Goal: Information Seeking & Learning: Learn about a topic

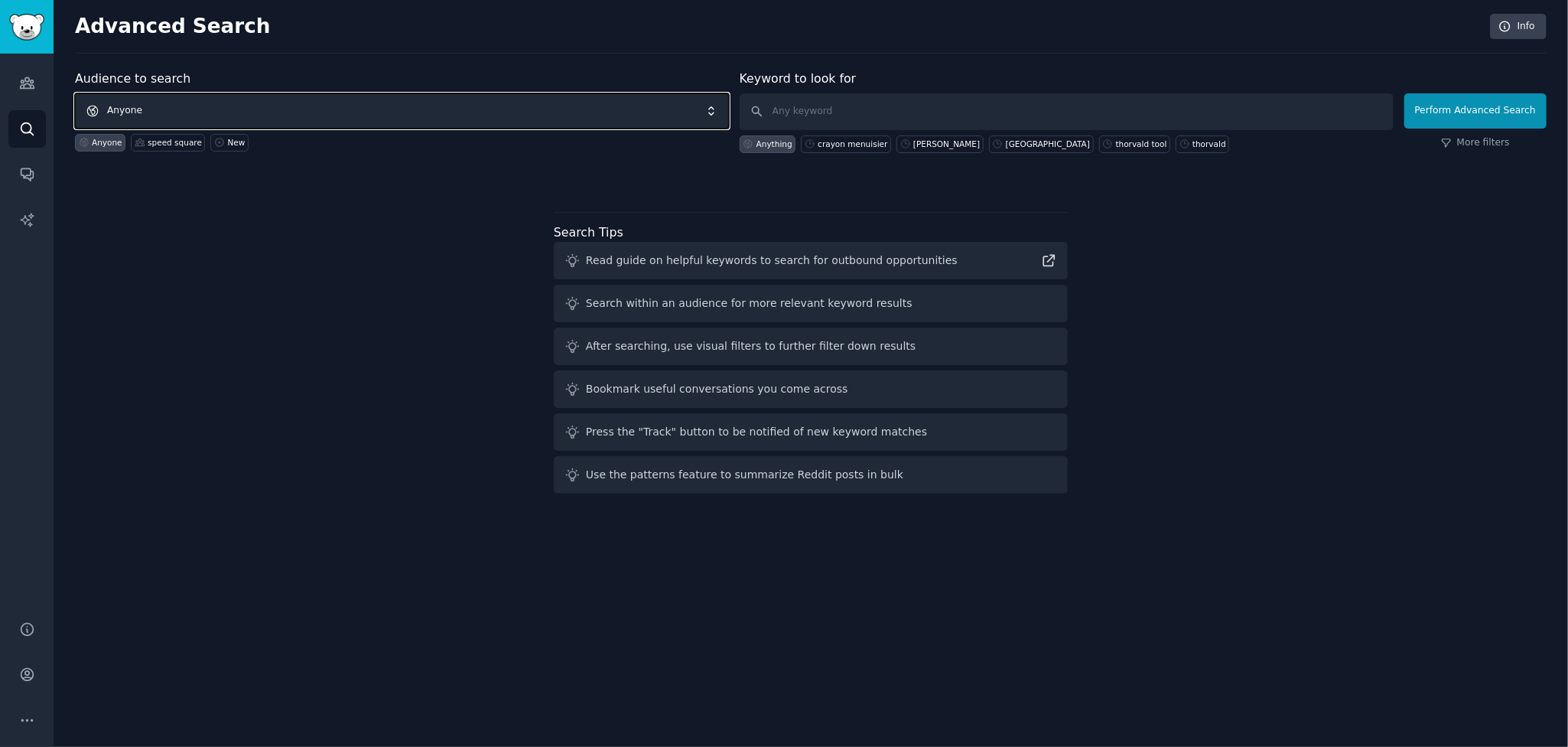
click at [304, 100] on span "Anyone" at bounding box center [402, 110] width 654 height 35
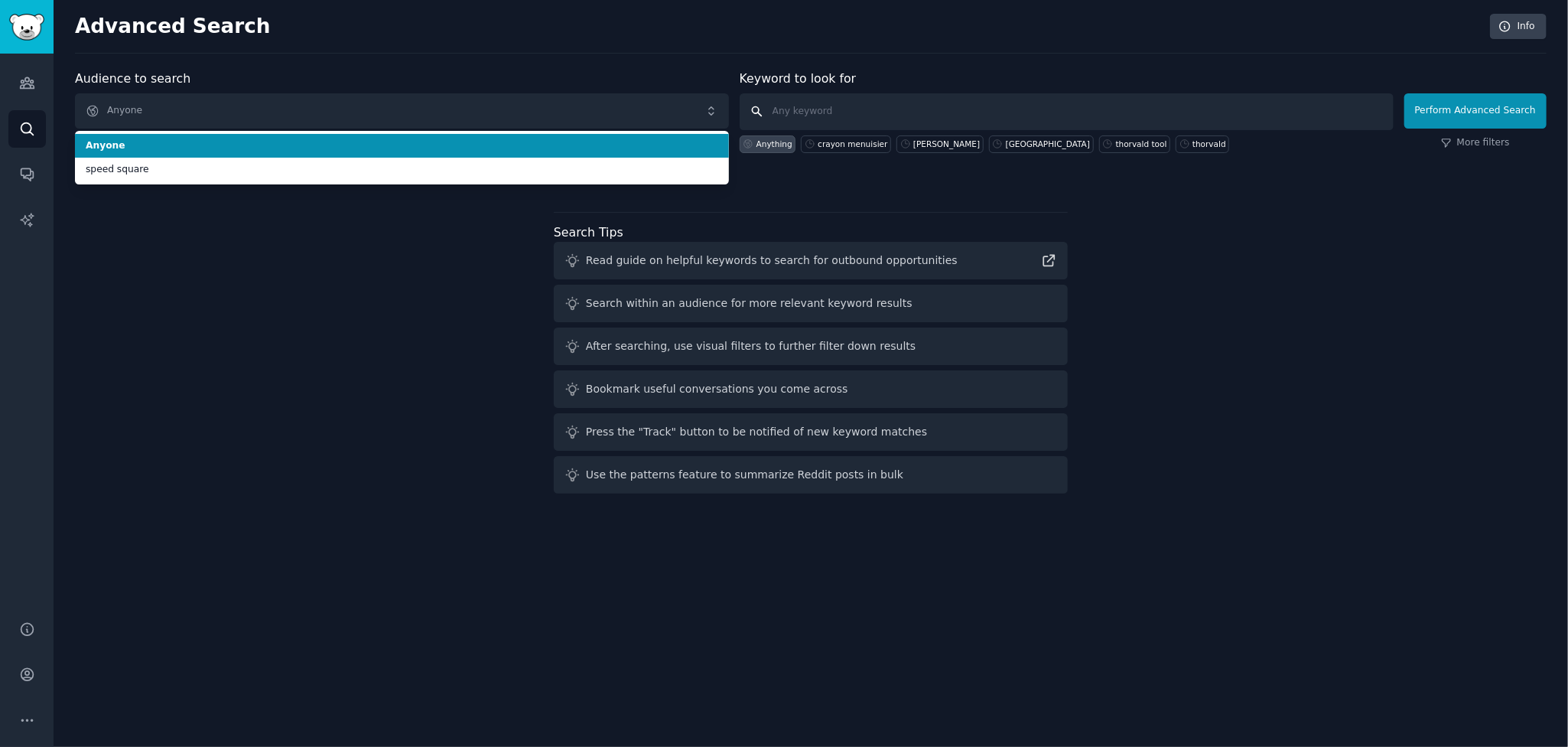
click at [810, 106] on input "text" at bounding box center [1066, 111] width 654 height 37
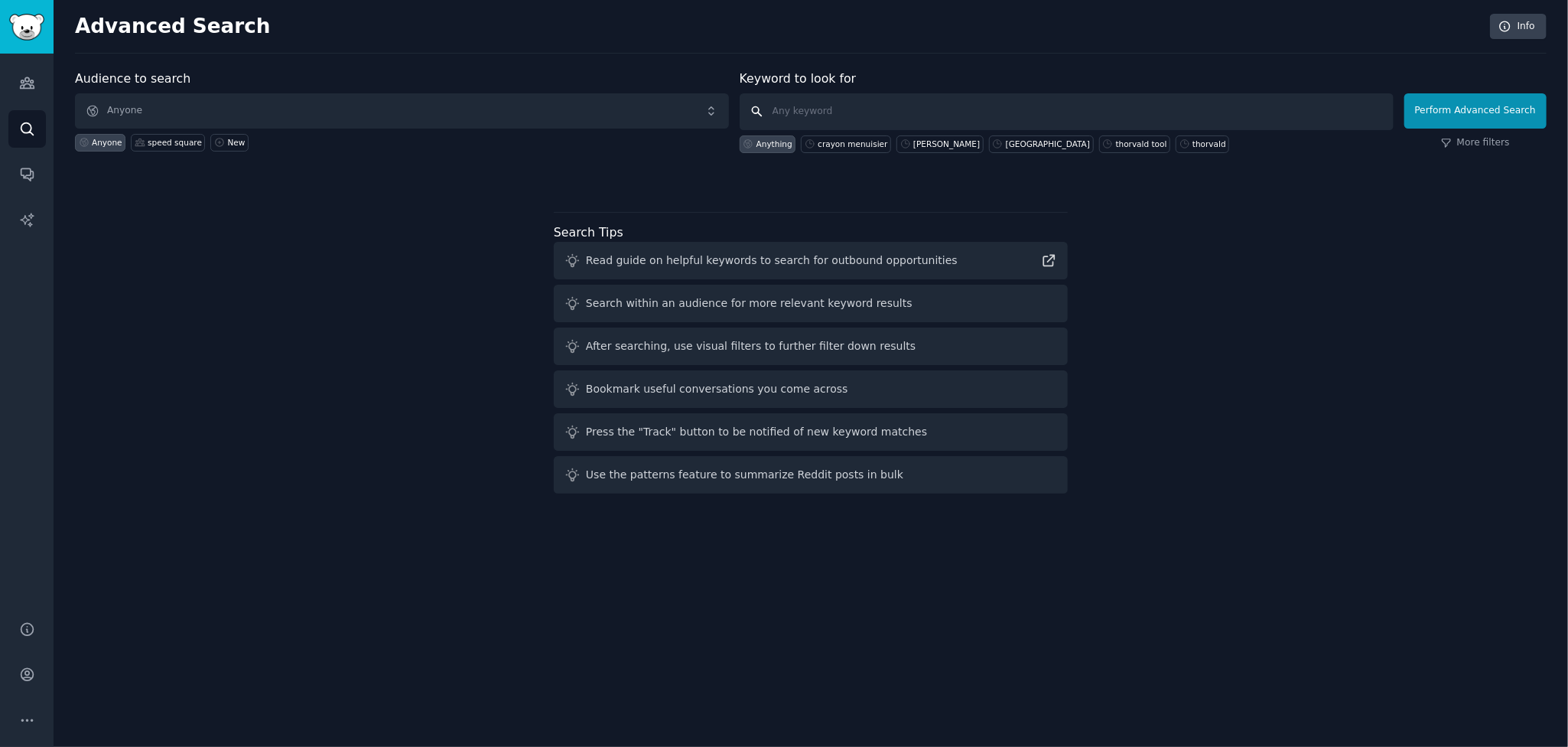
paste input "Deburring External Chamfer Tool"
type input "Deburring External Chamfer Tool"
click at [1435, 109] on button "Perform Advanced Search" at bounding box center [1476, 110] width 143 height 35
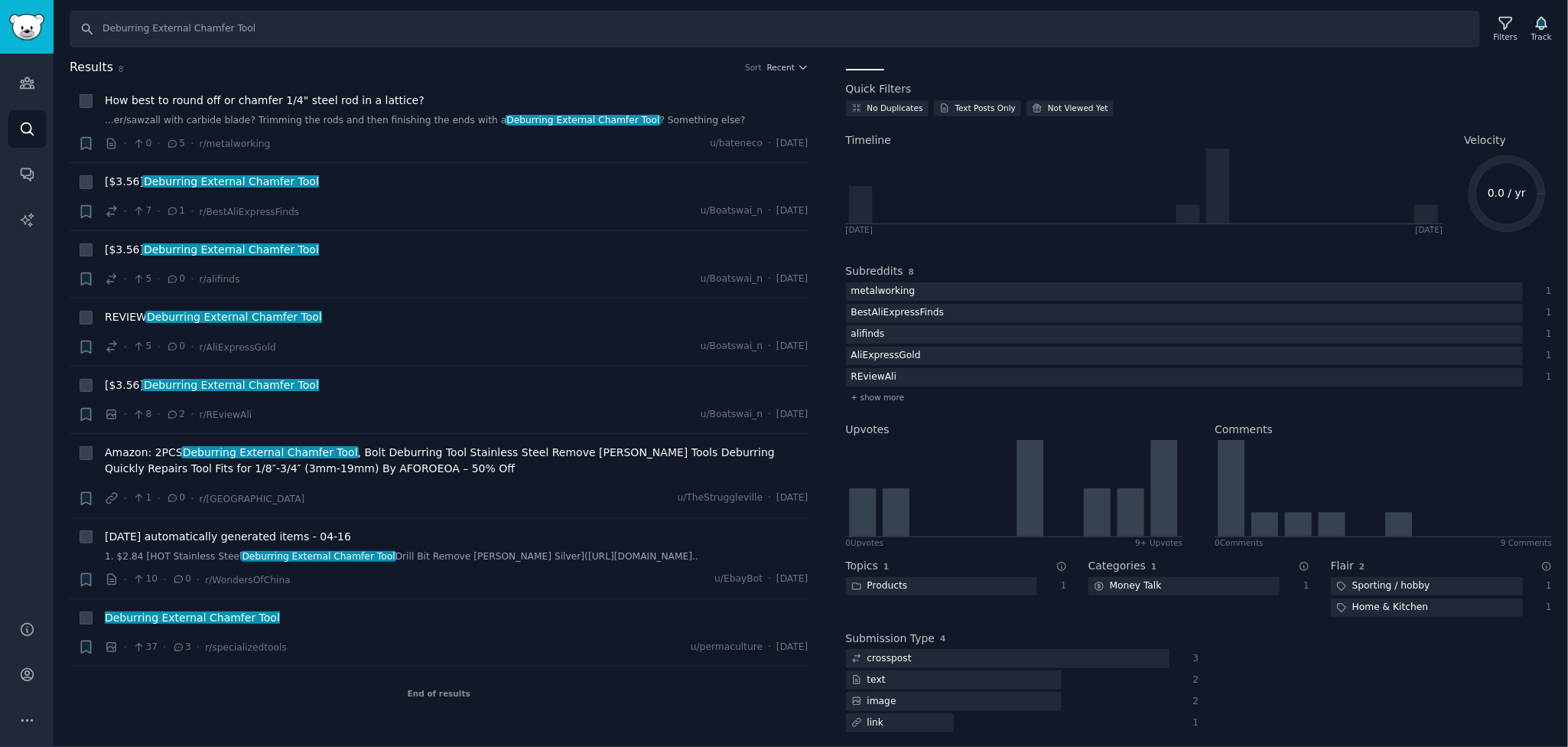
scroll to position [22, 0]
click at [85, 107] on icon at bounding box center [87, 102] width 11 height 11
click at [88, 100] on icon at bounding box center [87, 102] width 11 height 11
click at [90, 106] on icon at bounding box center [87, 102] width 11 height 11
click at [88, 104] on icon at bounding box center [87, 102] width 11 height 11
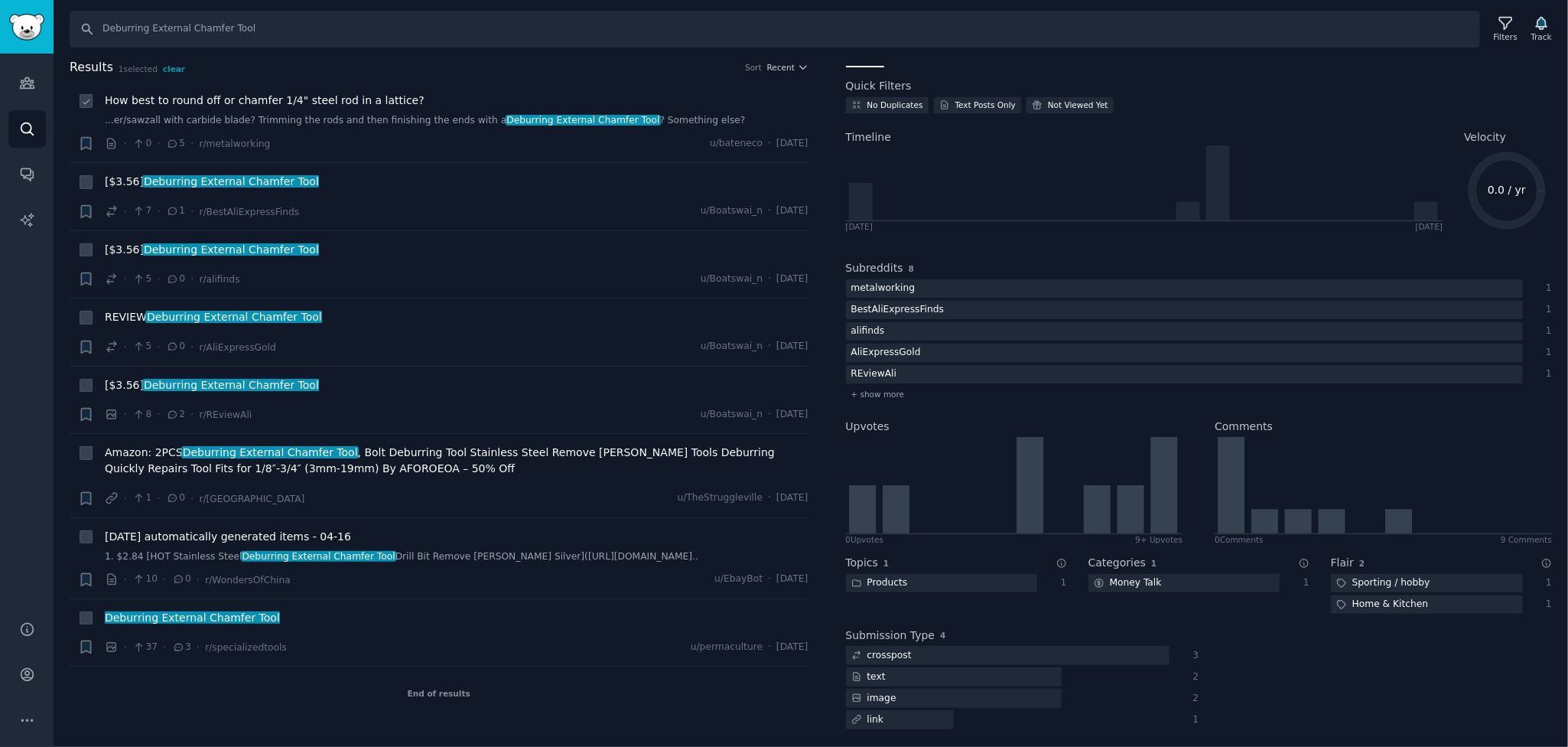
checkbox input "false"
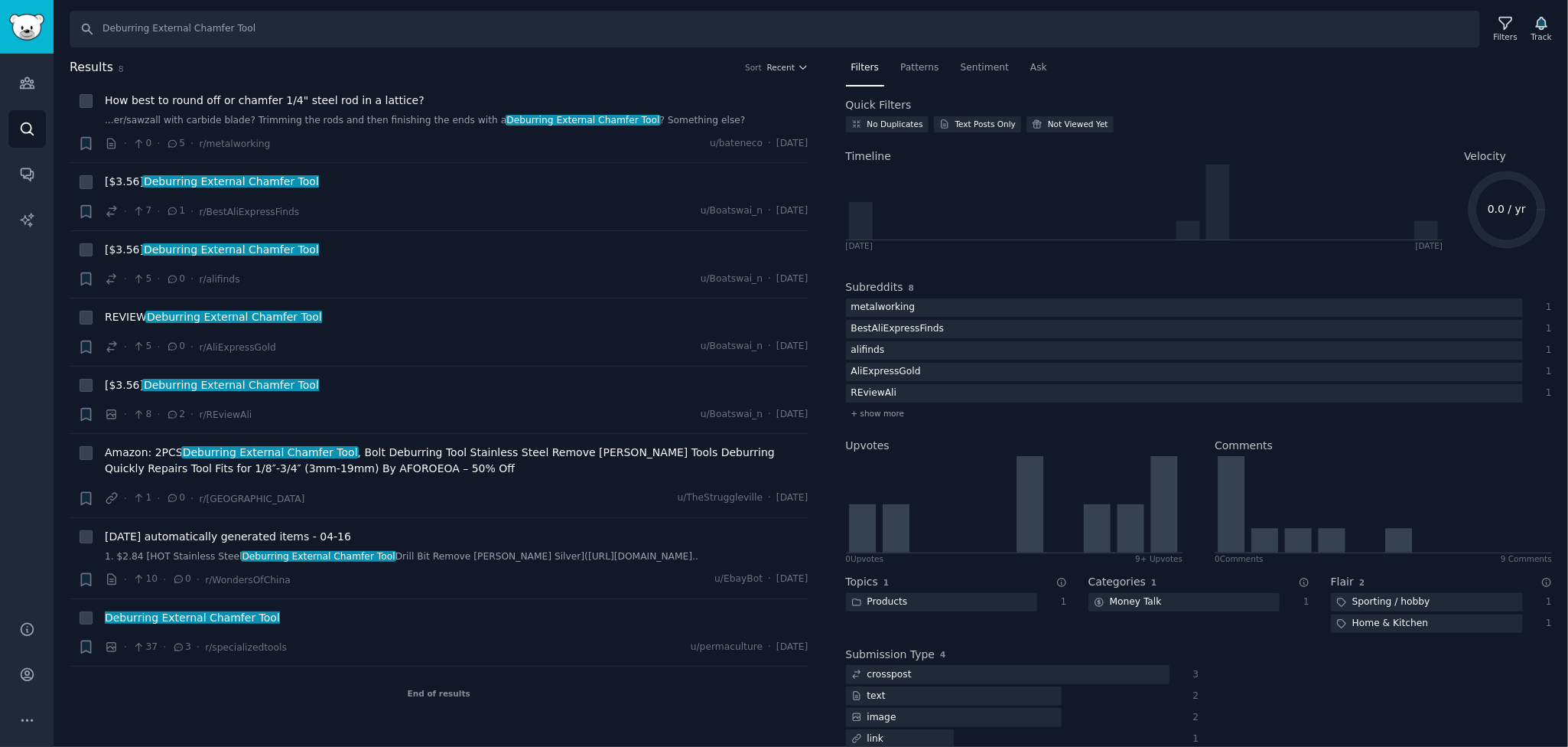
scroll to position [0, 0]
click at [913, 70] on span "Patterns" at bounding box center [919, 70] width 38 height 14
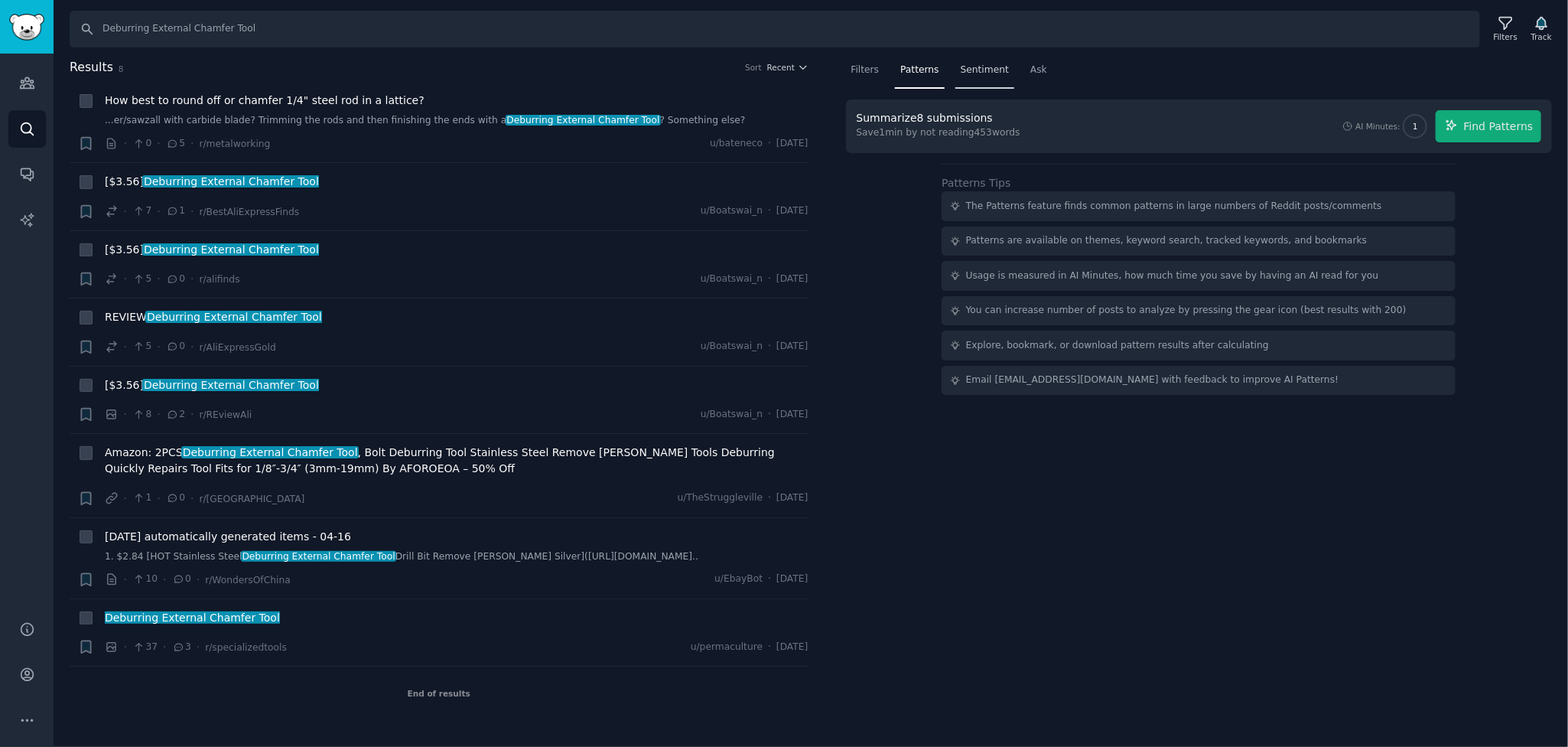
click at [995, 68] on span "Sentiment" at bounding box center [984, 70] width 48 height 14
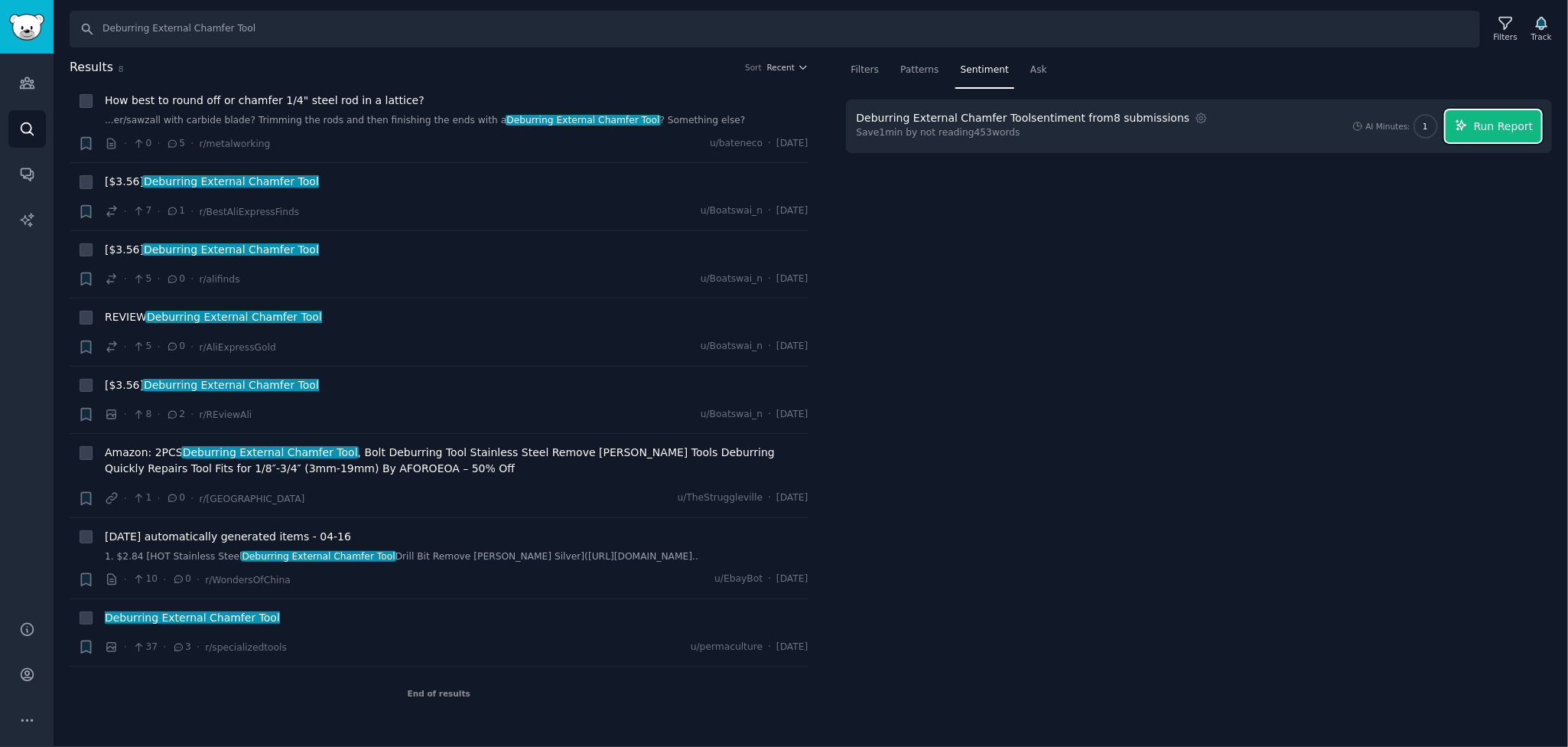
click at [1483, 121] on span "Run Report" at bounding box center [1504, 126] width 60 height 16
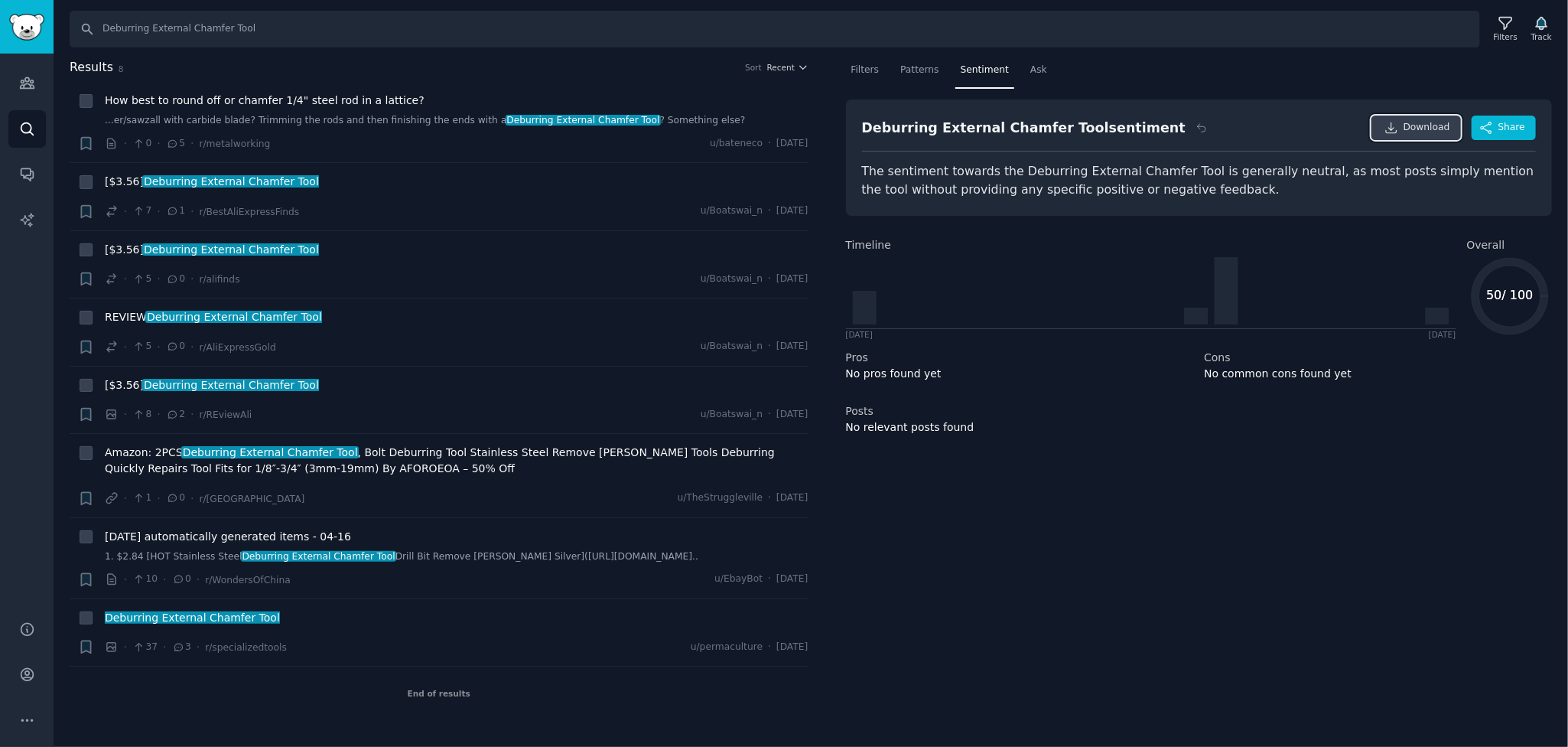
click at [1420, 134] on link "Download" at bounding box center [1415, 127] width 89 height 24
click at [911, 530] on div "Filters Patterns Sentiment Ask Deburring External Chamfer Tool sentiment Downlo…" at bounding box center [1199, 389] width 739 height 663
click at [1030, 69] on span "Ask" at bounding box center [1038, 70] width 17 height 14
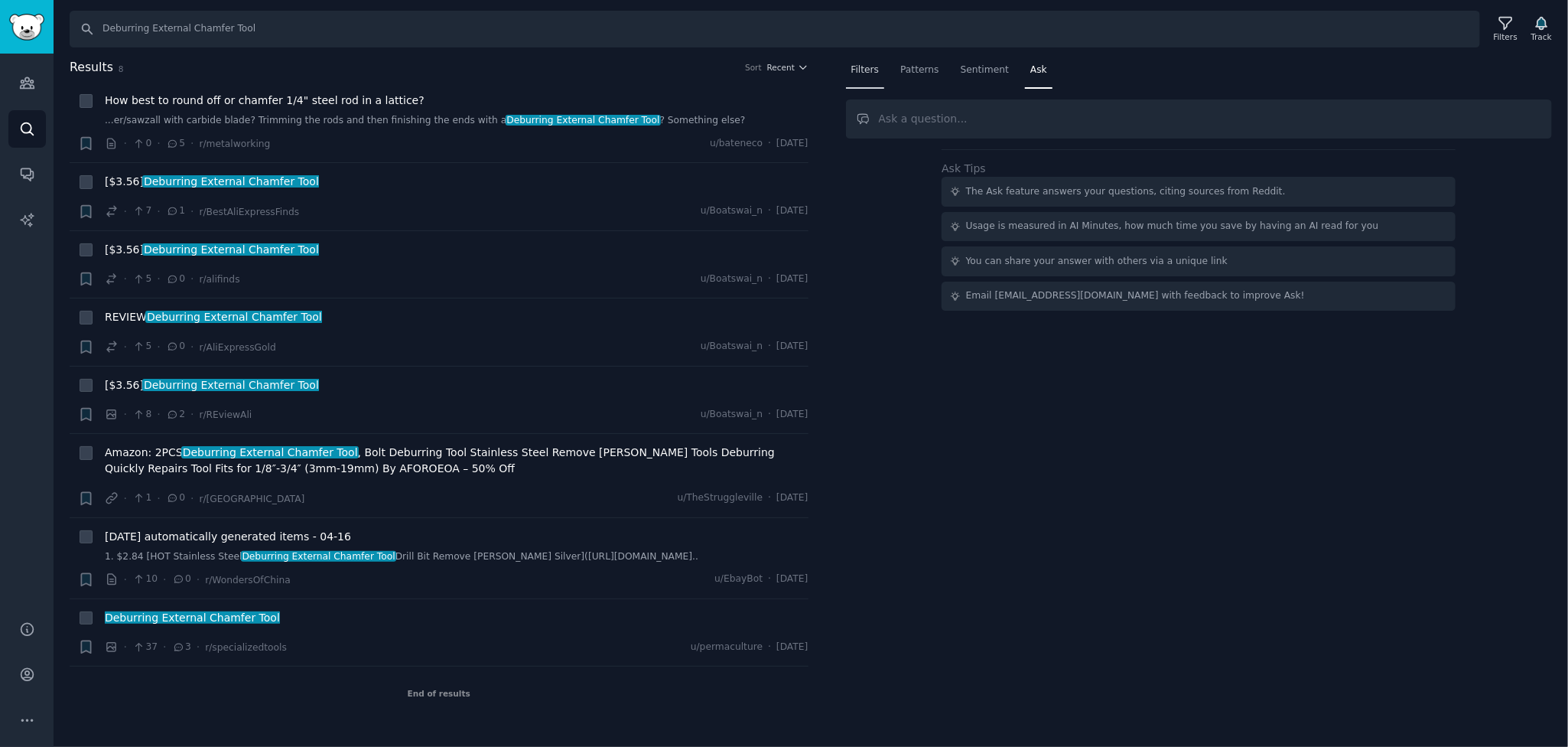
click at [866, 68] on span "Filters" at bounding box center [865, 70] width 28 height 14
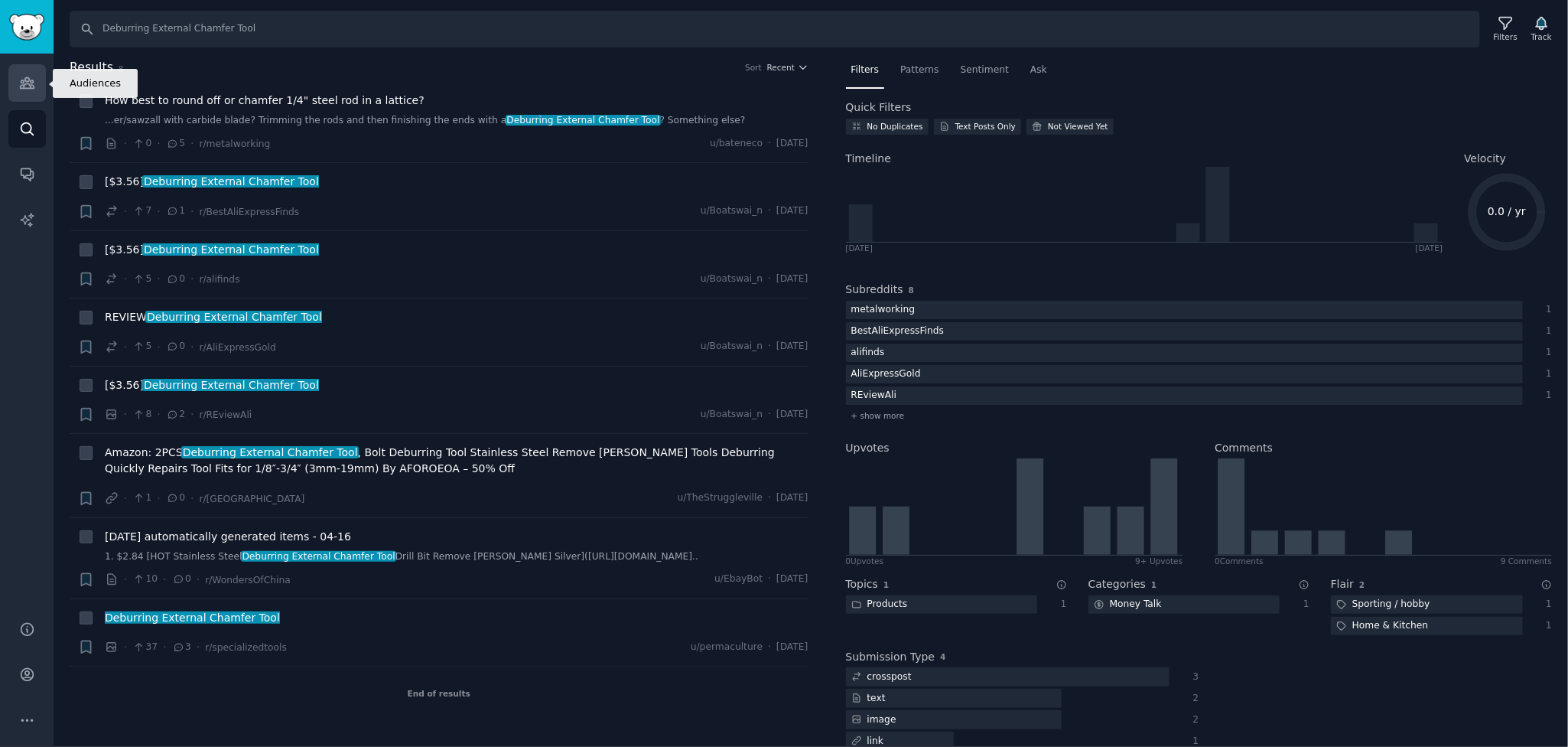
click at [34, 82] on link "Audiences" at bounding box center [27, 83] width 38 height 38
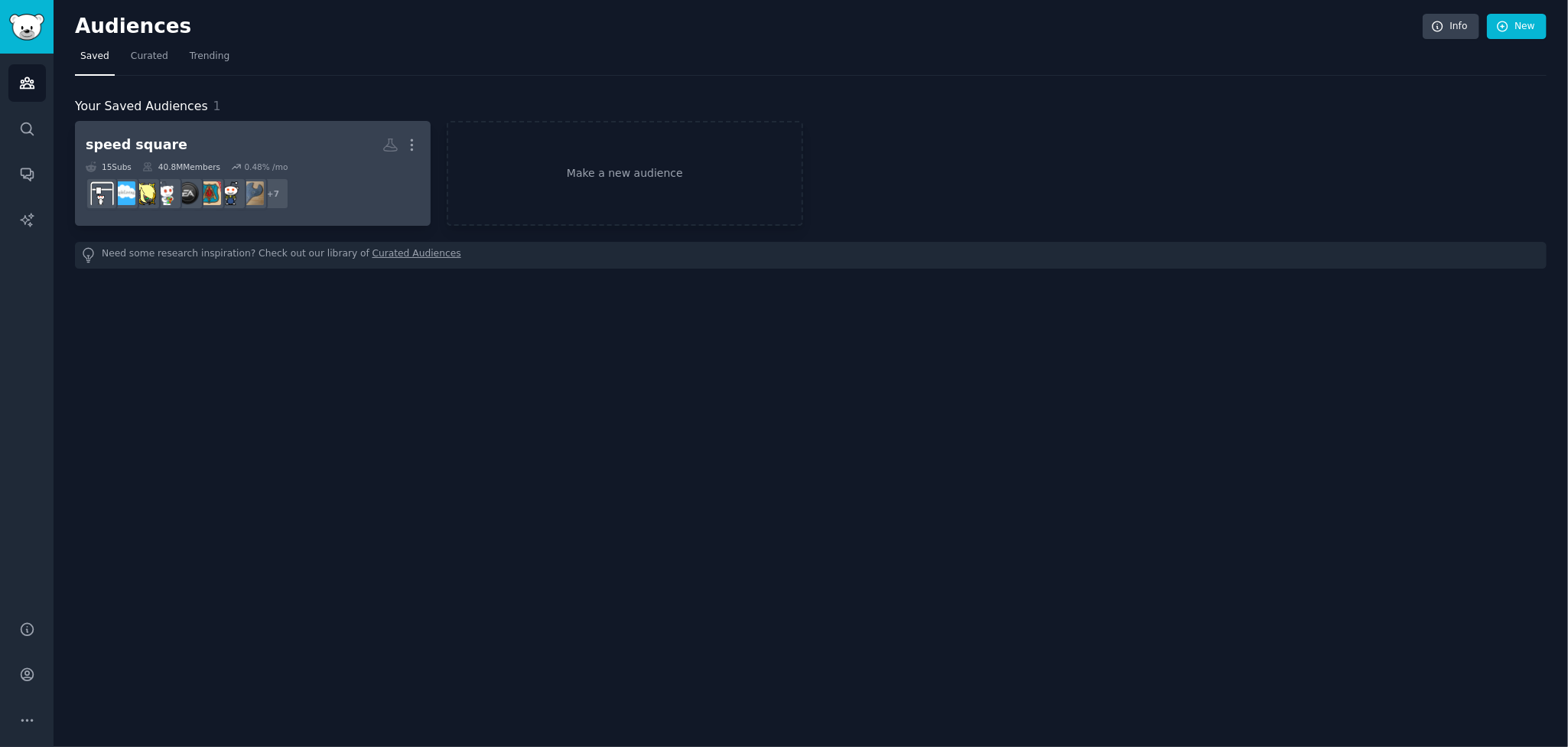
click at [300, 133] on h2 "speed square More" at bounding box center [253, 145] width 334 height 27
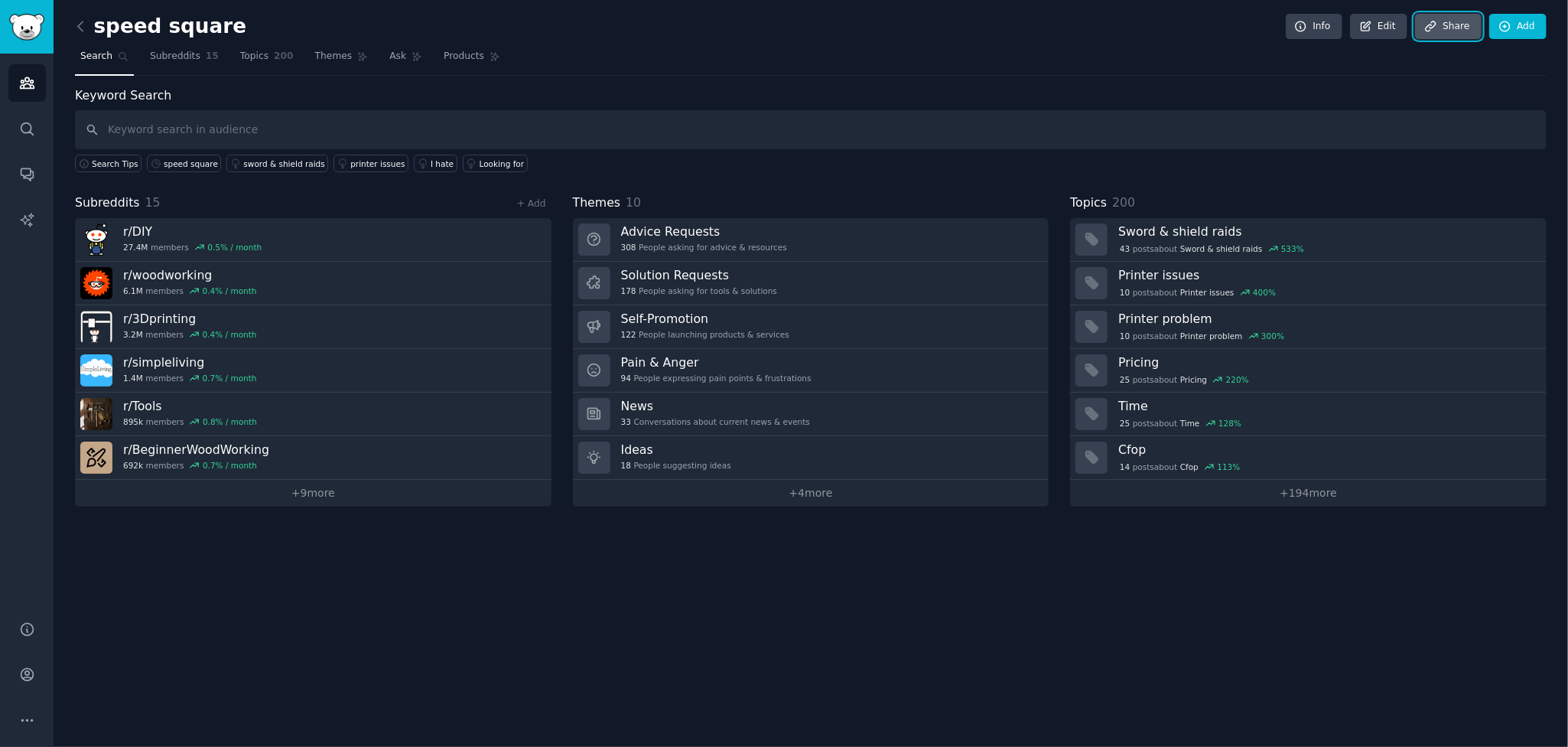
click at [1450, 28] on link "Share" at bounding box center [1448, 26] width 66 height 26
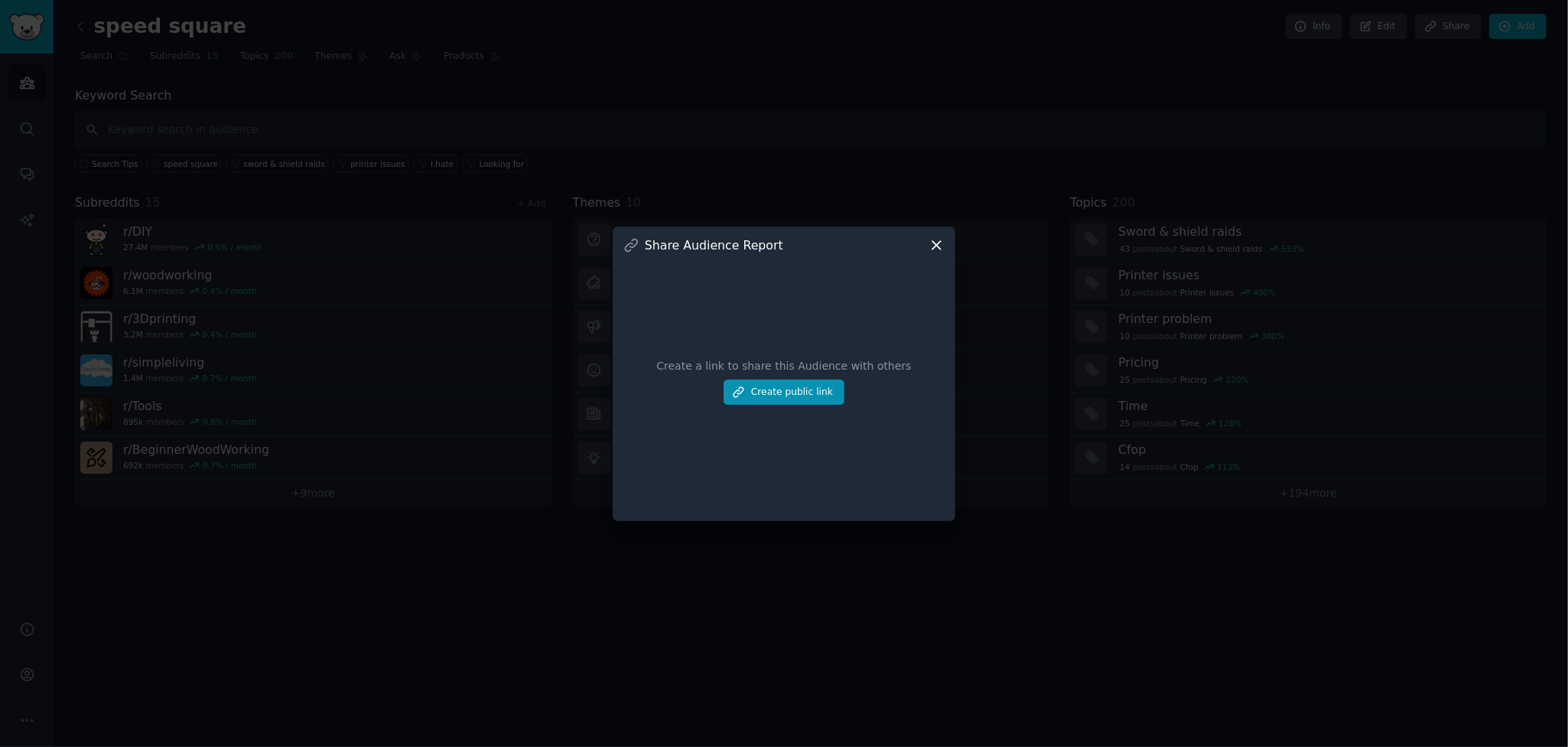
click at [929, 247] on icon at bounding box center [937, 246] width 16 height 16
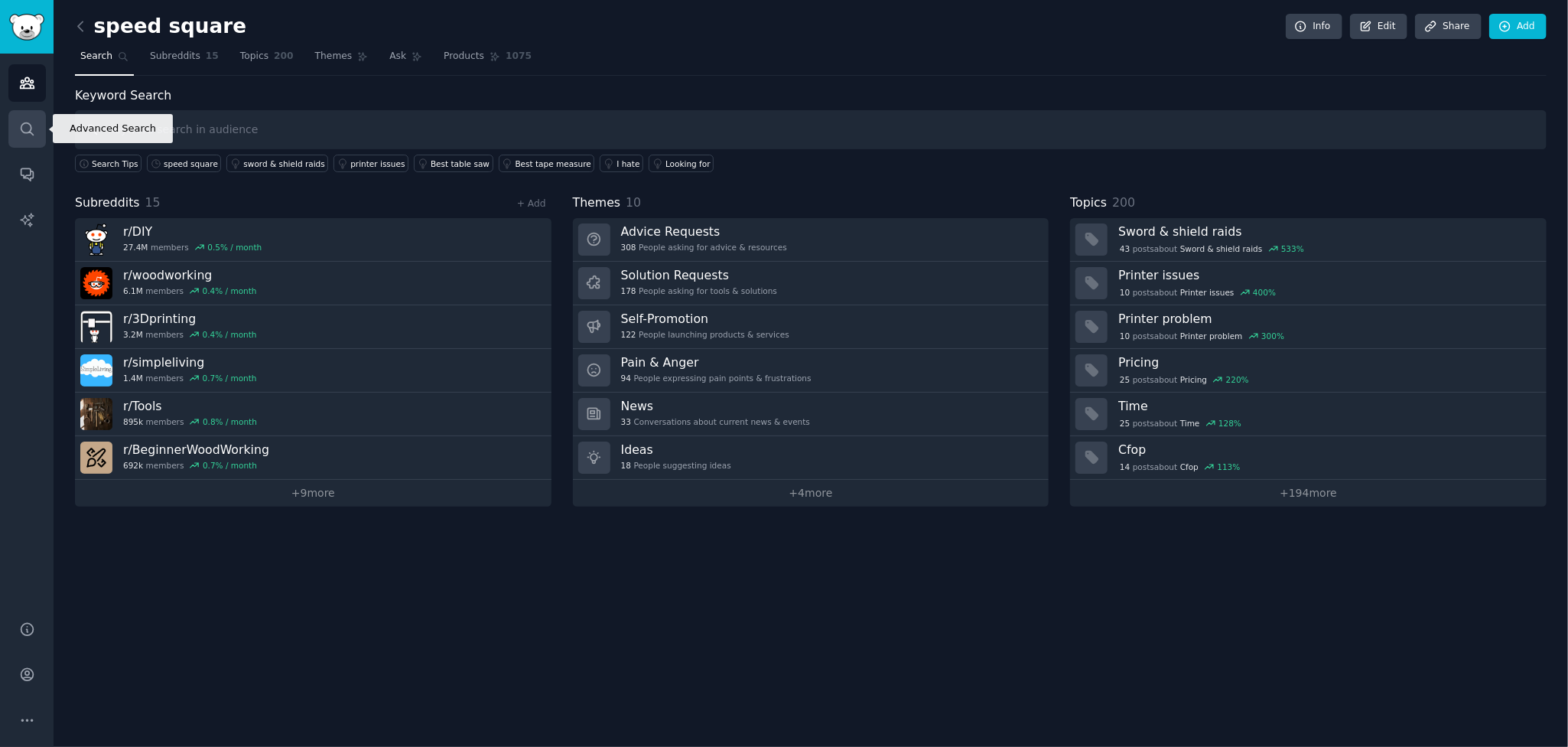
click at [29, 134] on icon "Sidebar" at bounding box center [27, 129] width 16 height 16
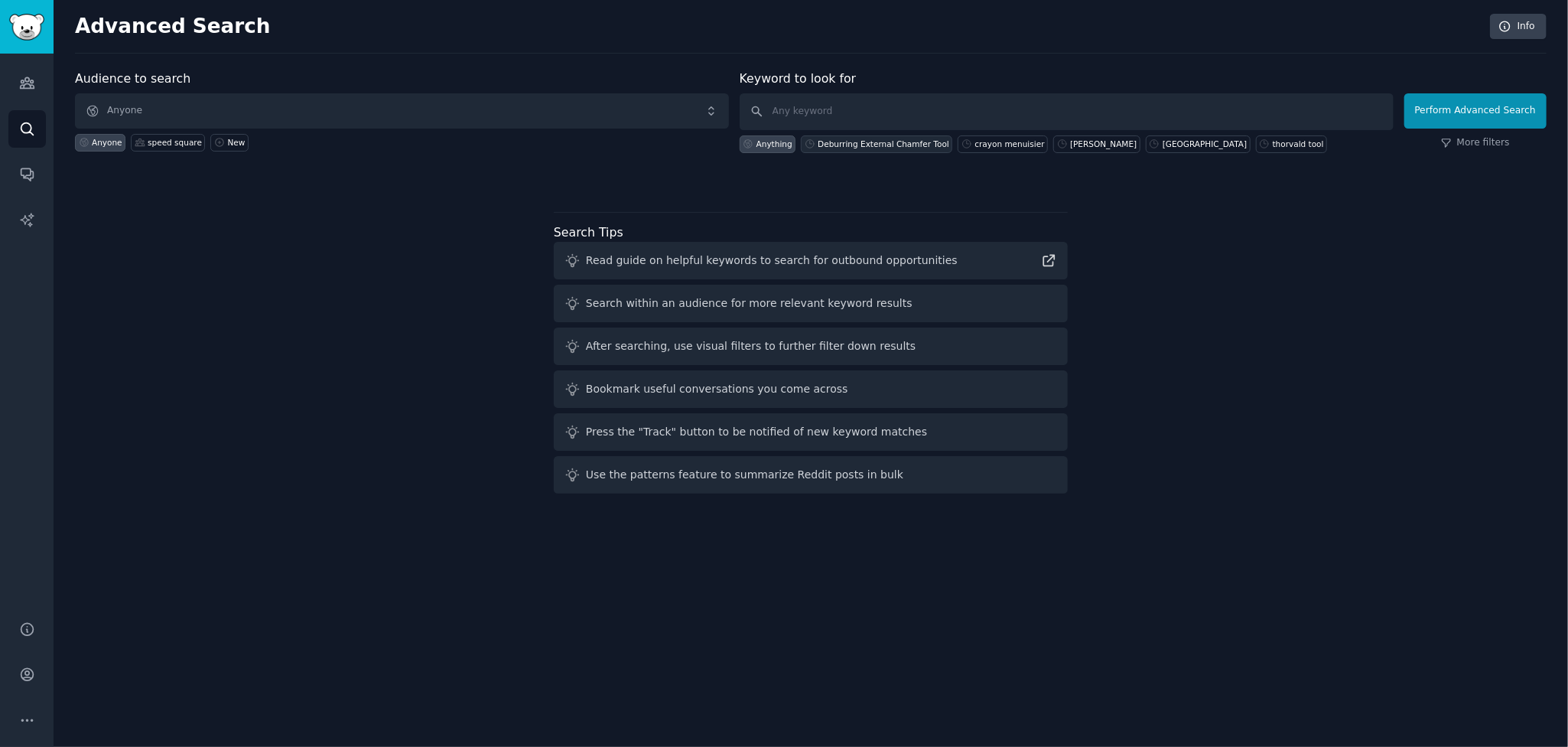
click at [843, 143] on div "Deburring External Chamfer Tool" at bounding box center [884, 144] width 132 height 11
type input "Deburring External Chamfer Tool"
click at [1472, 107] on button "Perform Advanced Search" at bounding box center [1476, 110] width 143 height 35
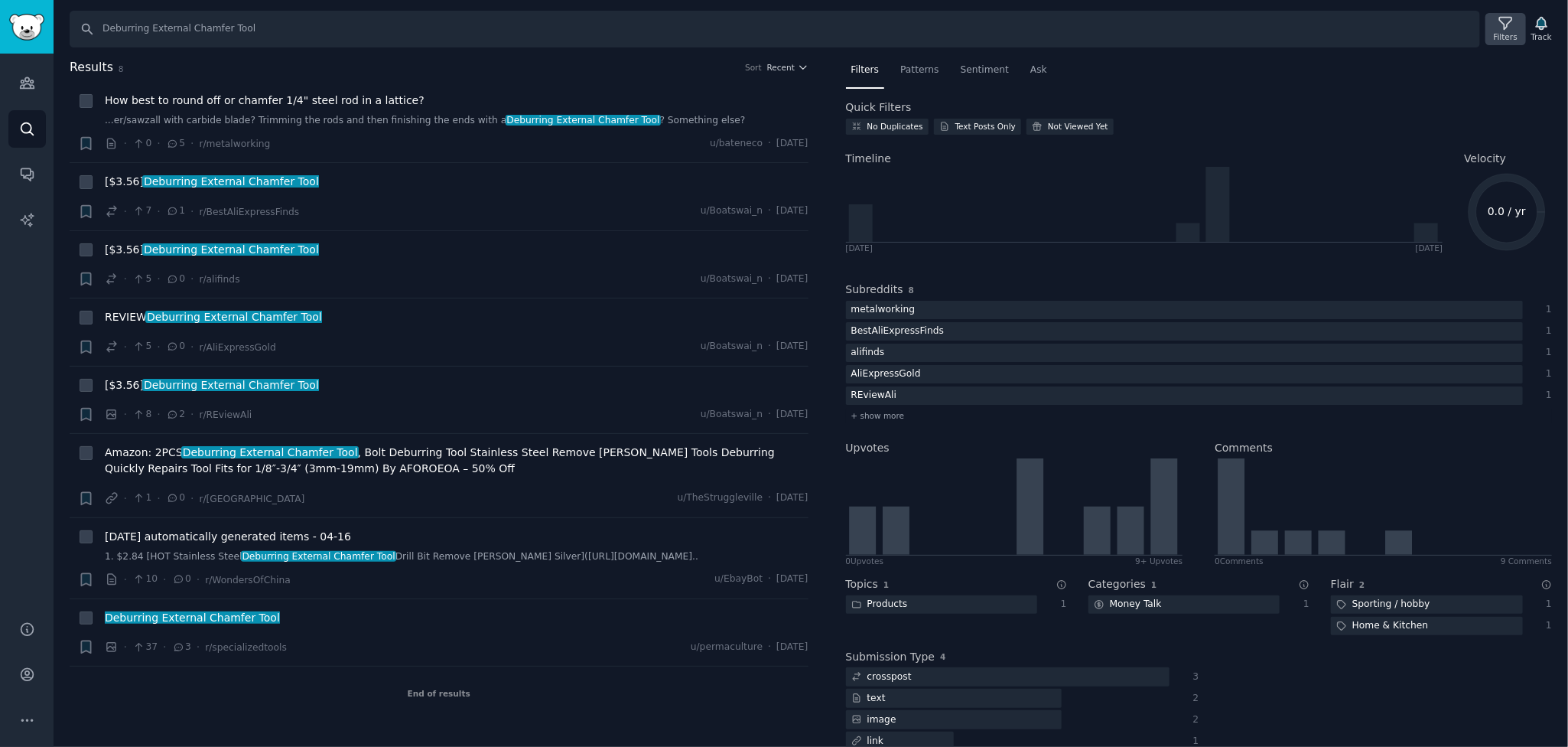
click at [1514, 27] on icon at bounding box center [1506, 23] width 16 height 16
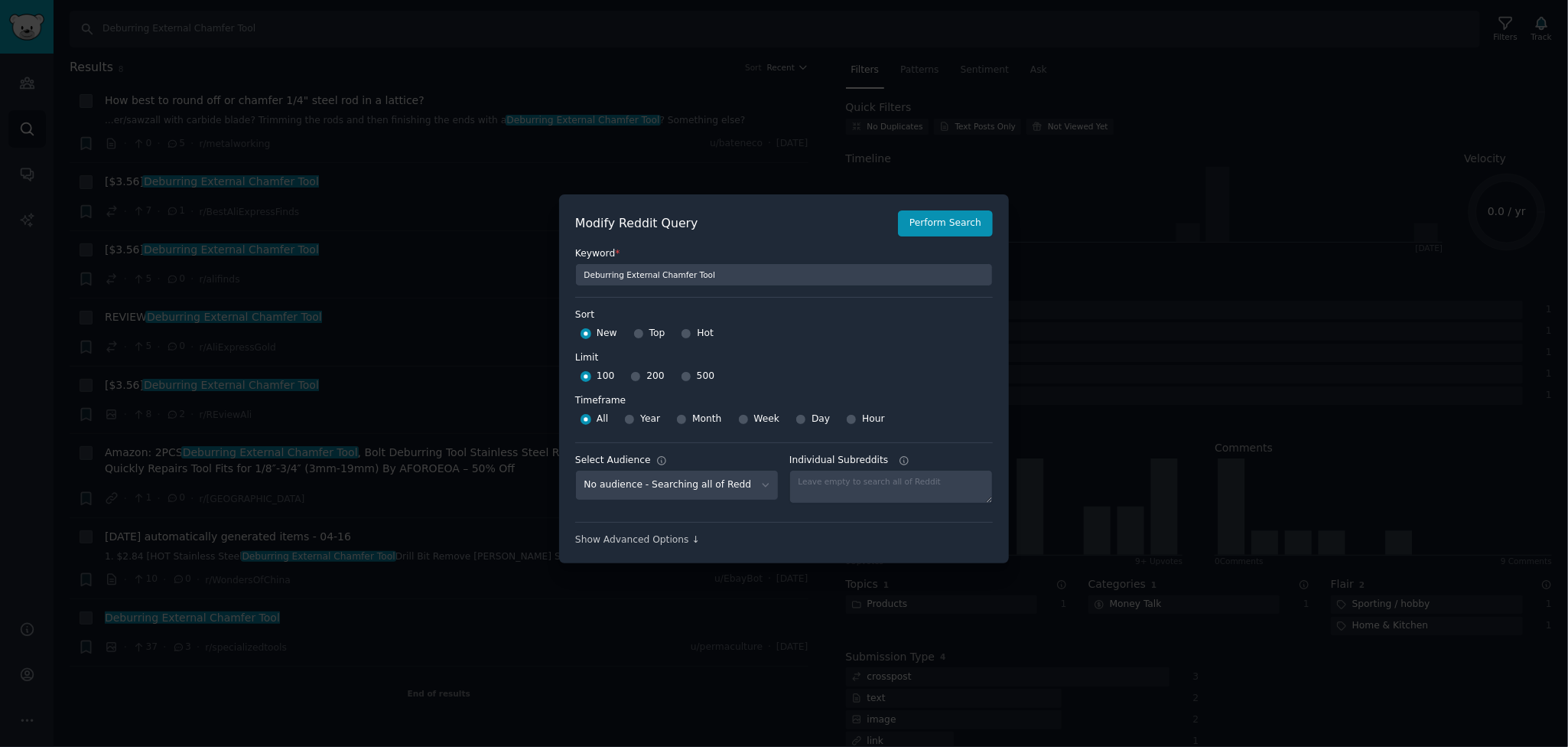
click at [1255, 281] on div at bounding box center [784, 373] width 1568 height 747
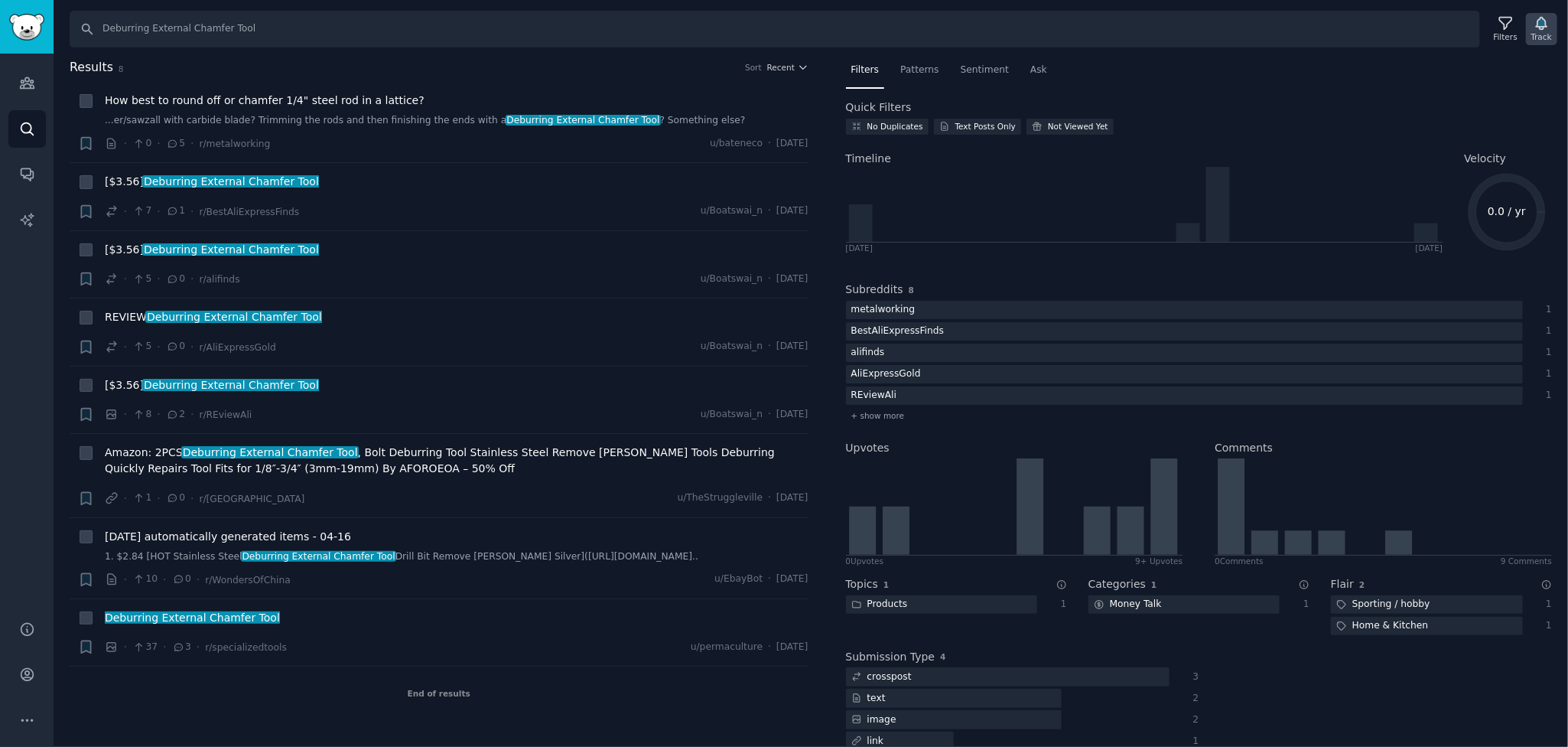
click at [1546, 24] on icon "button" at bounding box center [1541, 23] width 11 height 13
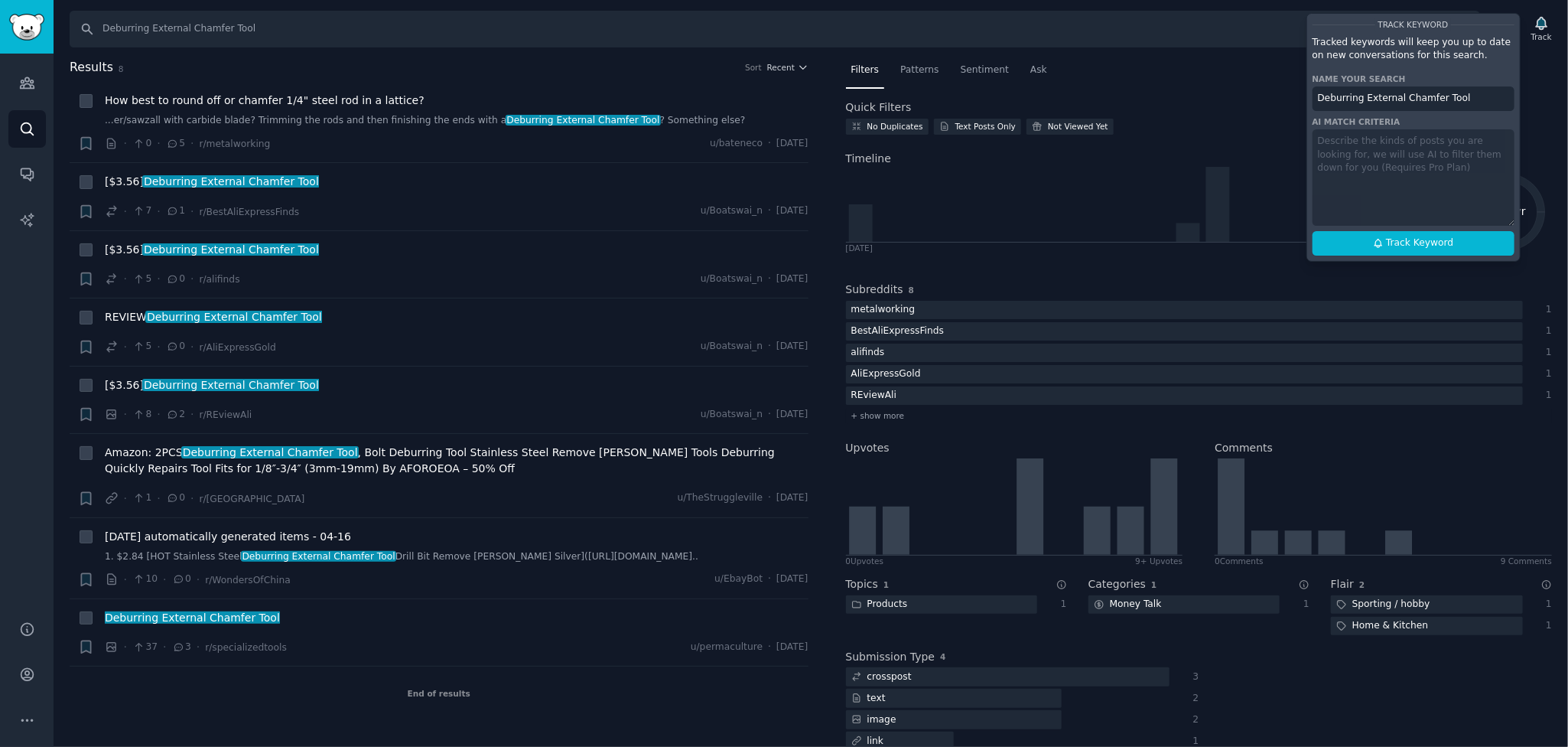
click at [1207, 63] on nav "Filters Patterns Sentiment Ask" at bounding box center [1199, 73] width 707 height 32
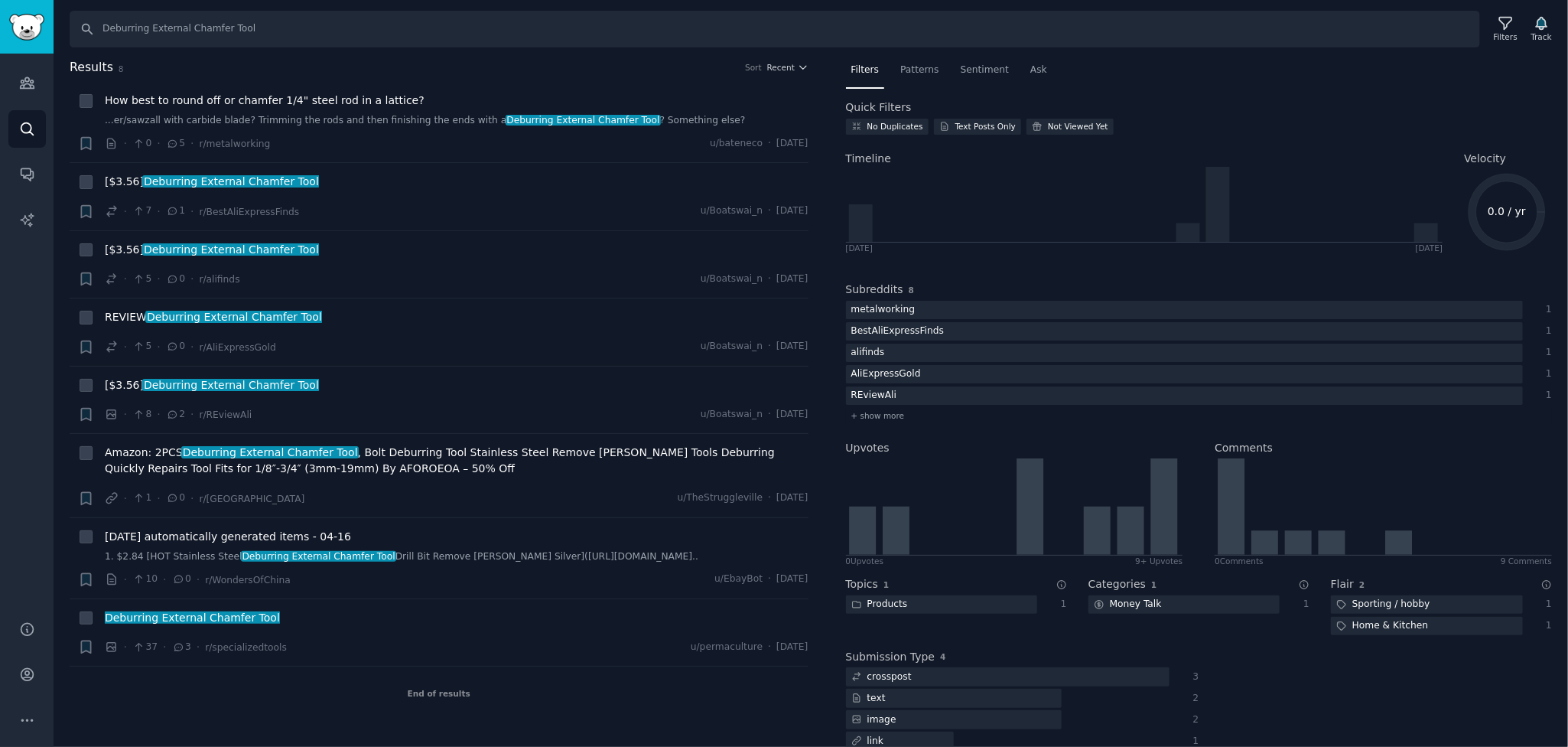
click at [814, 61] on div "Results 8 Sort Recent + How best to round off or chamfer 1/4" steel rod in a la…" at bounding box center [450, 402] width 760 height 689
click at [795, 66] on button "Recent" at bounding box center [788, 68] width 42 height 11
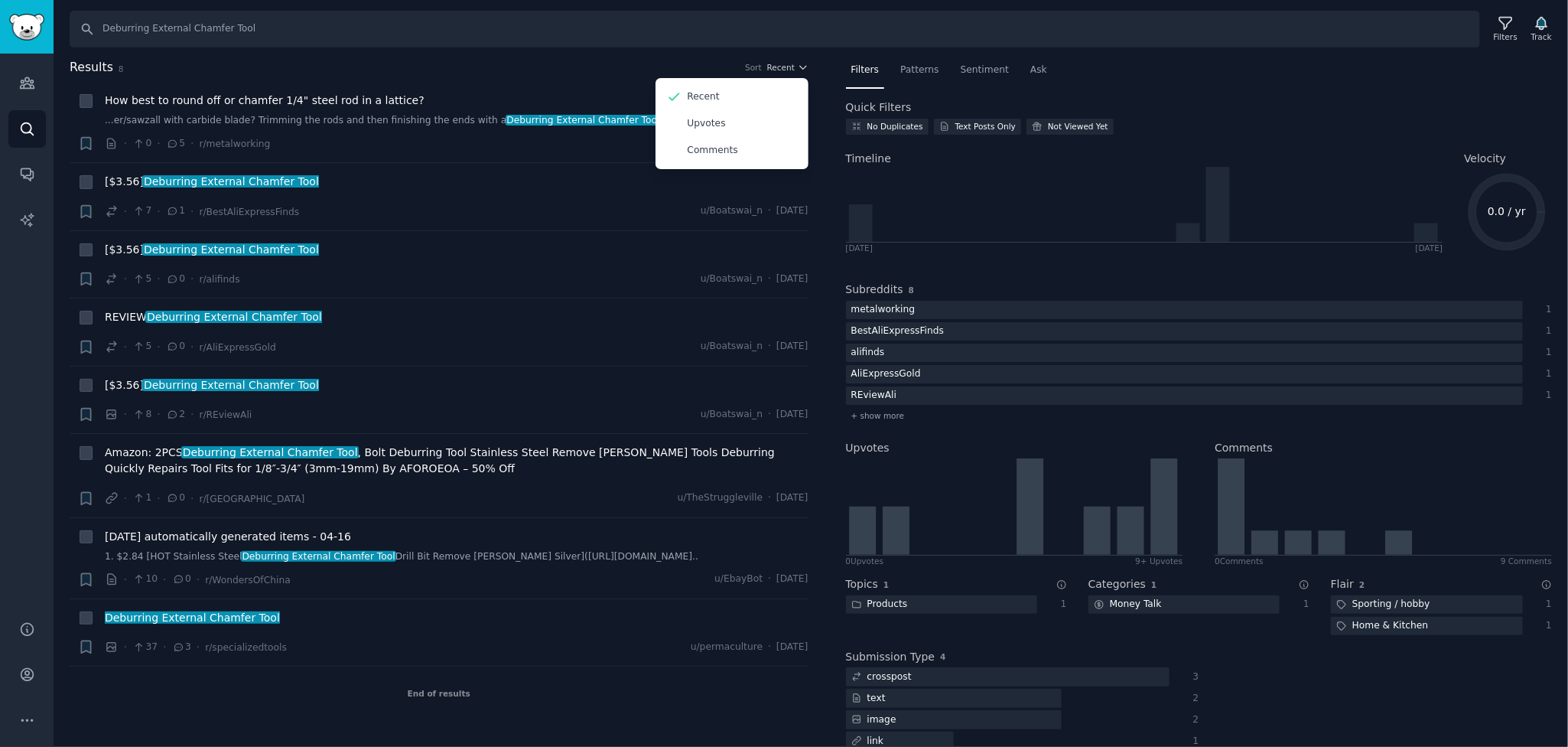
click at [682, 51] on div "Search Deburring External Chamfer Tool Filters Track Results 8 Sort Recent Rece…" at bounding box center [811, 373] width 1515 height 747
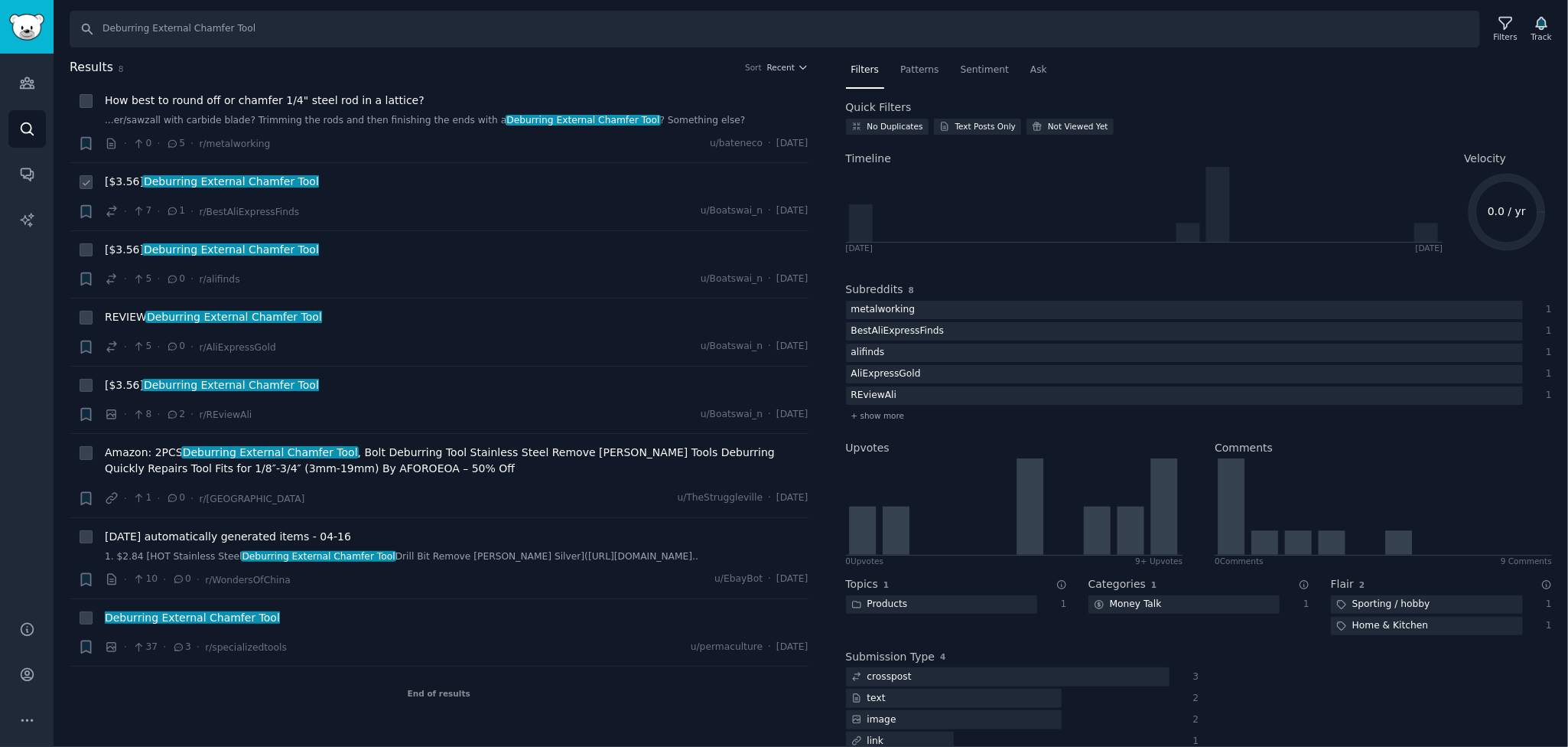
click at [81, 182] on icon at bounding box center [87, 183] width 11 height 11
checkbox input "true"
click at [81, 100] on icon at bounding box center [87, 102] width 11 height 11
checkbox input "true"
click at [664, 697] on div "End of results" at bounding box center [439, 693] width 739 height 53
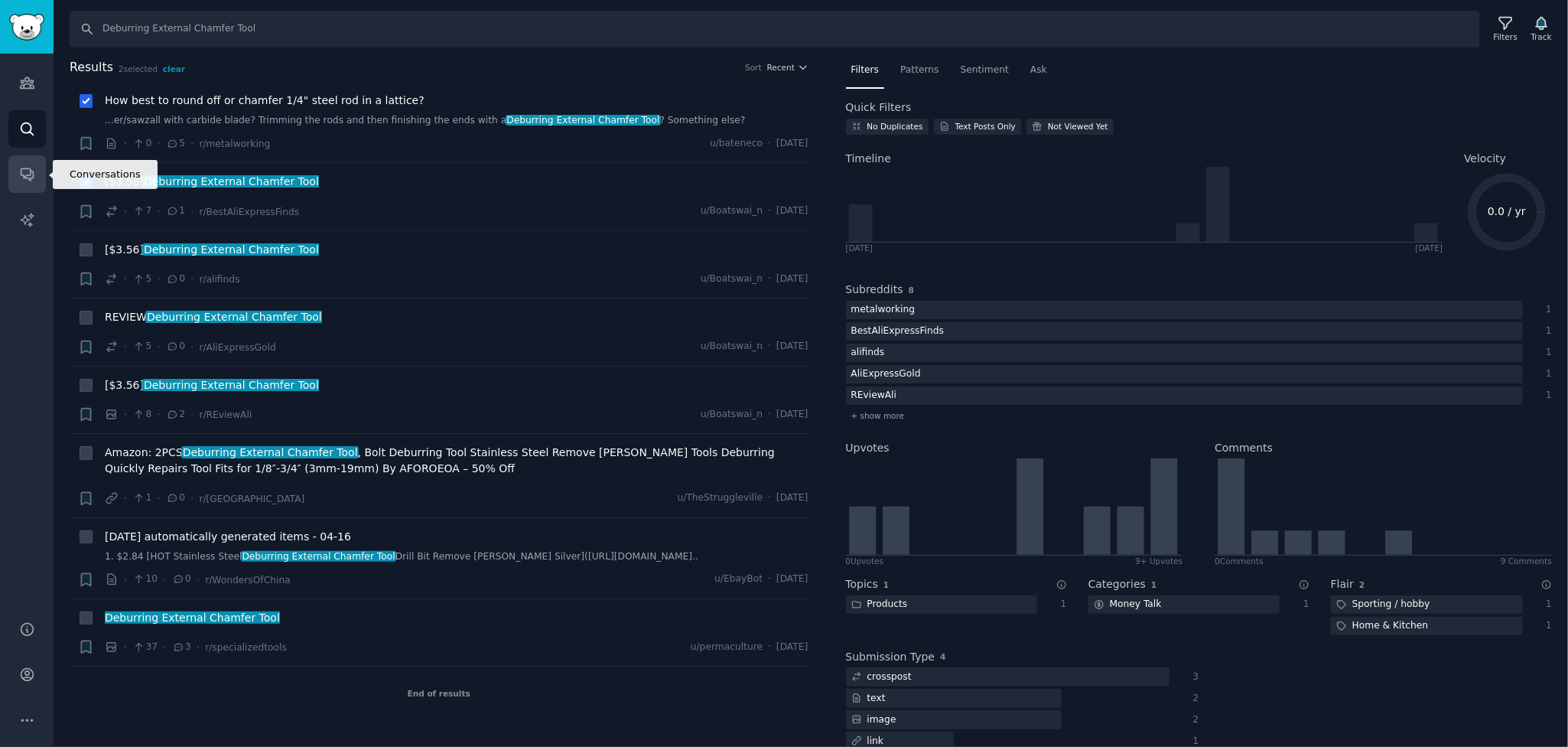
click at [17, 169] on link "Conversations" at bounding box center [27, 174] width 38 height 38
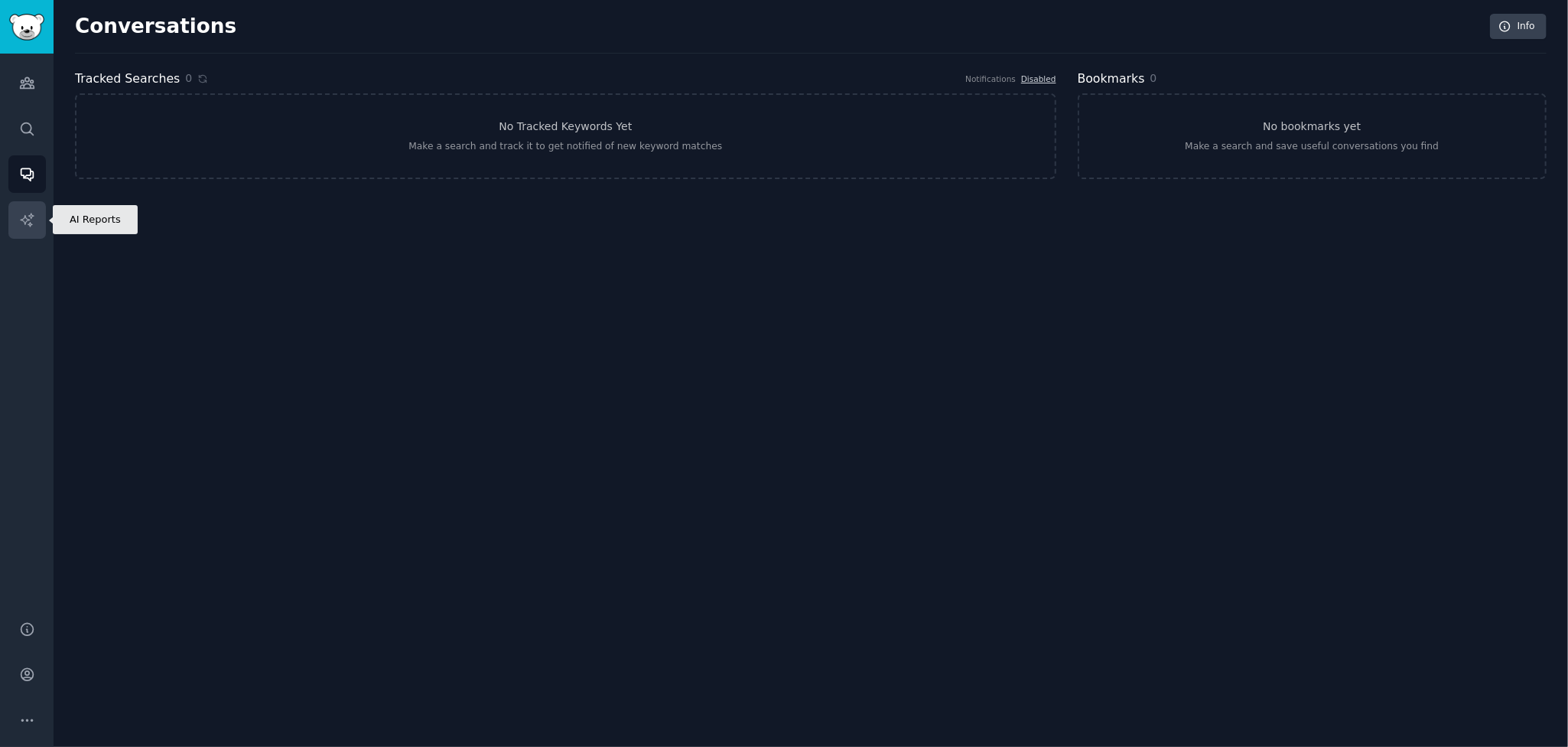
click at [17, 217] on link "AI Reports" at bounding box center [27, 220] width 38 height 38
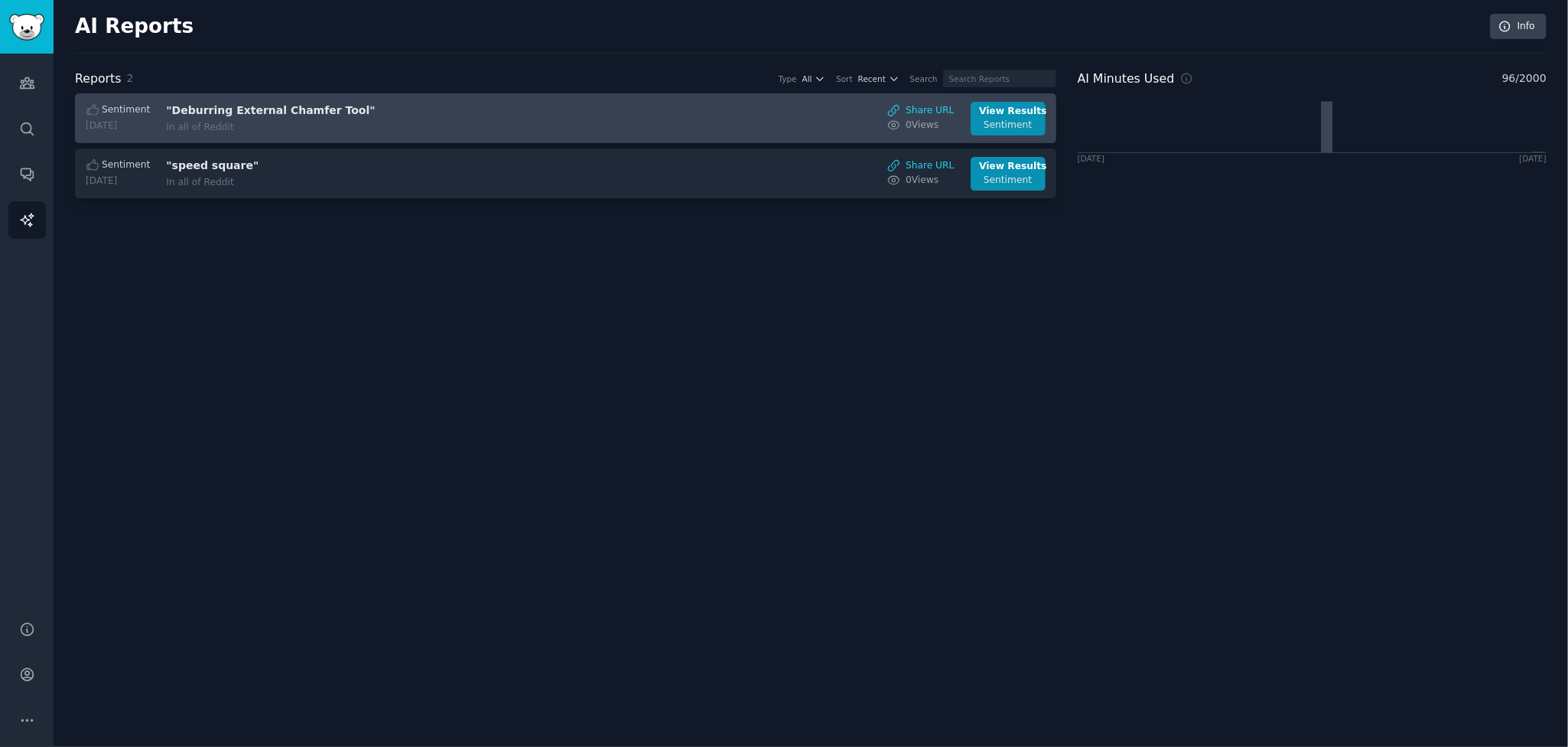
click at [341, 118] on div ""Deburring External Chamfer Tool" In all of Reddit" at bounding box center [294, 119] width 257 height 33
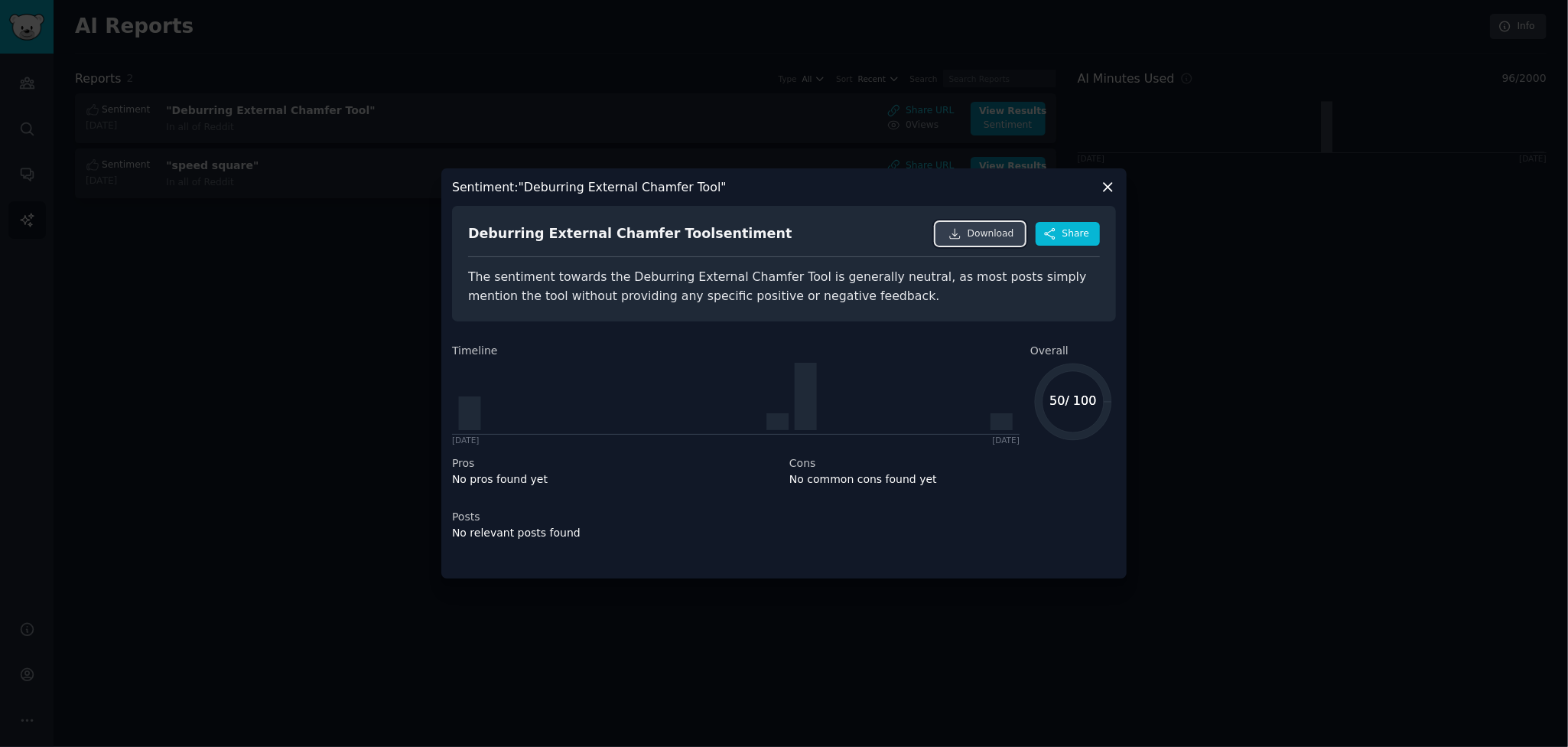
click at [975, 237] on span "Download" at bounding box center [991, 234] width 47 height 14
click at [280, 393] on div at bounding box center [784, 373] width 1568 height 747
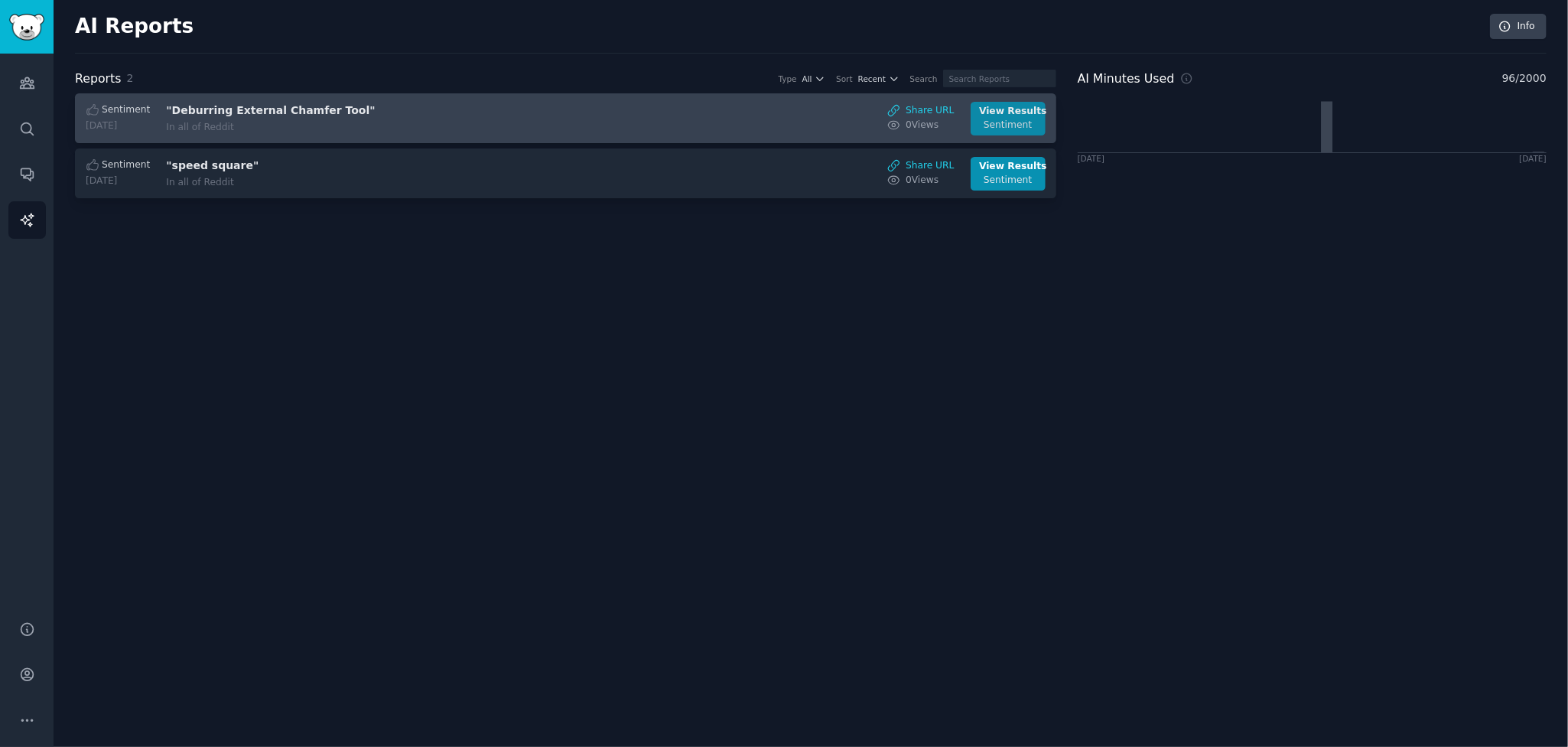
click at [1001, 116] on div "View Results" at bounding box center [1008, 111] width 58 height 14
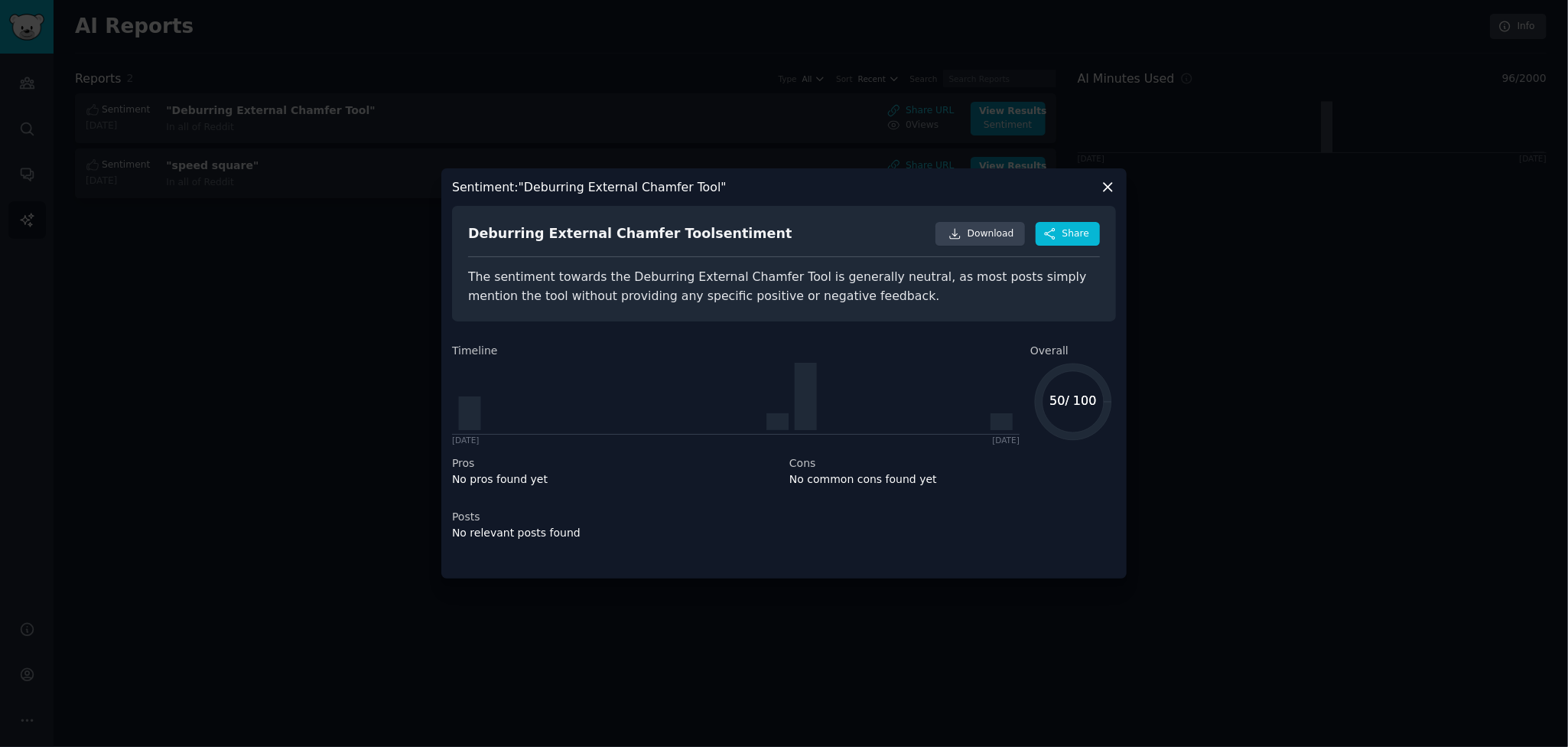
click at [1198, 330] on div at bounding box center [784, 373] width 1568 height 747
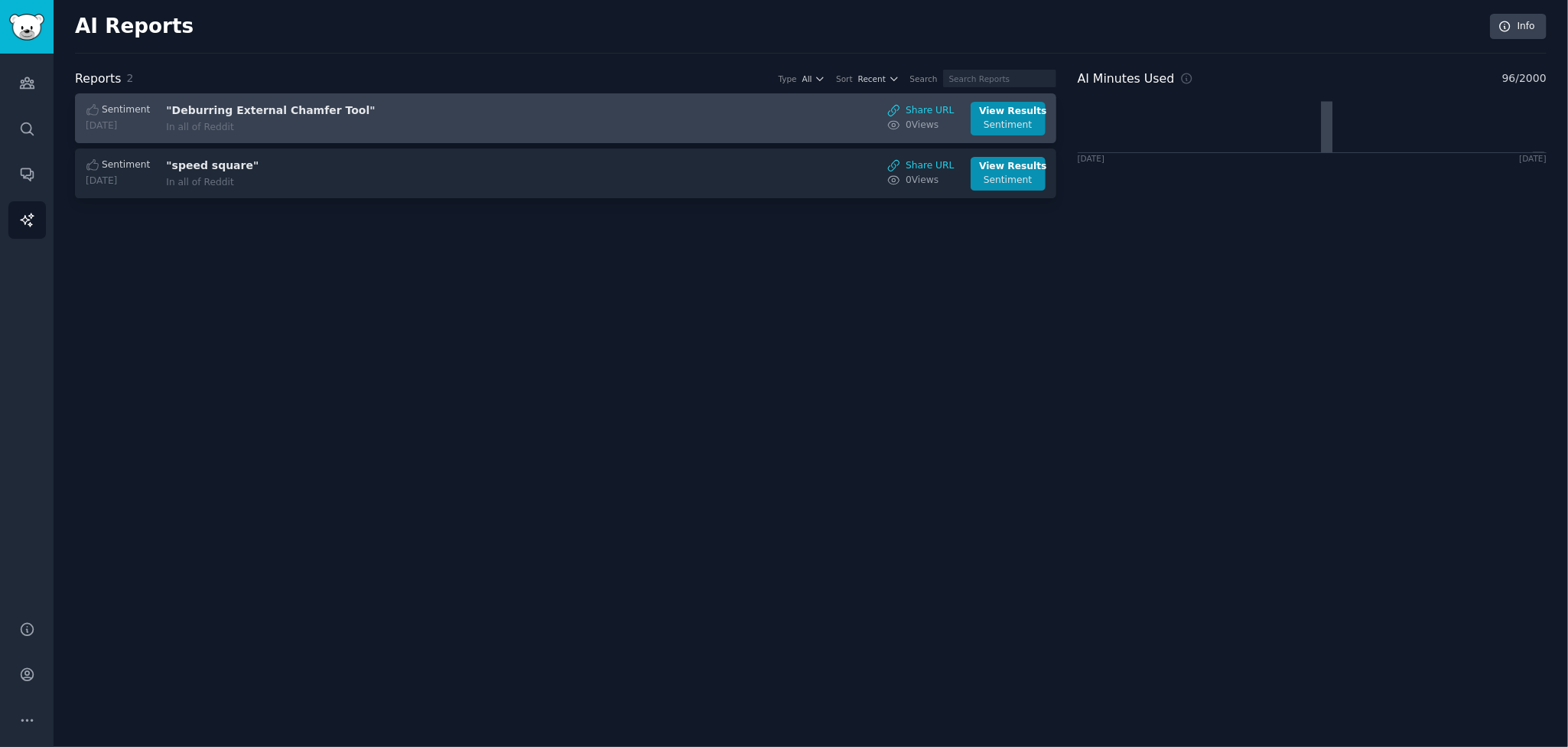
click at [132, 107] on span "Sentiment" at bounding box center [125, 109] width 48 height 14
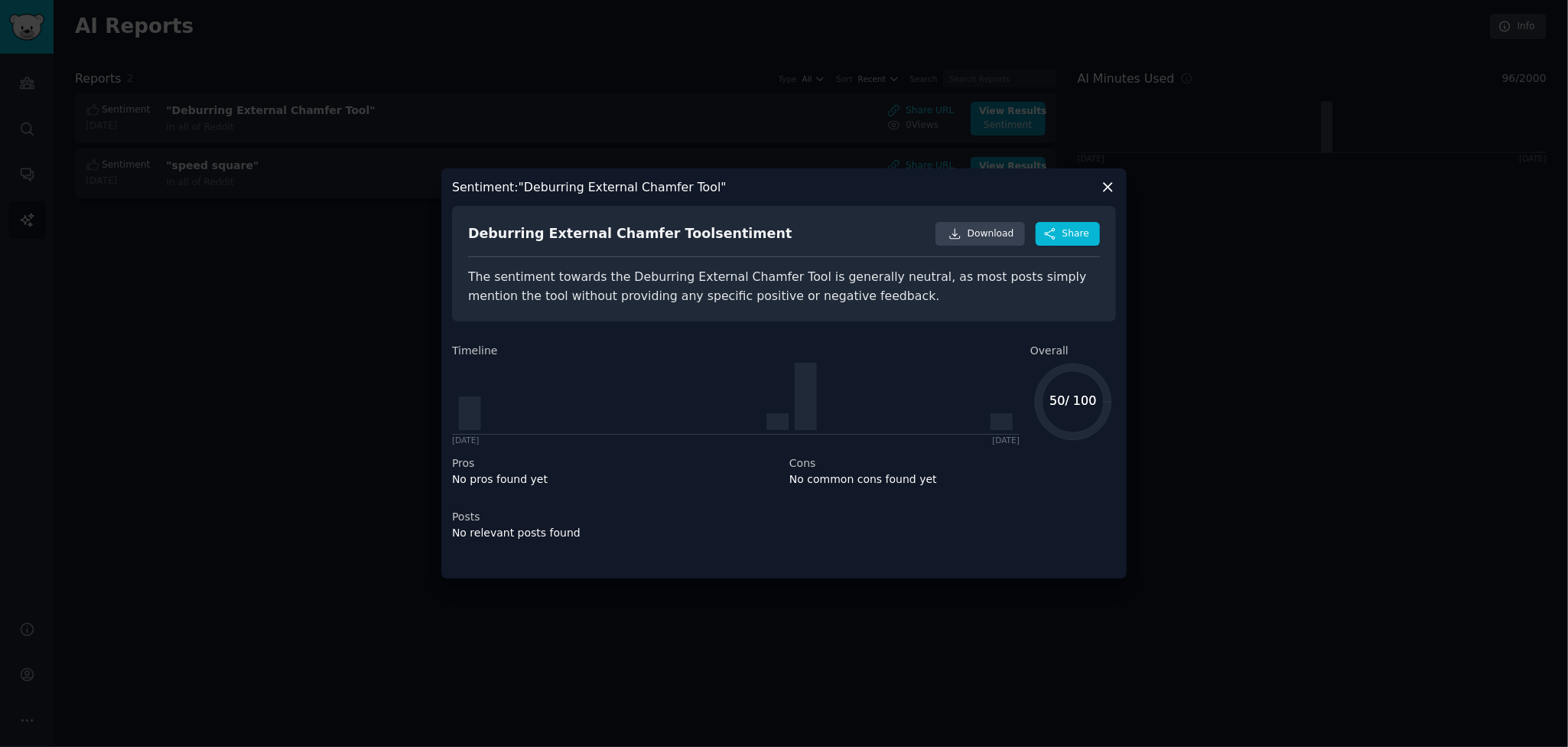
click at [1112, 183] on icon at bounding box center [1108, 187] width 8 height 8
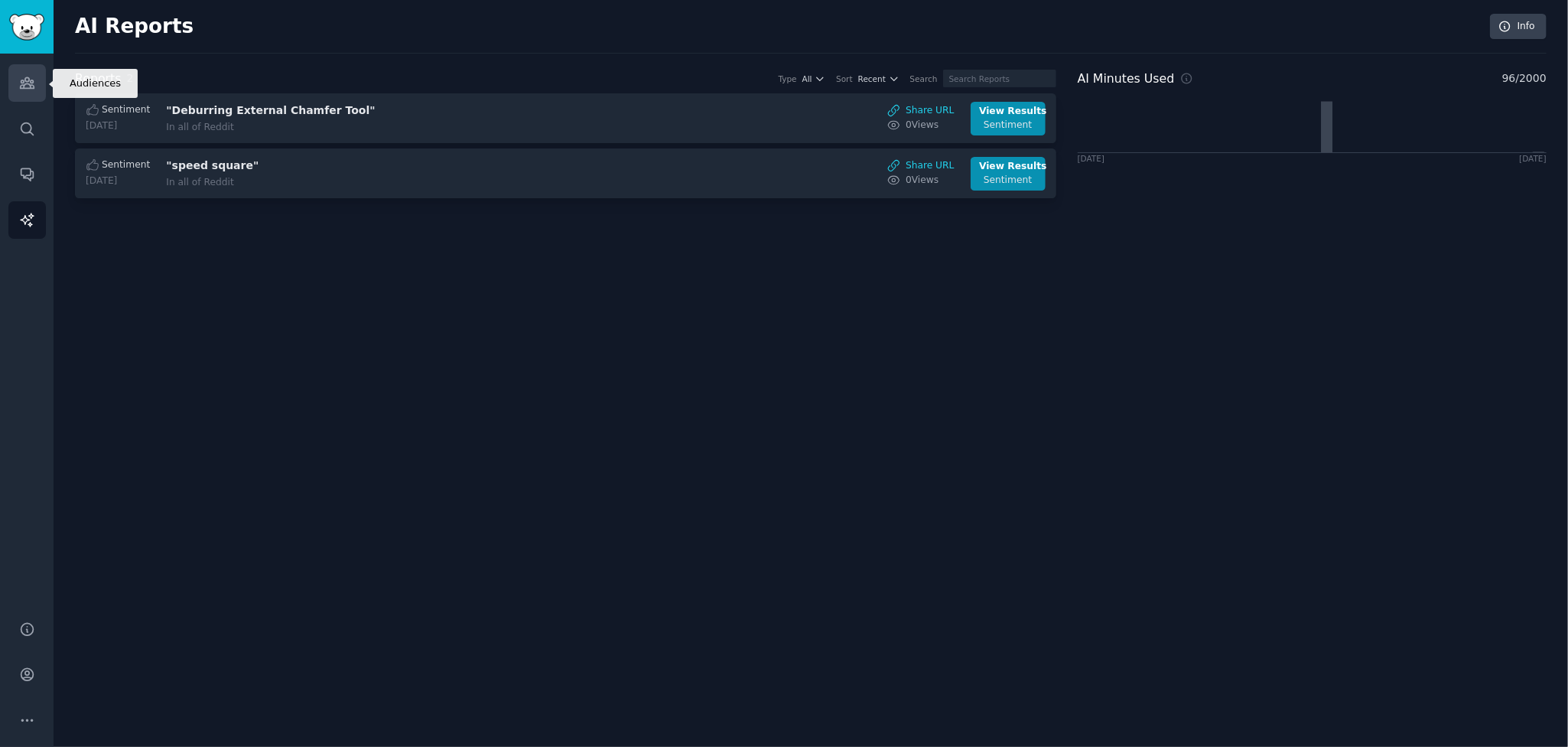
click at [19, 86] on icon "Sidebar" at bounding box center [27, 83] width 16 height 16
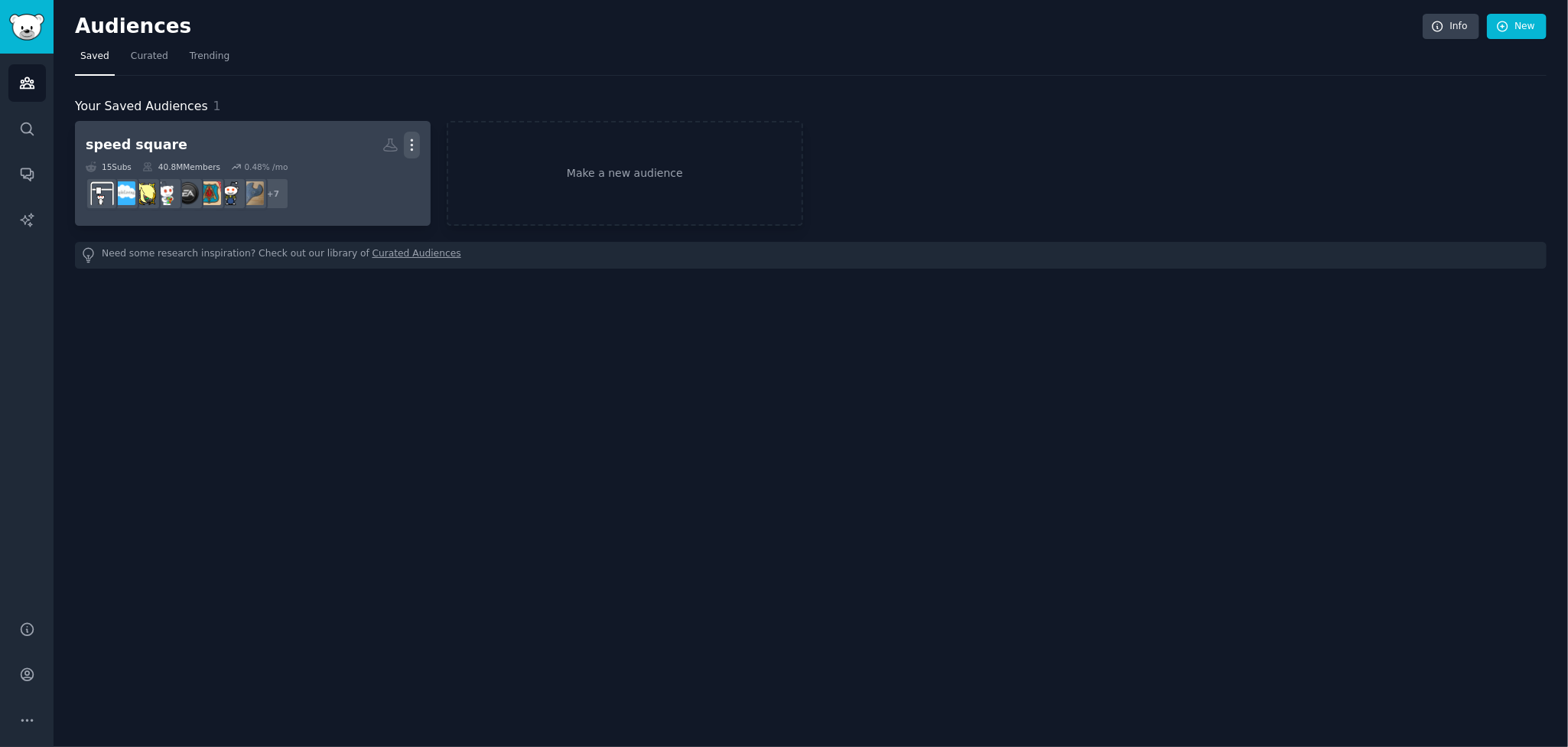
click at [416, 143] on icon "button" at bounding box center [412, 145] width 16 height 16
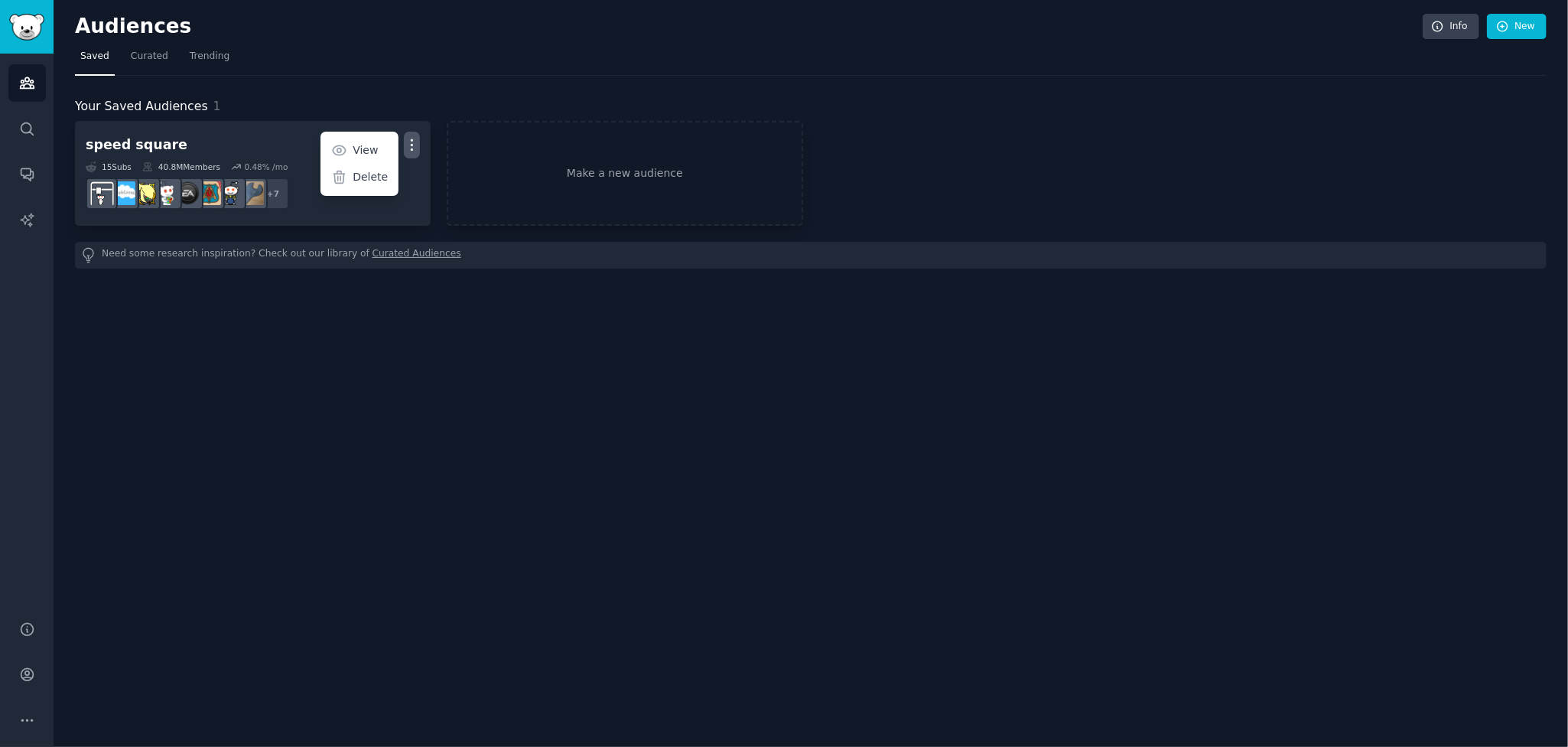
click at [407, 80] on div "Your Saved Audiences 1 speed square More View Delete 15 Sub s 40.8M Members 0.4…" at bounding box center [811, 173] width 1471 height 193
click at [125, 49] on link "Curated" at bounding box center [149, 60] width 48 height 32
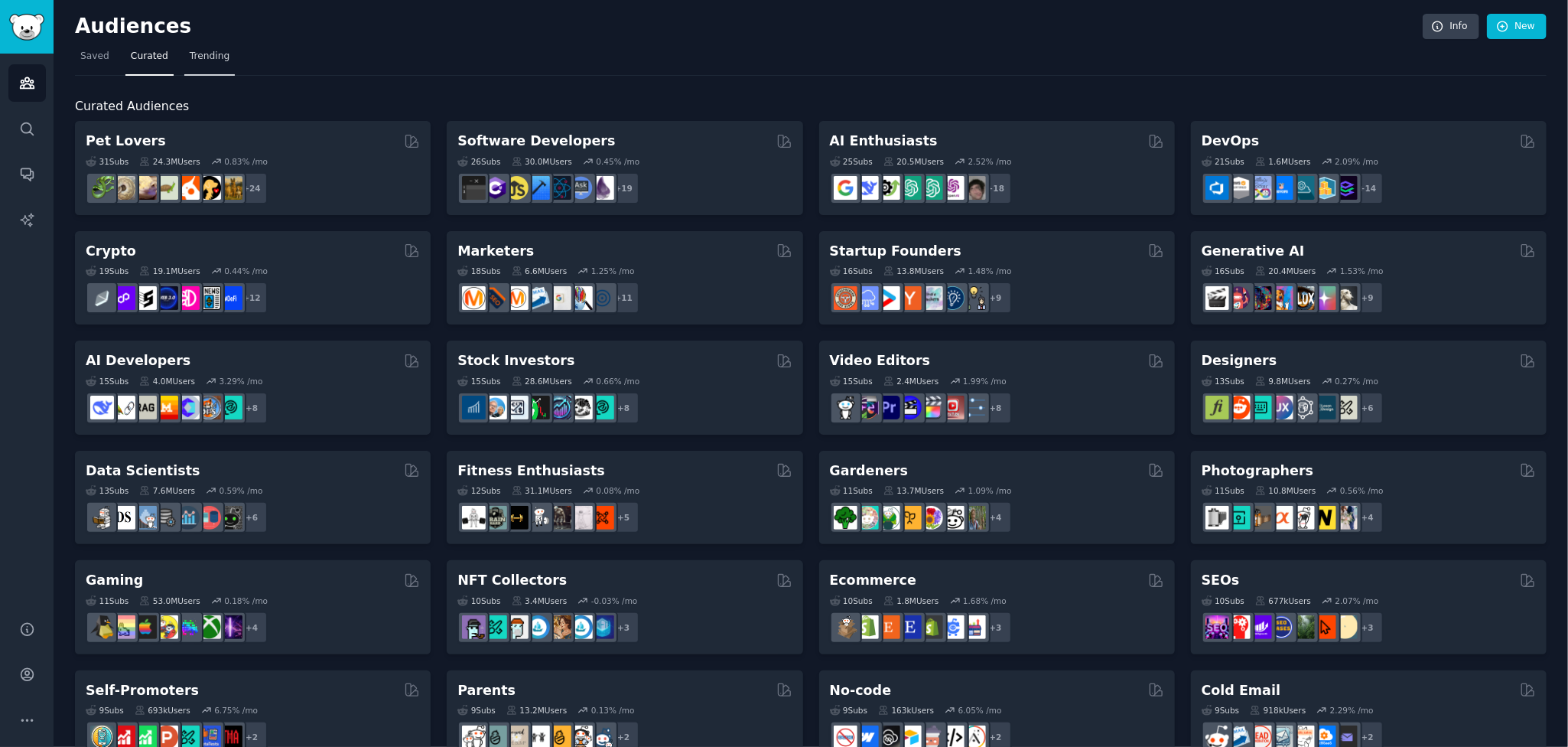
click at [197, 59] on span "Trending" at bounding box center [209, 56] width 40 height 14
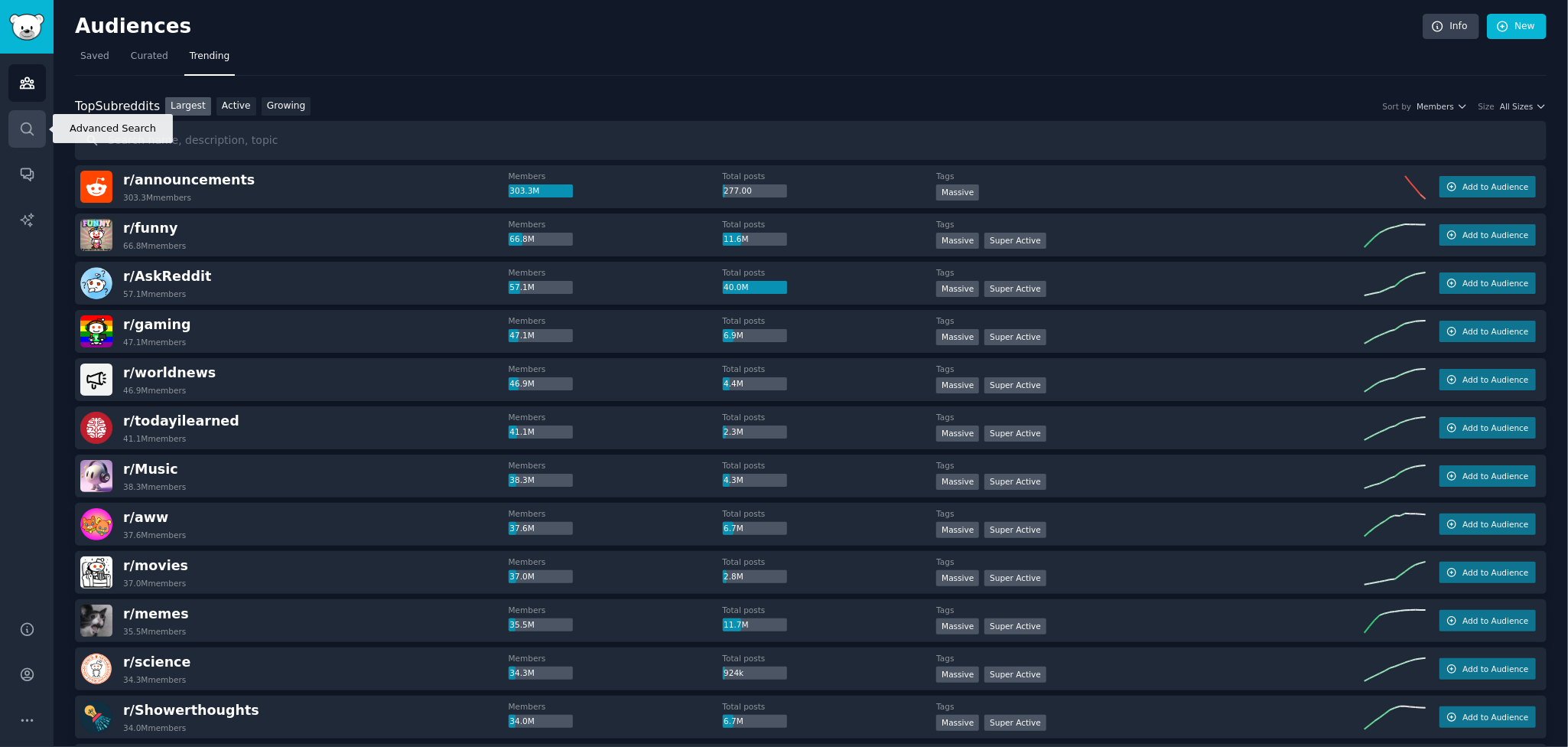
click at [24, 118] on link "Search" at bounding box center [27, 129] width 38 height 38
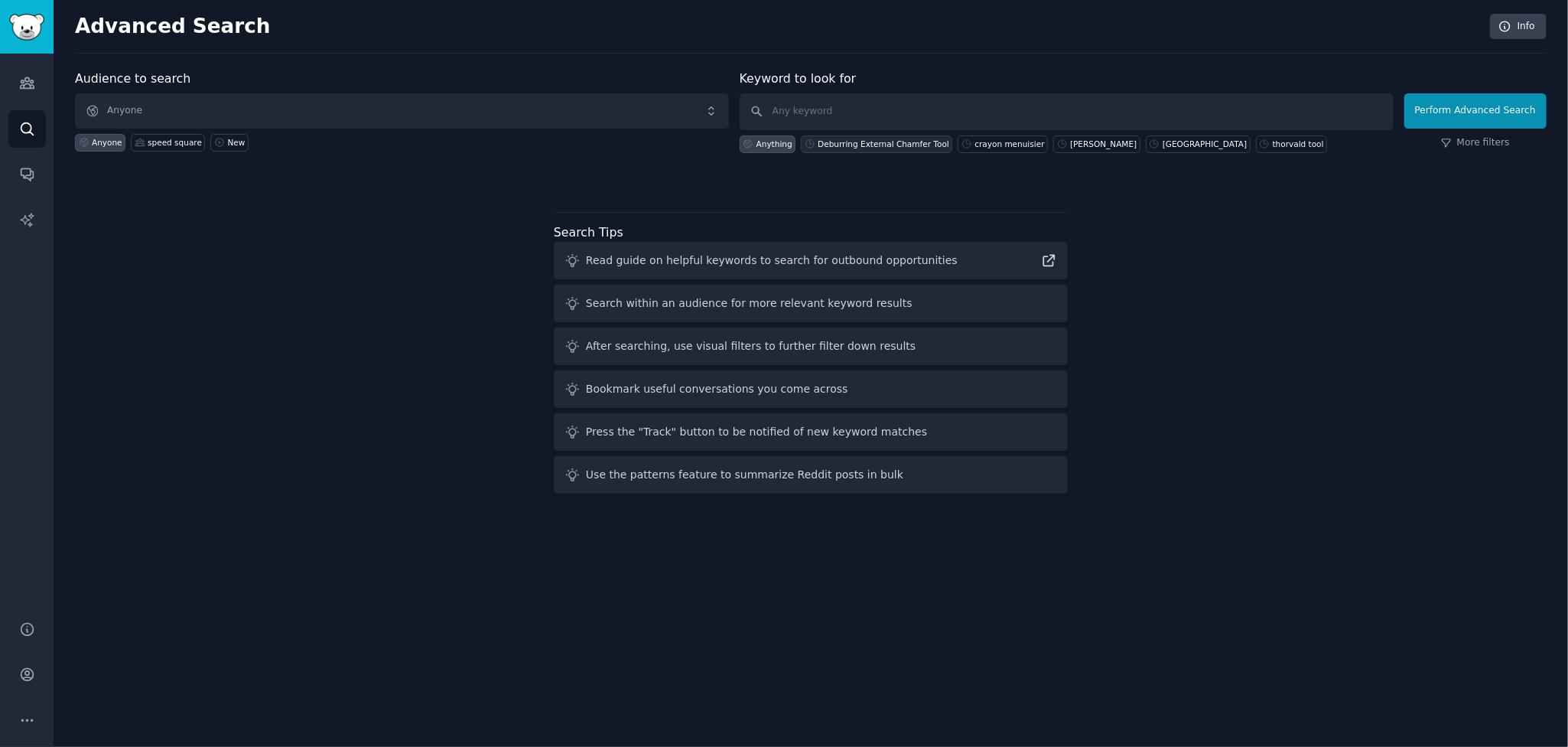
click at [905, 141] on div "Deburring External Chamfer Tool" at bounding box center [884, 144] width 132 height 11
type input "Deburring External Chamfer Tool"
click at [1496, 113] on button "Perform Advanced Search" at bounding box center [1476, 110] width 143 height 35
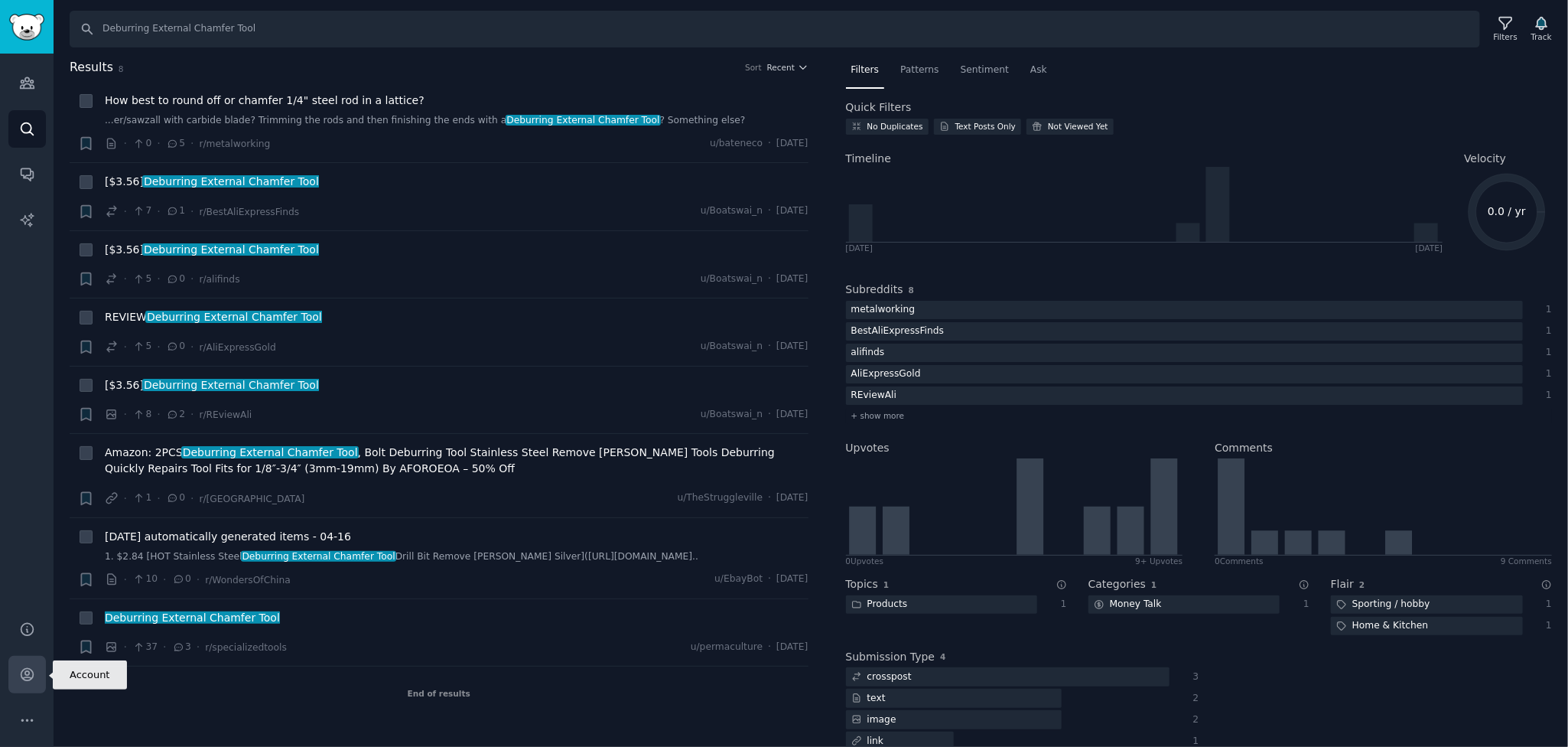
click at [34, 672] on link "Account" at bounding box center [27, 675] width 38 height 38
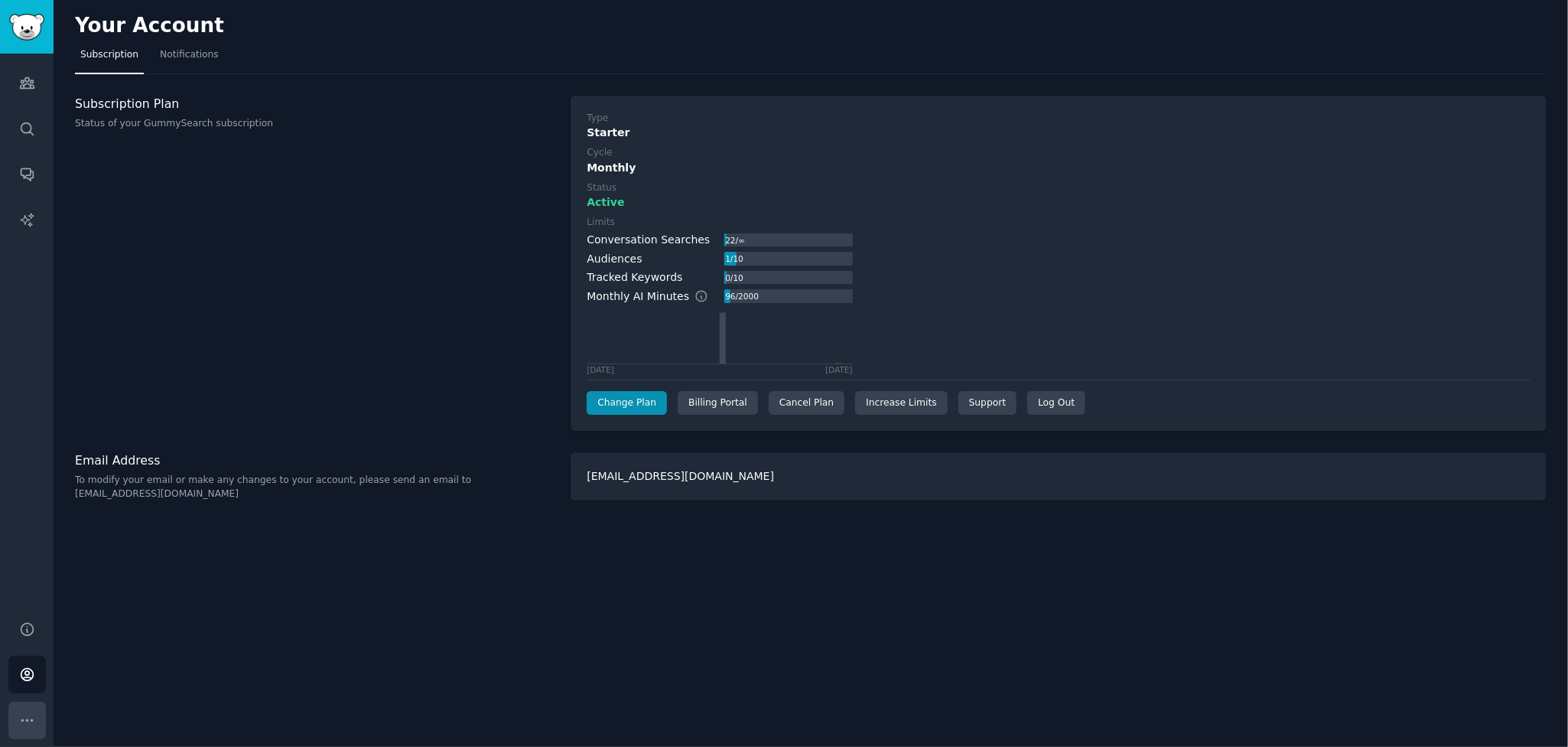
click at [22, 715] on icon "Sidebar" at bounding box center [27, 721] width 16 height 16
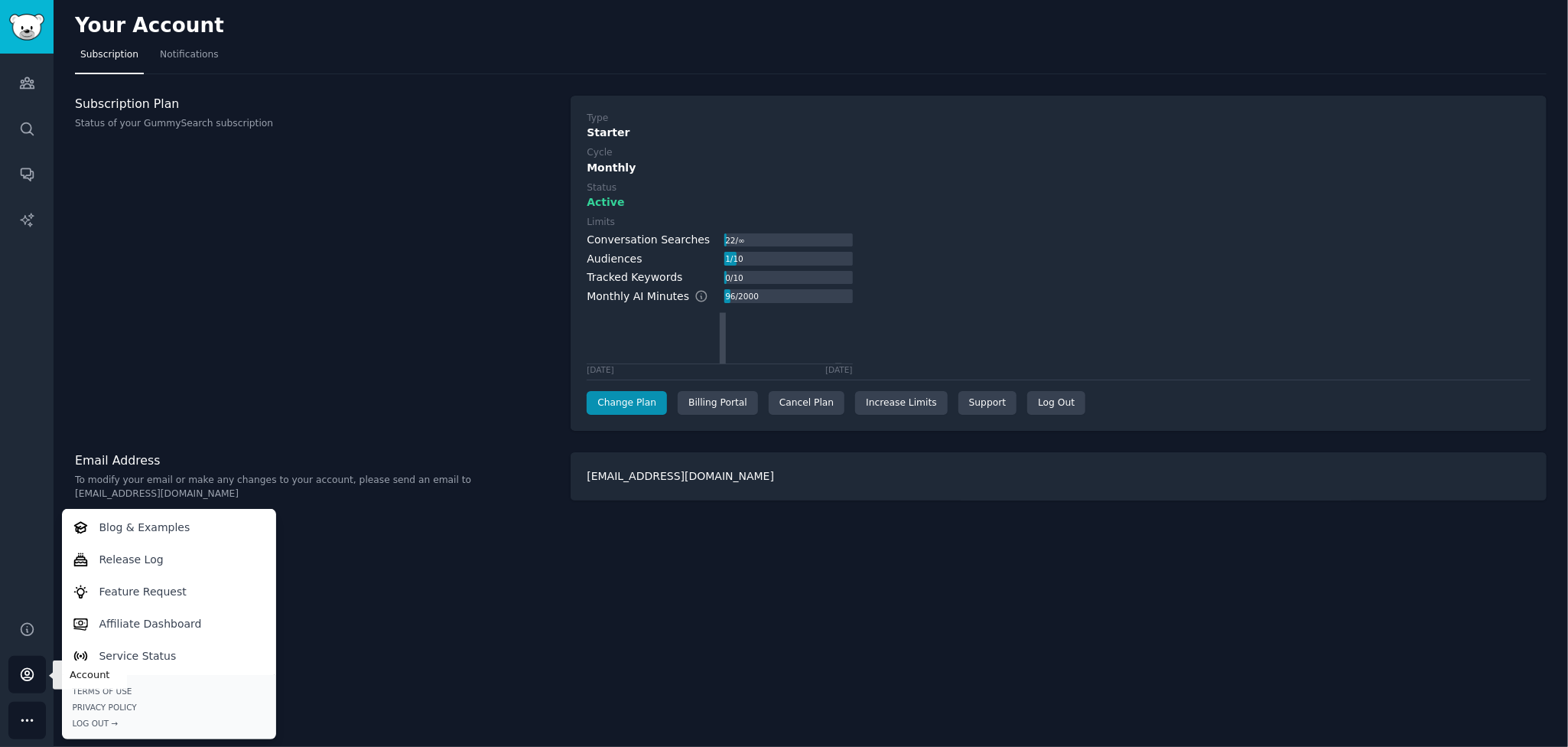
click at [19, 679] on icon "Sidebar" at bounding box center [27, 675] width 16 height 16
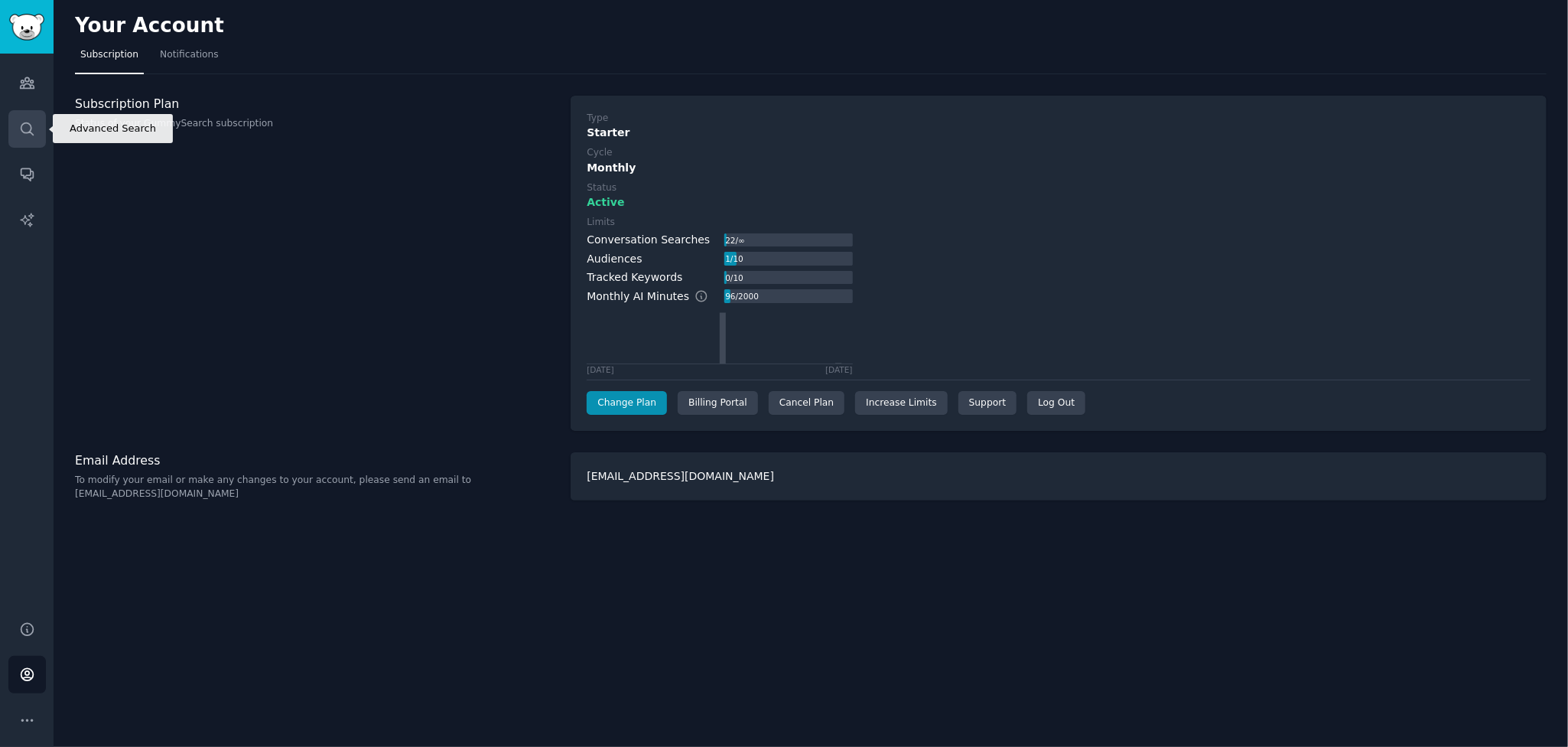
click at [35, 123] on link "Search" at bounding box center [27, 129] width 38 height 38
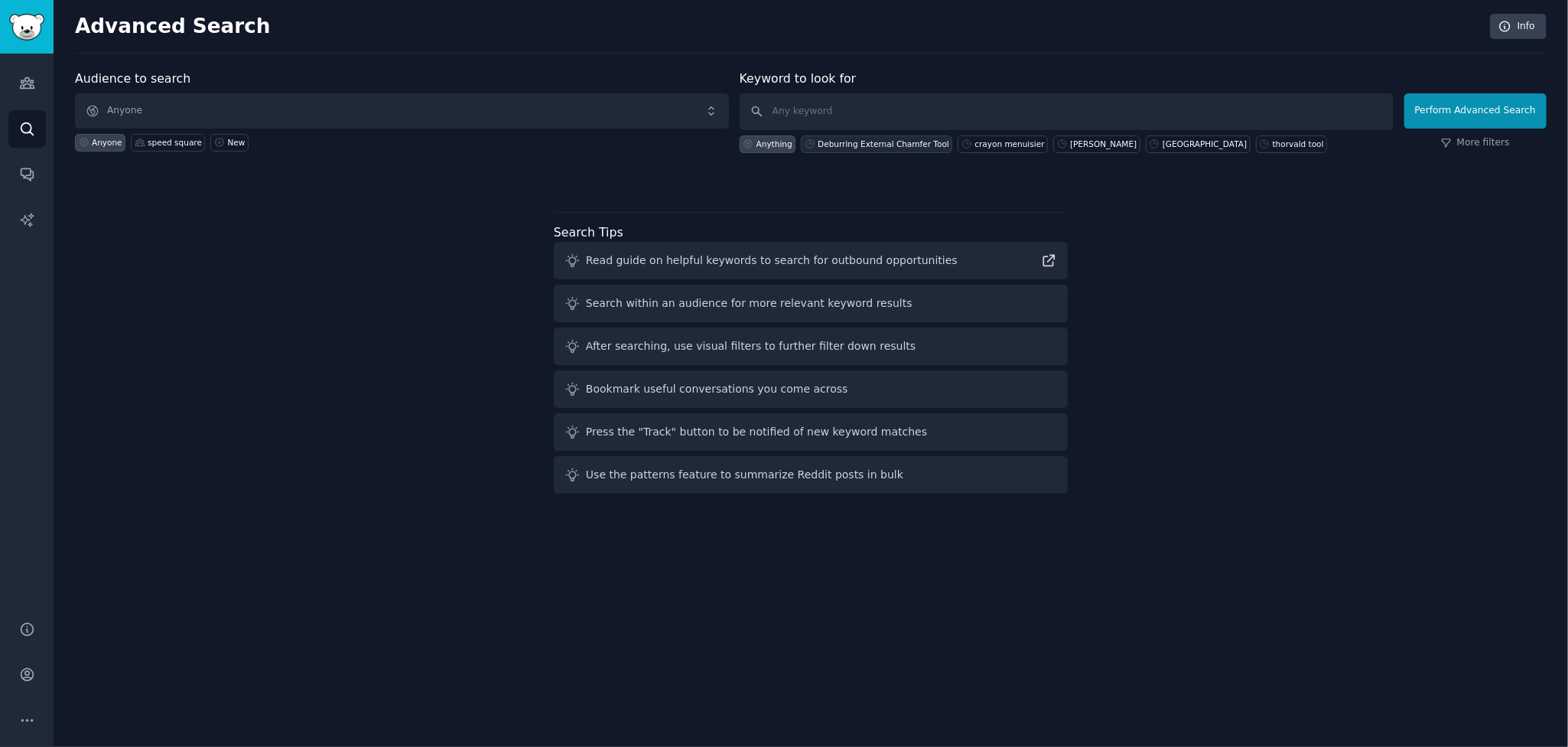
click at [849, 135] on div "Deburring External Chamfer Tool" at bounding box center [877, 144] width 152 height 17
type input "Deburring External Chamfer Tool"
click at [1516, 104] on button "Perform Advanced Search" at bounding box center [1476, 110] width 143 height 35
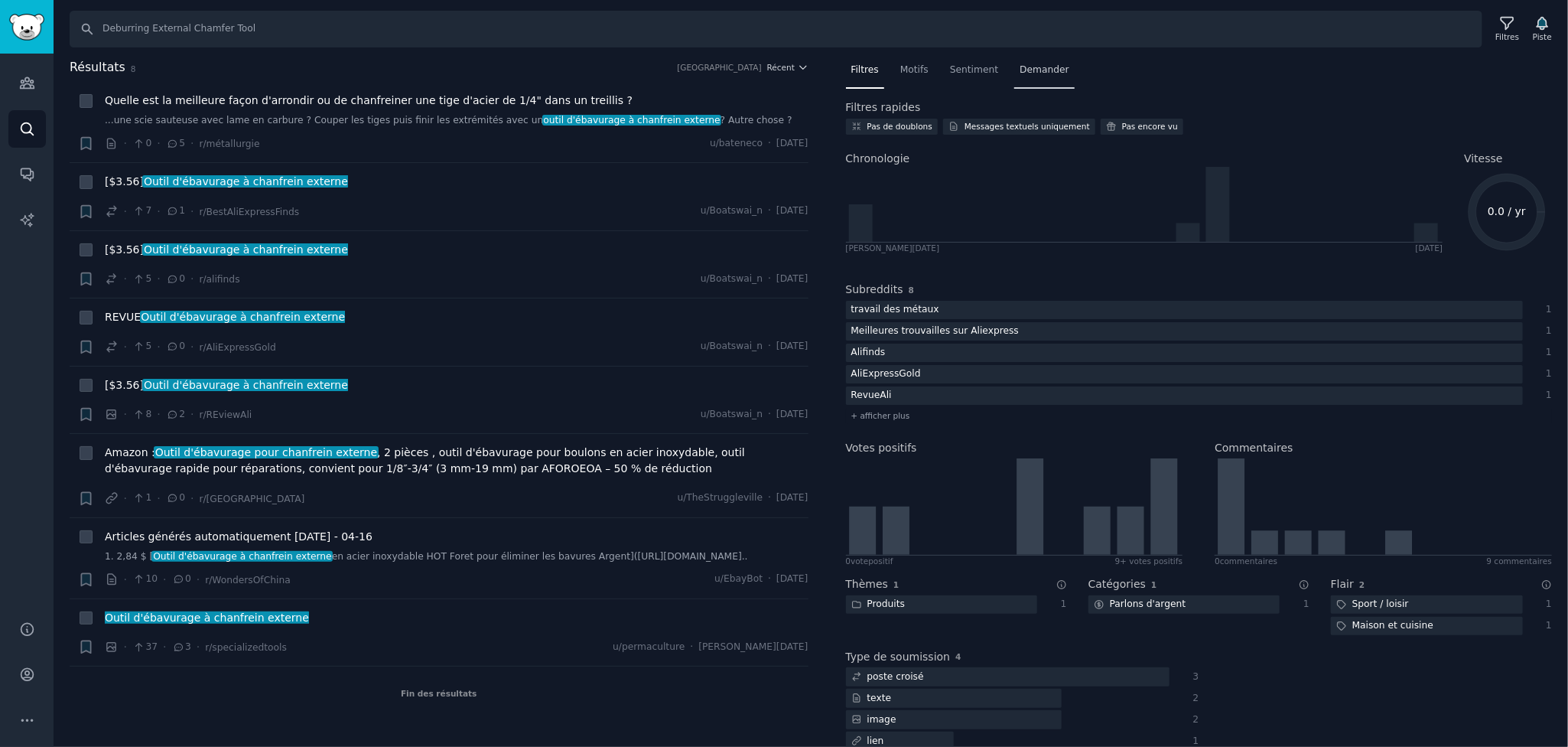
click at [1015, 76] on div "Demander" at bounding box center [1044, 73] width 60 height 32
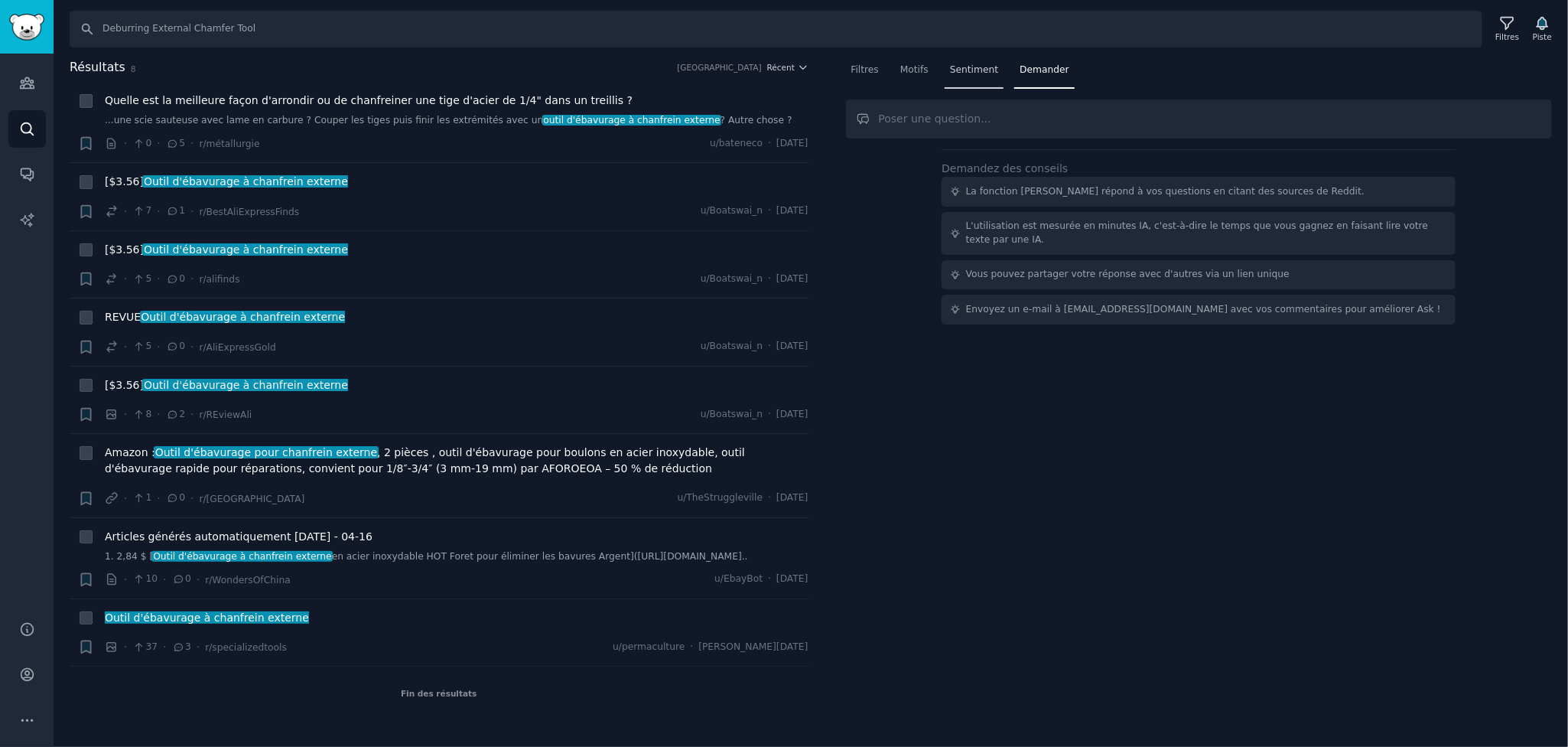
click at [970, 68] on font "Sentiment" at bounding box center [973, 70] width 48 height 11
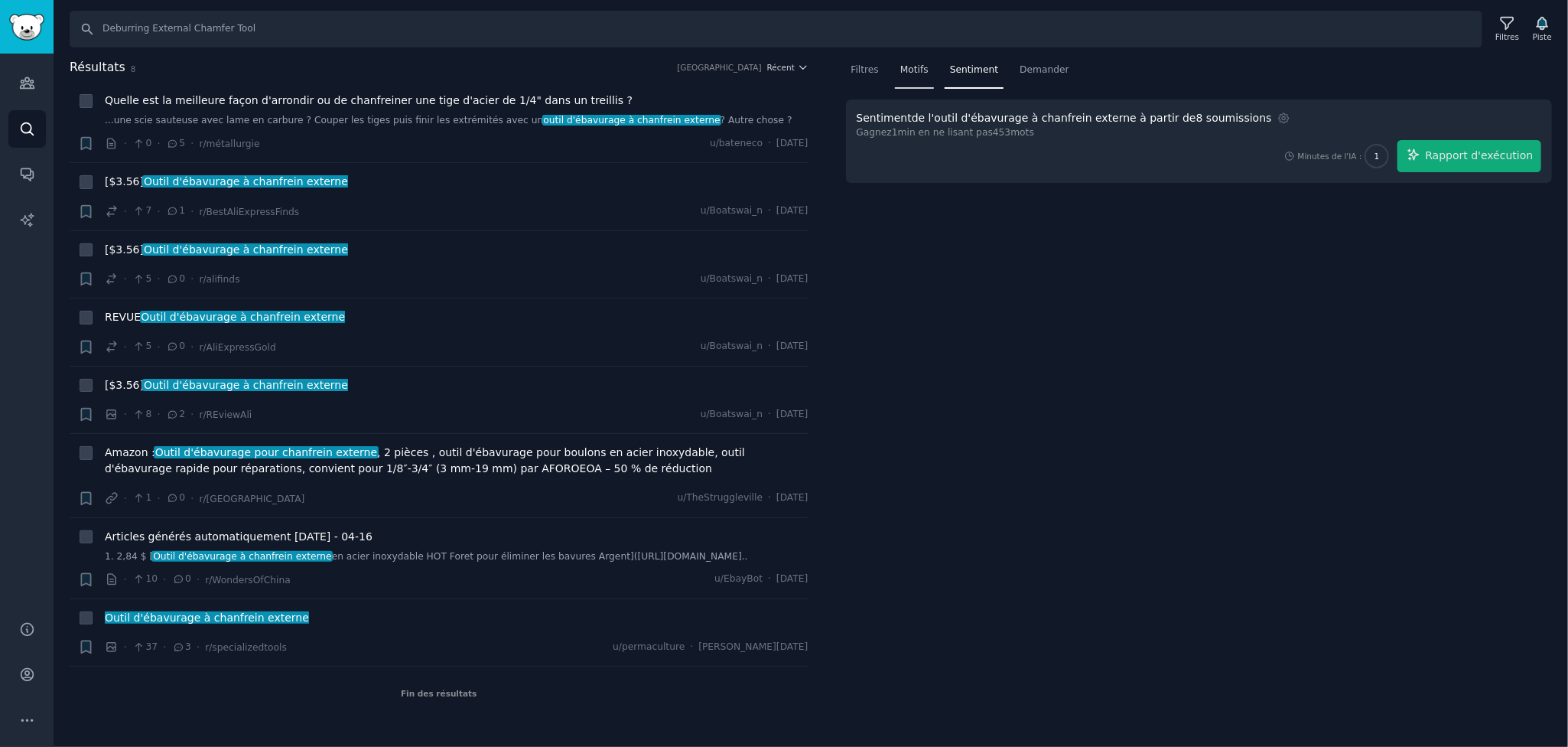
click at [896, 75] on div "Motifs" at bounding box center [914, 73] width 39 height 32
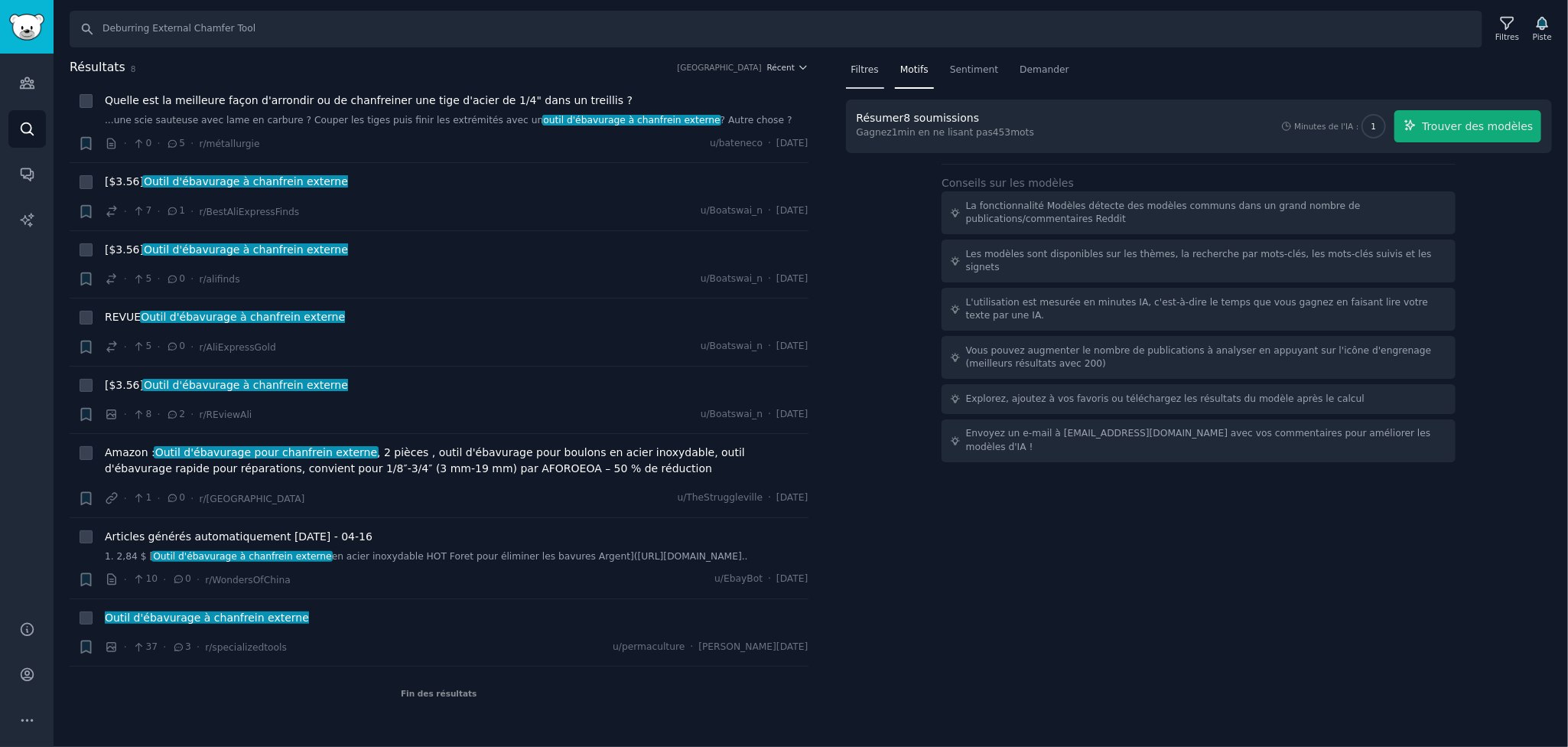
click at [864, 72] on font "Filtres" at bounding box center [865, 70] width 28 height 11
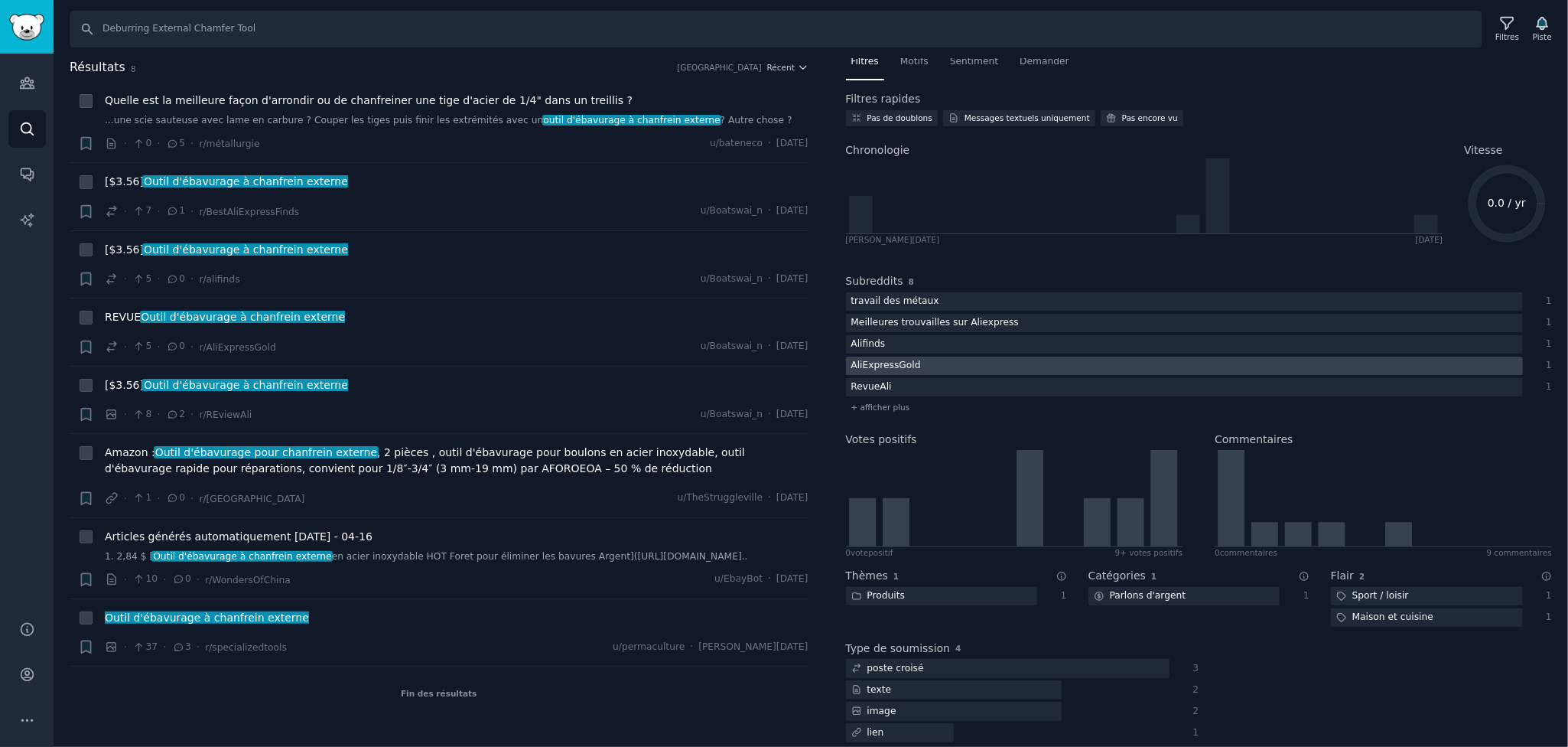
scroll to position [22, 0]
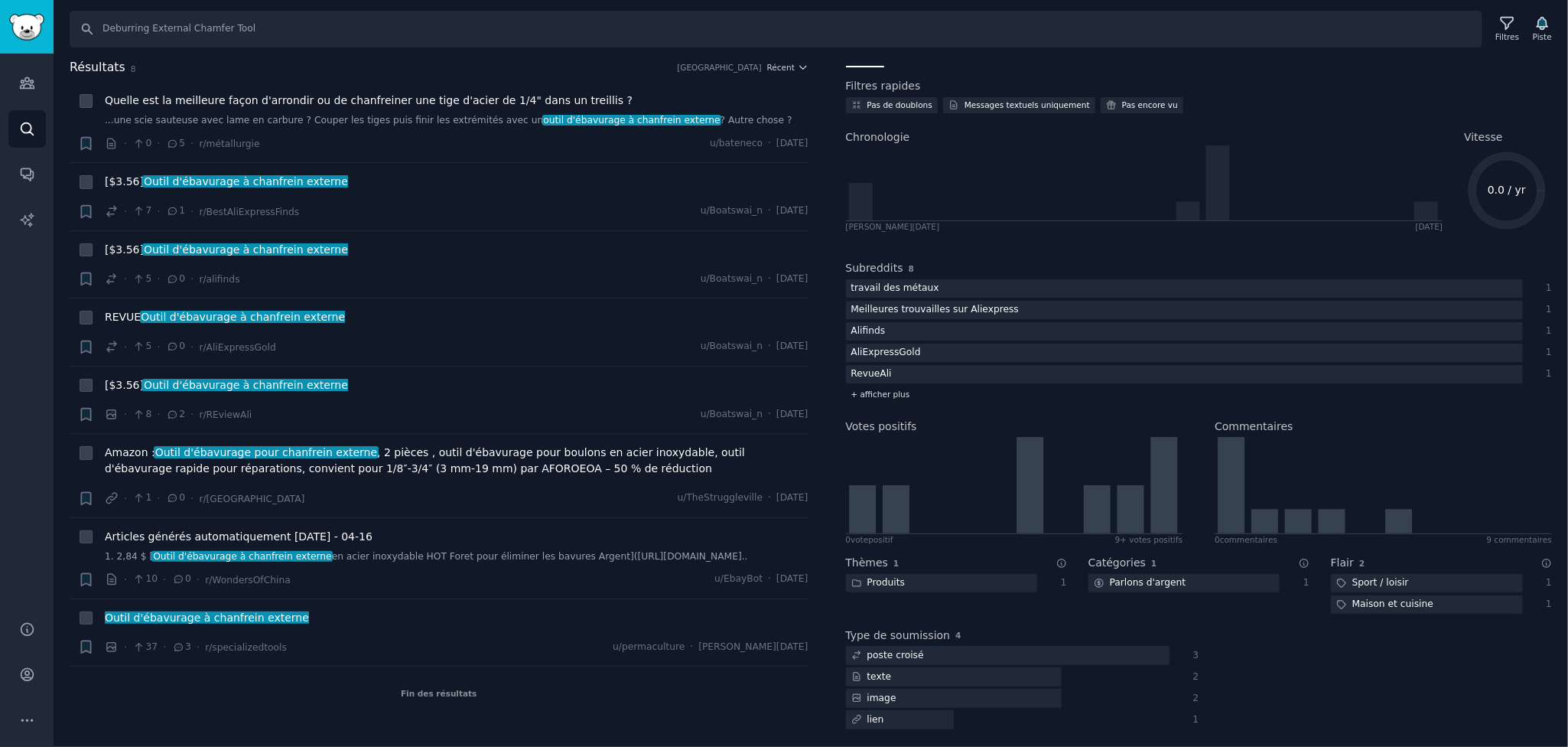
click at [880, 391] on font "+ afficher plus" at bounding box center [880, 394] width 59 height 9
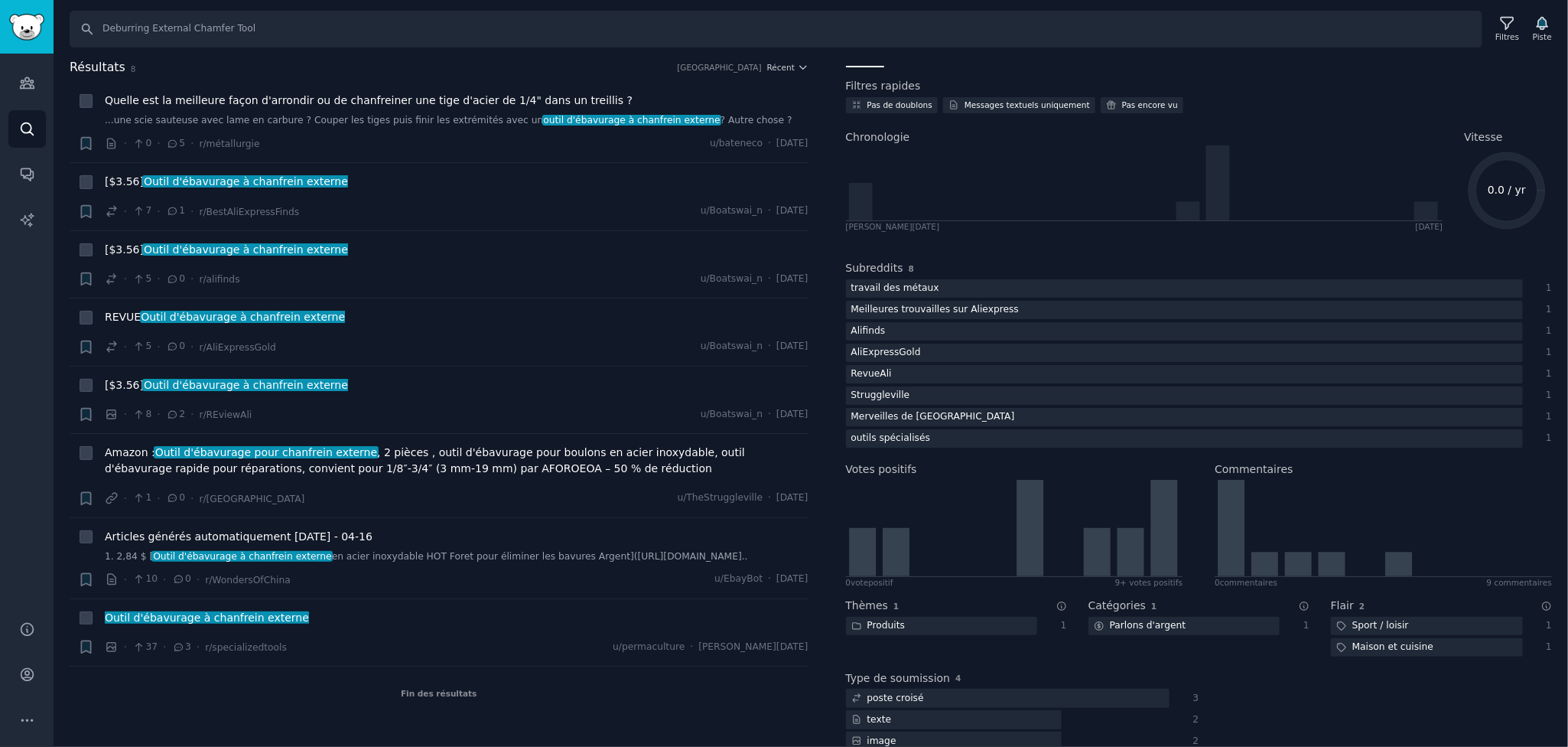
click at [129, 706] on div "Fin des résultats" at bounding box center [439, 693] width 739 height 53
click at [209, 182] on font "Outil d'ébavurage à chanfrein externe" at bounding box center [246, 182] width 204 height 13
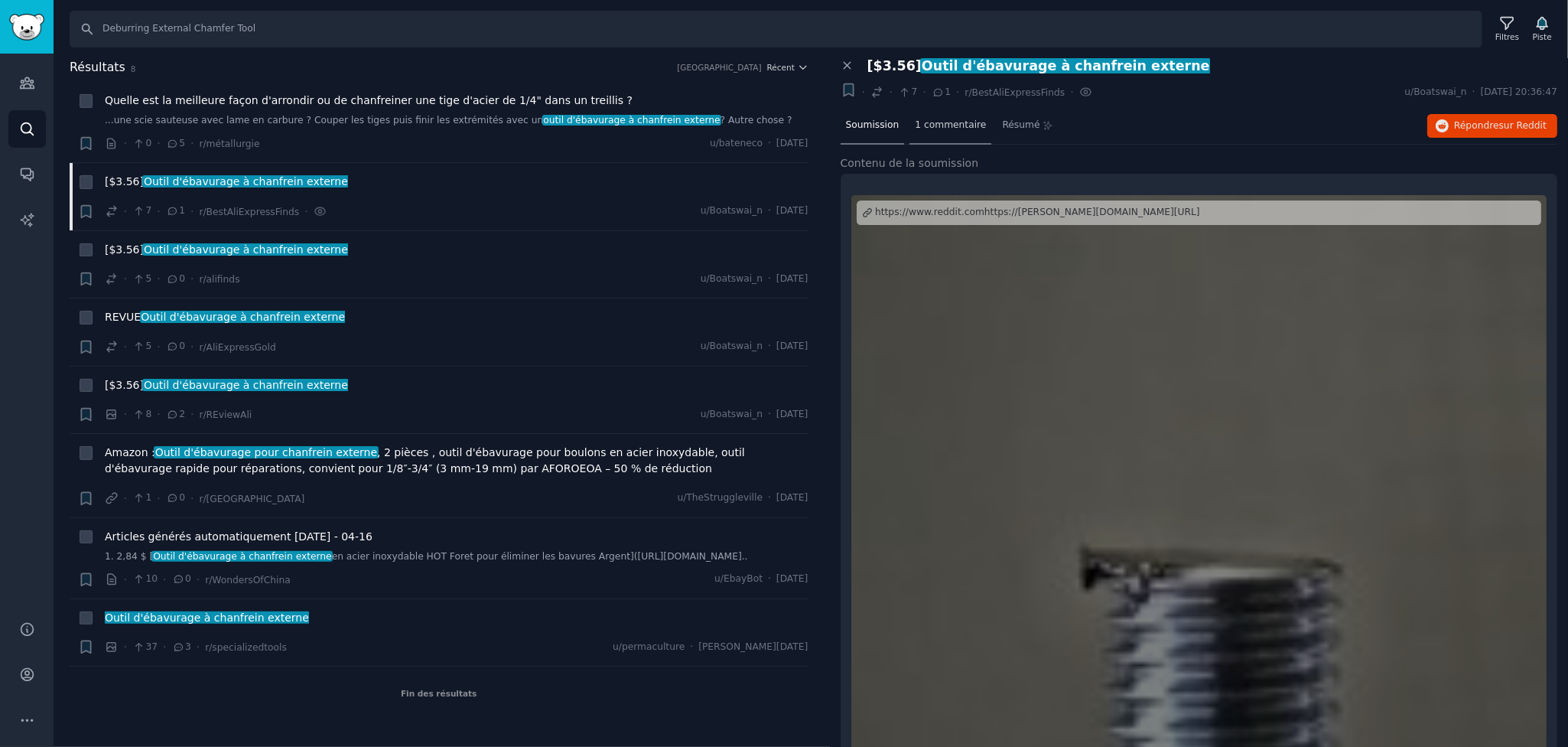
click at [960, 128] on font "1 commentaire" at bounding box center [950, 125] width 71 height 11
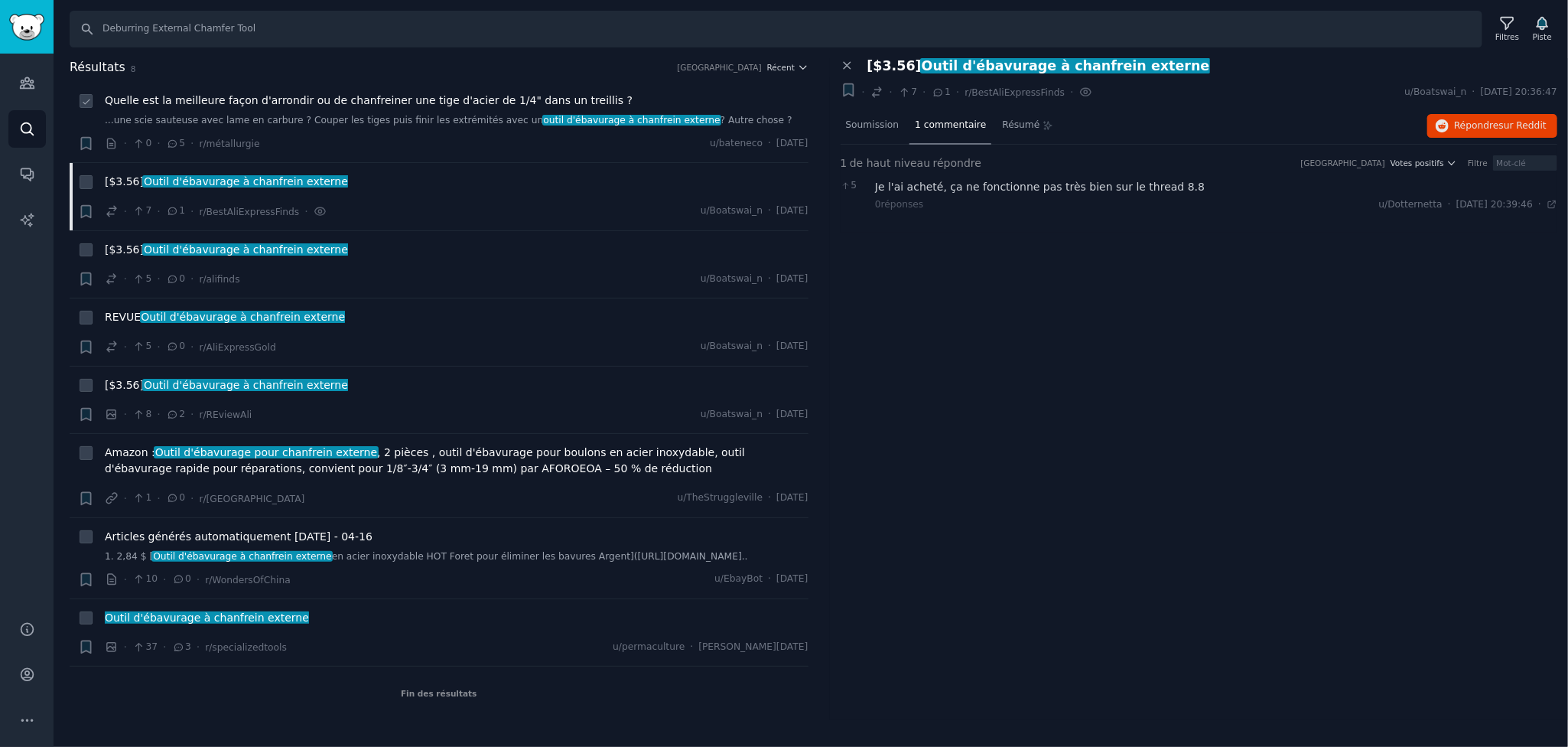
click at [229, 100] on font "Quelle est la meilleure façon d'arrondir ou de chanfreiner une tige d'acier de …" at bounding box center [368, 100] width 528 height 13
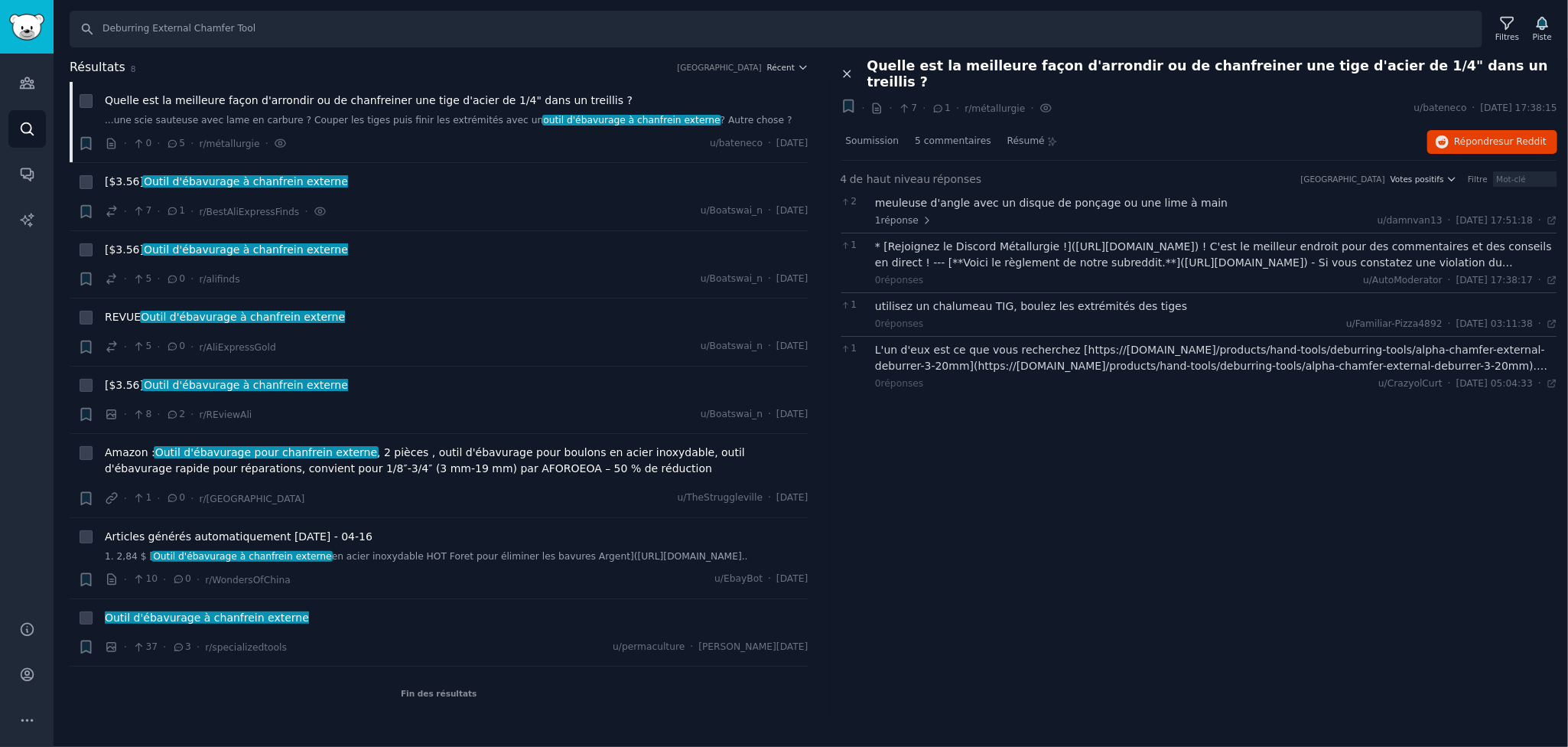
click at [850, 68] on icon at bounding box center [847, 74] width 14 height 14
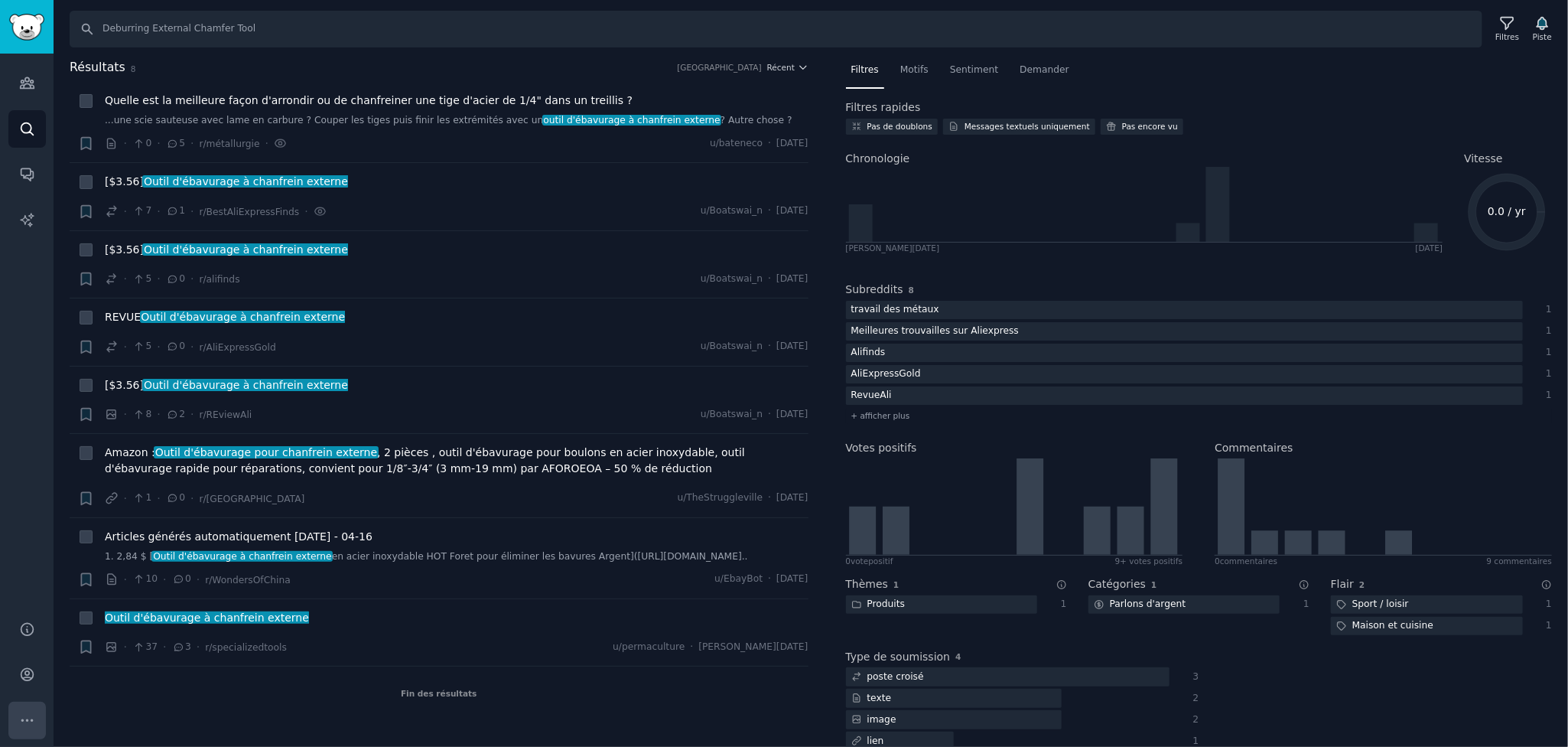
click at [20, 727] on icon "Barre latérale" at bounding box center [27, 721] width 16 height 16
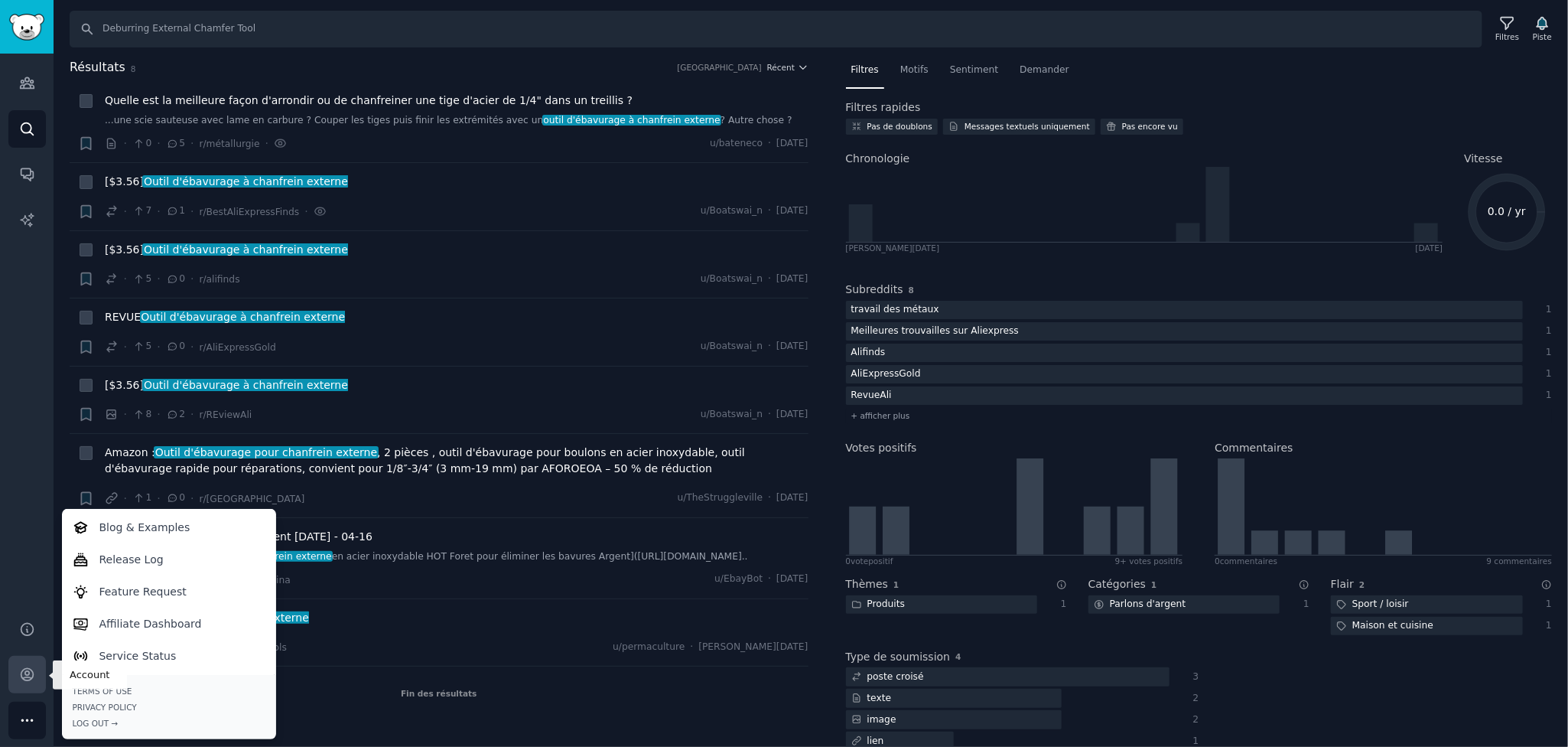
click at [25, 669] on icon "Barre latérale" at bounding box center [27, 675] width 16 height 16
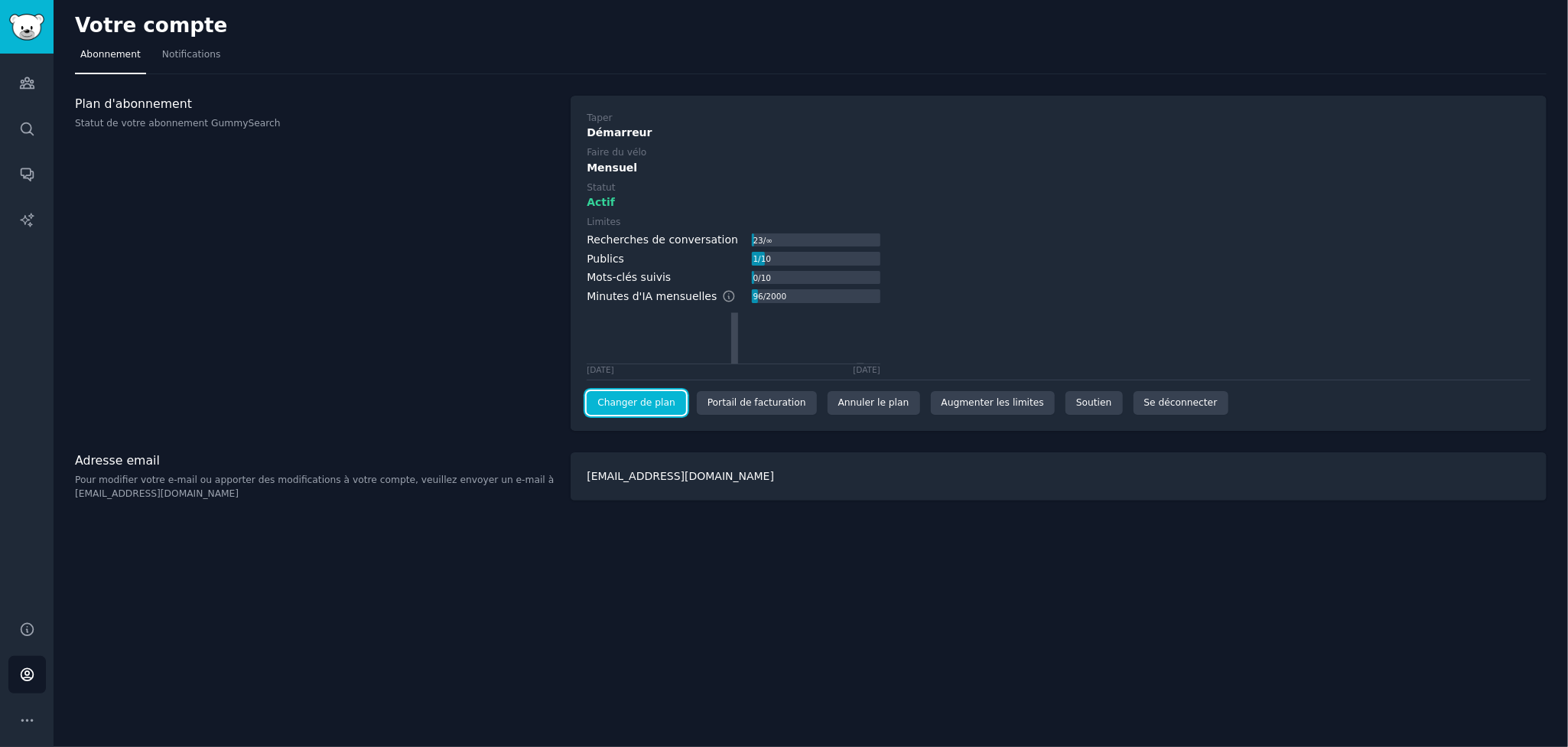
click at [619, 397] on font "Changer de plan" at bounding box center [636, 403] width 78 height 11
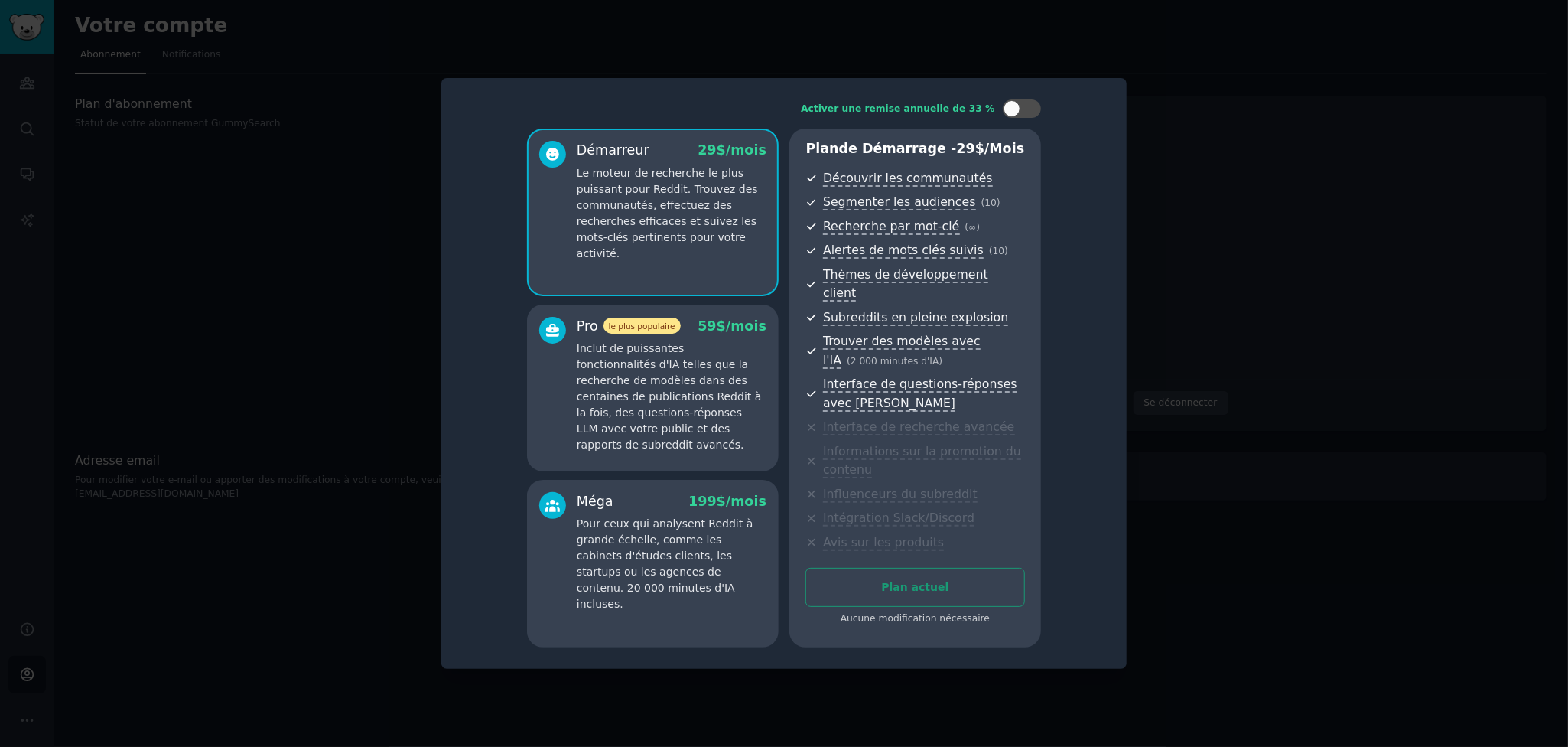
click at [584, 431] on font "Inclut de puissantes fonctionnalités d'IA telles que la recherche de modèles da…" at bounding box center [669, 397] width 184 height 108
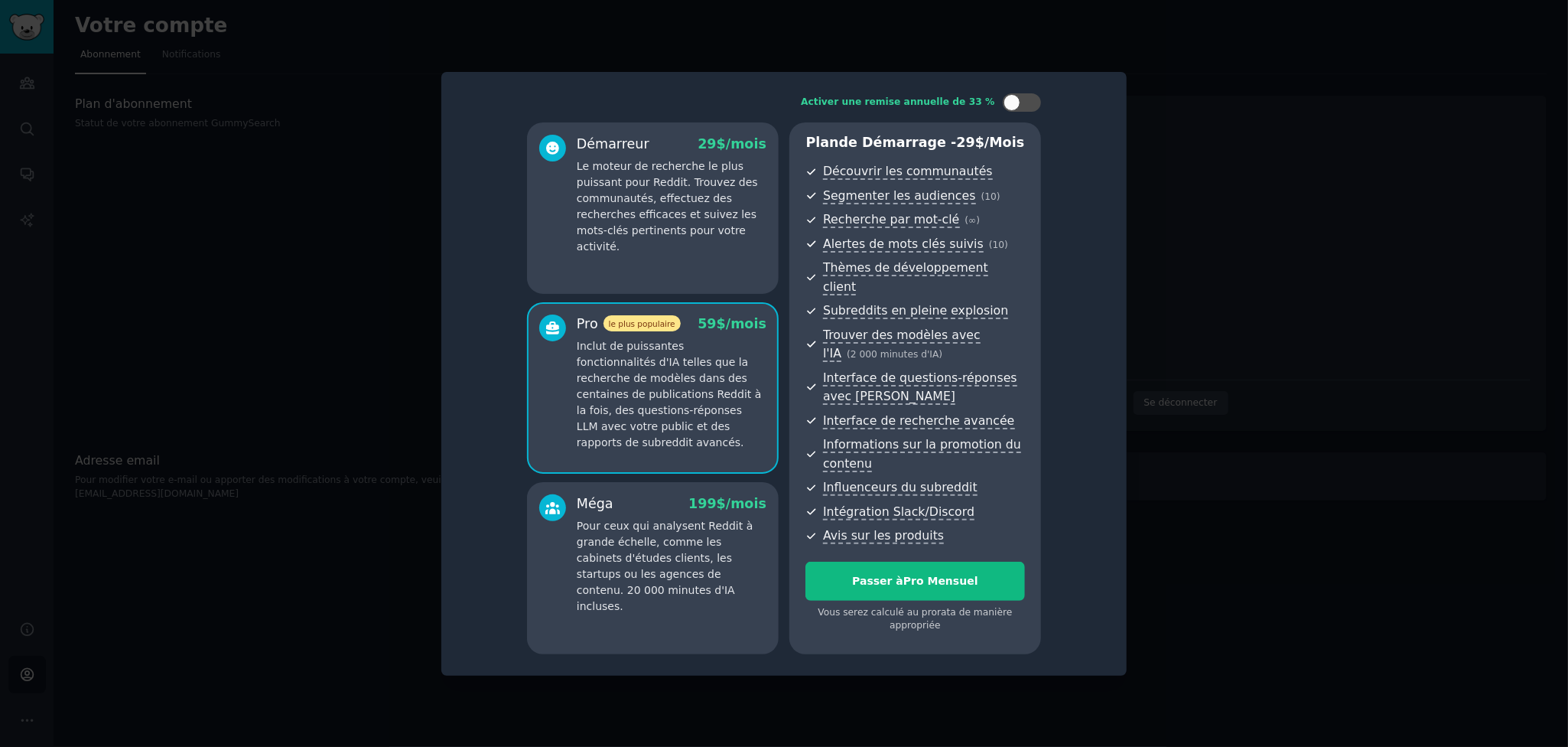
click at [636, 238] on font "Le moteur de recherche le plus puissant pour Reddit. Trouvez des communautés, e…" at bounding box center [667, 206] width 181 height 93
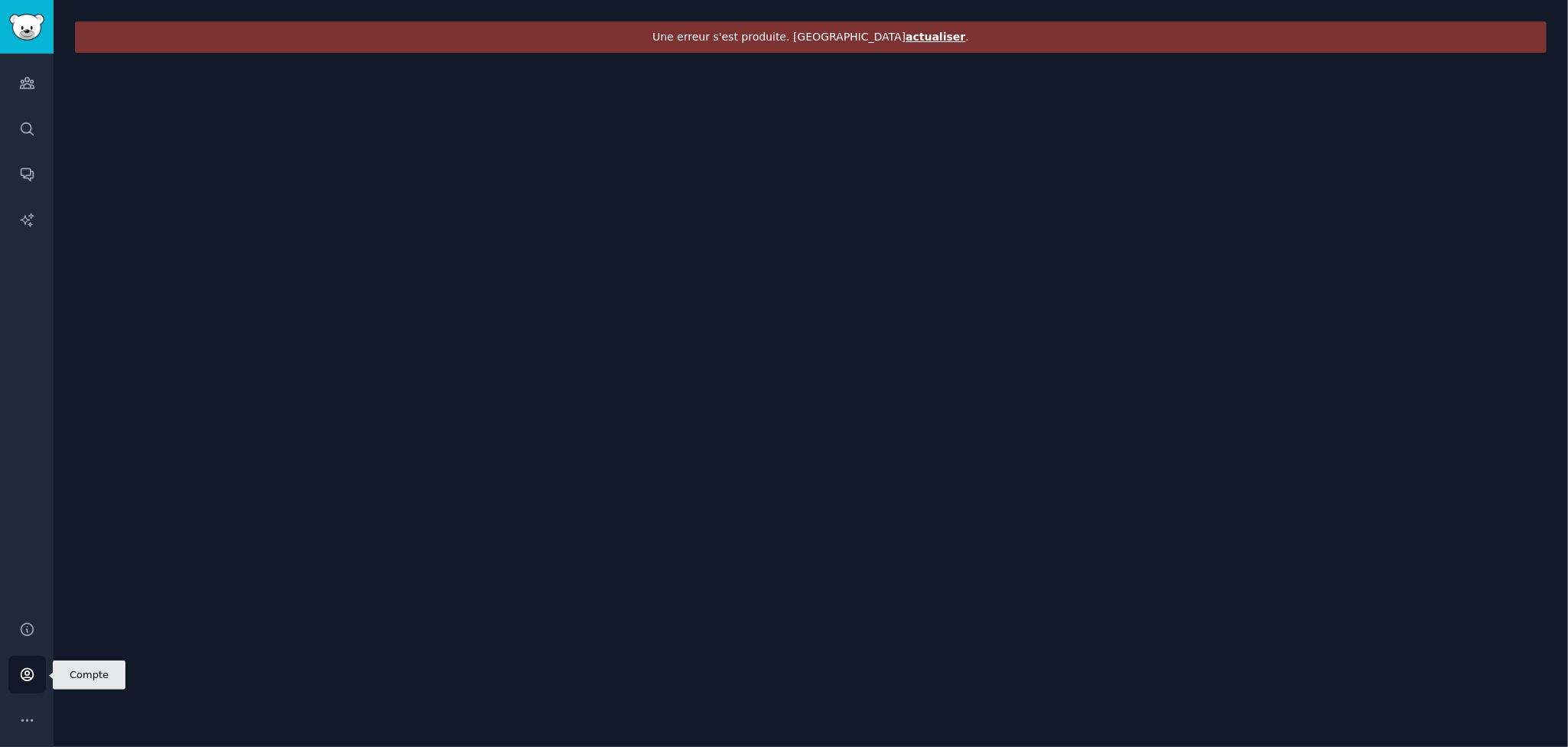
click at [20, 669] on icon "Barre latérale" at bounding box center [27, 675] width 16 height 16
click at [31, 117] on link "Recherche" at bounding box center [27, 129] width 38 height 38
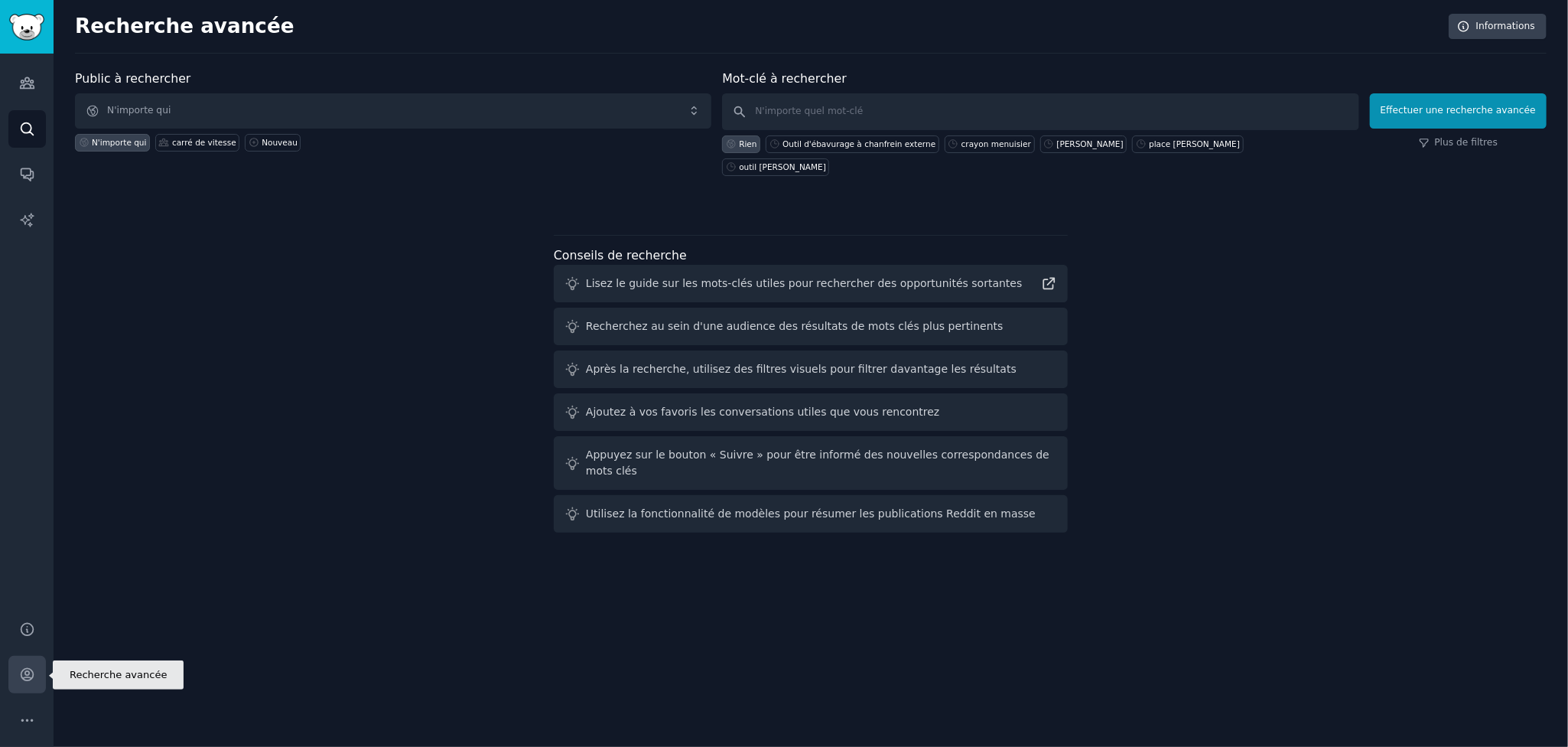
click at [23, 675] on icon "Barre latérale" at bounding box center [27, 675] width 16 height 16
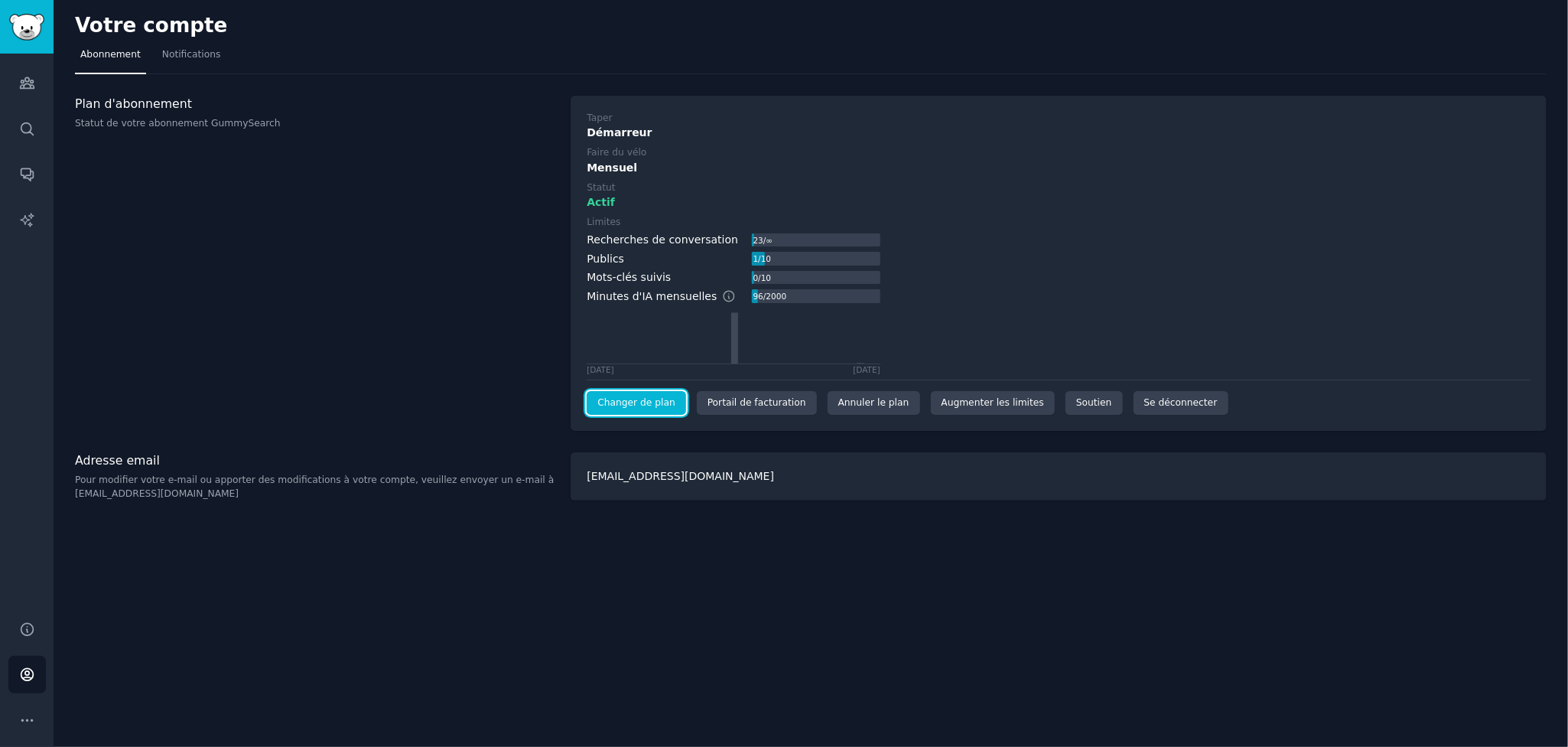
click at [619, 400] on font "Changer de plan" at bounding box center [636, 403] width 78 height 11
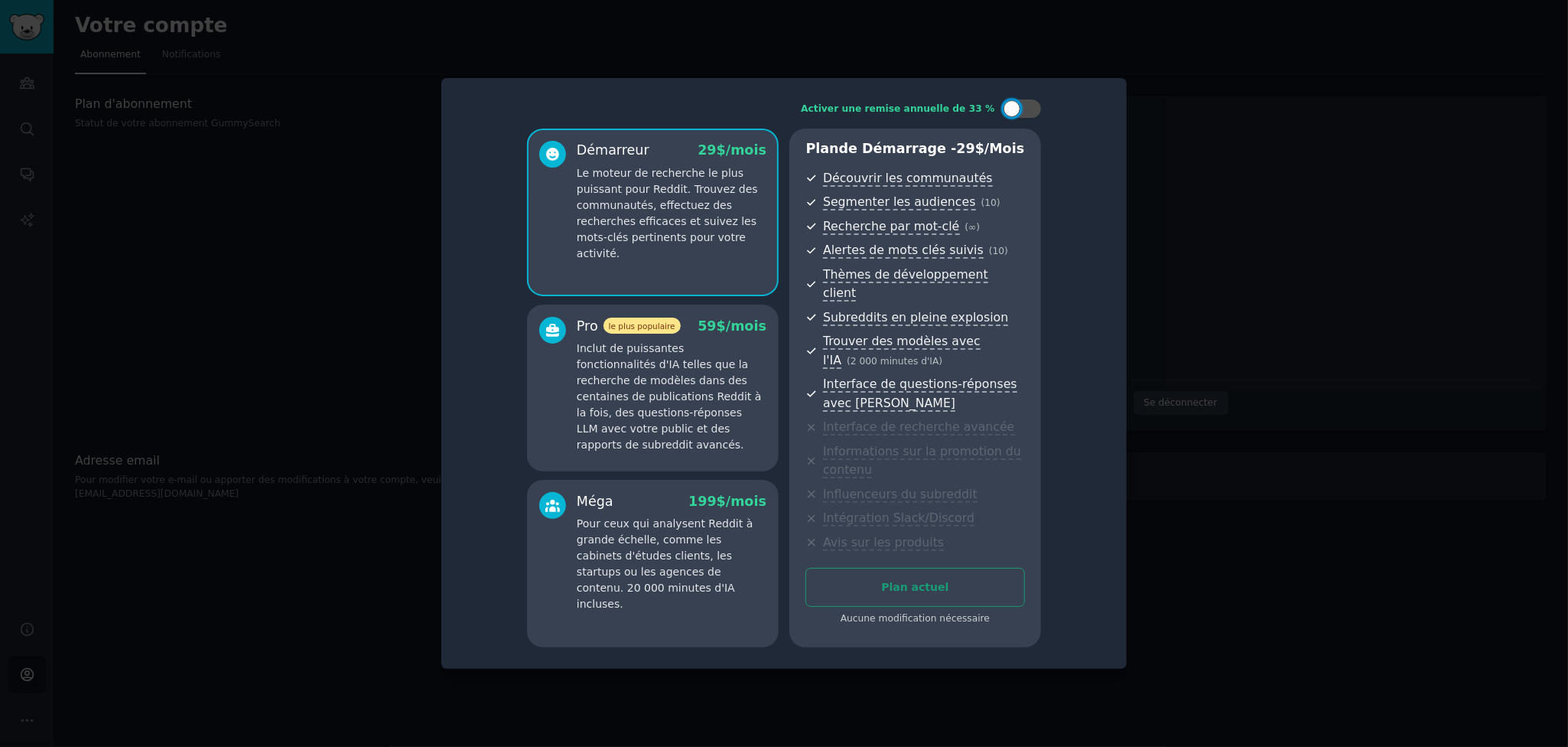
click at [619, 400] on font "Inclut de puissantes fonctionnalités d'IA telles que la recherche de modèles da…" at bounding box center [669, 397] width 184 height 108
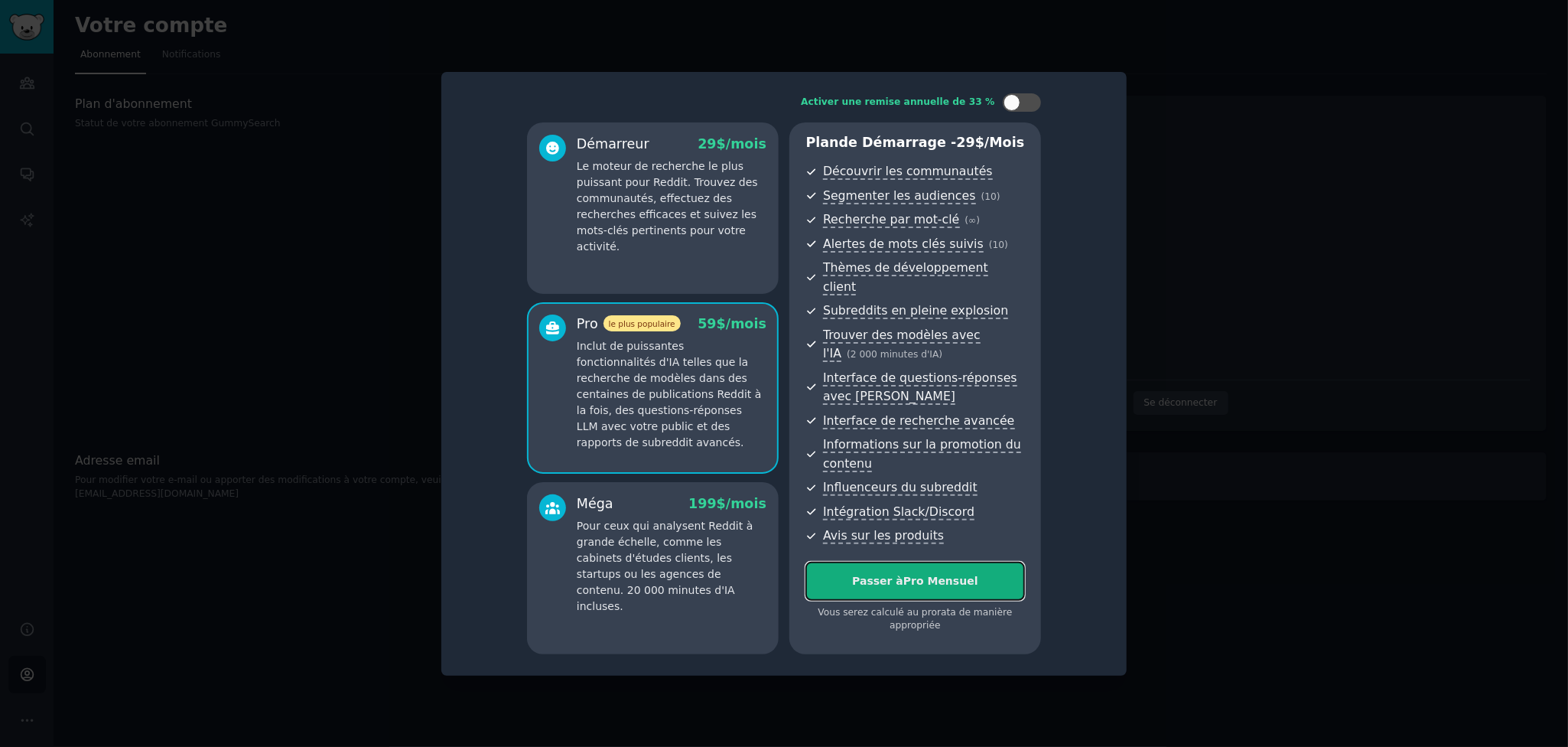
click at [853, 574] on div "Passer à Pro Mensuel" at bounding box center [914, 582] width 218 height 16
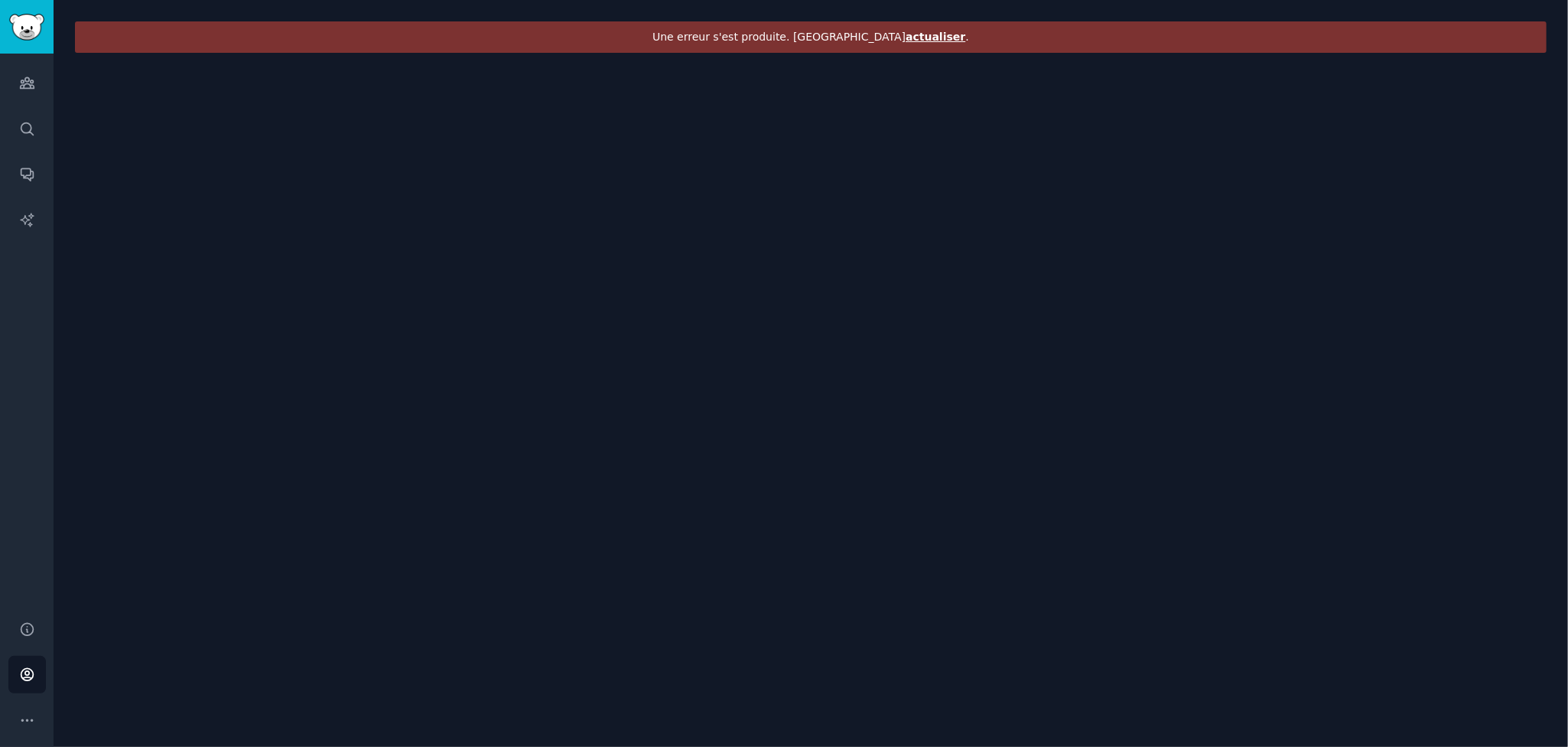
click at [913, 36] on font "actualiser" at bounding box center [935, 37] width 60 height 13
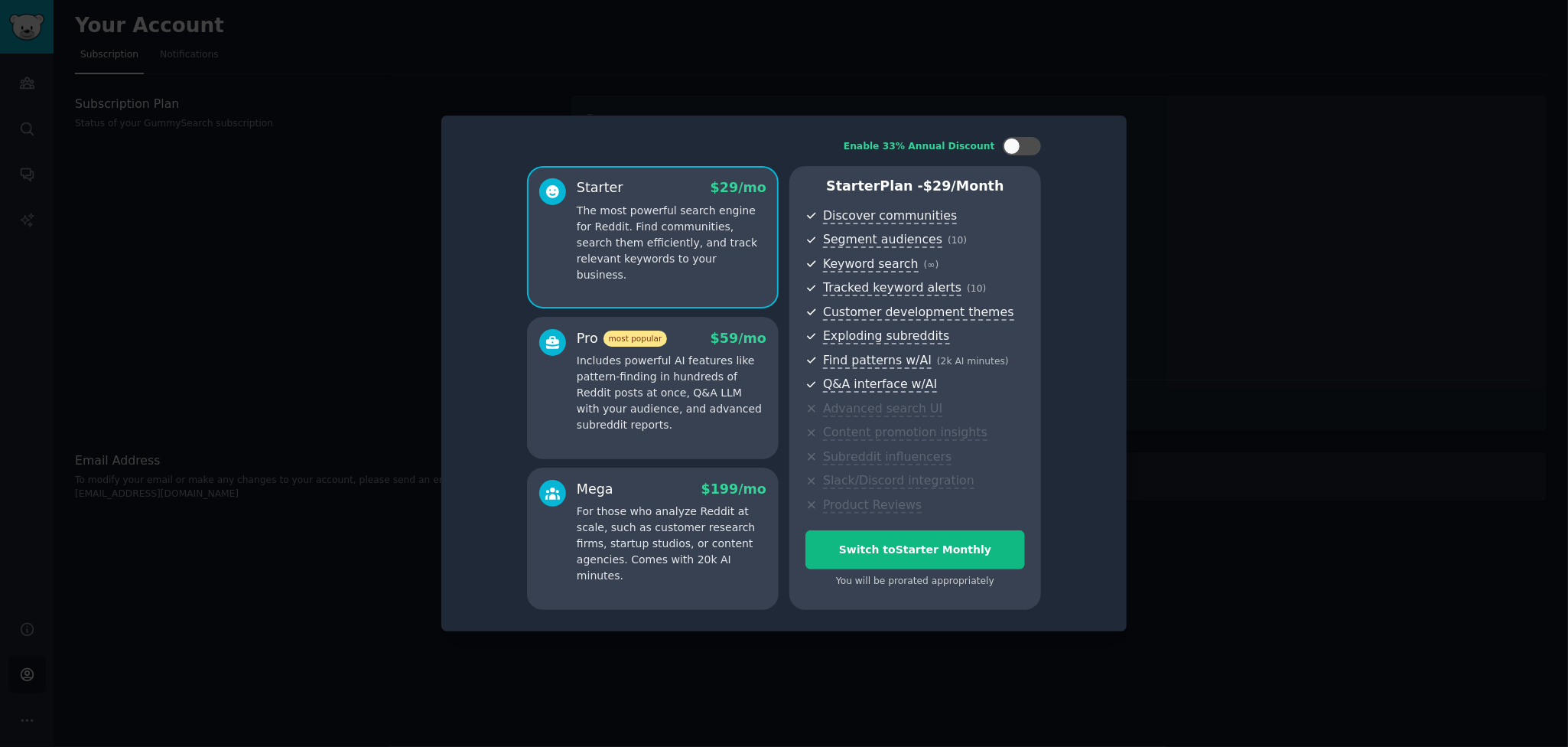
click at [728, 347] on div "$ 59 /mo" at bounding box center [738, 338] width 56 height 19
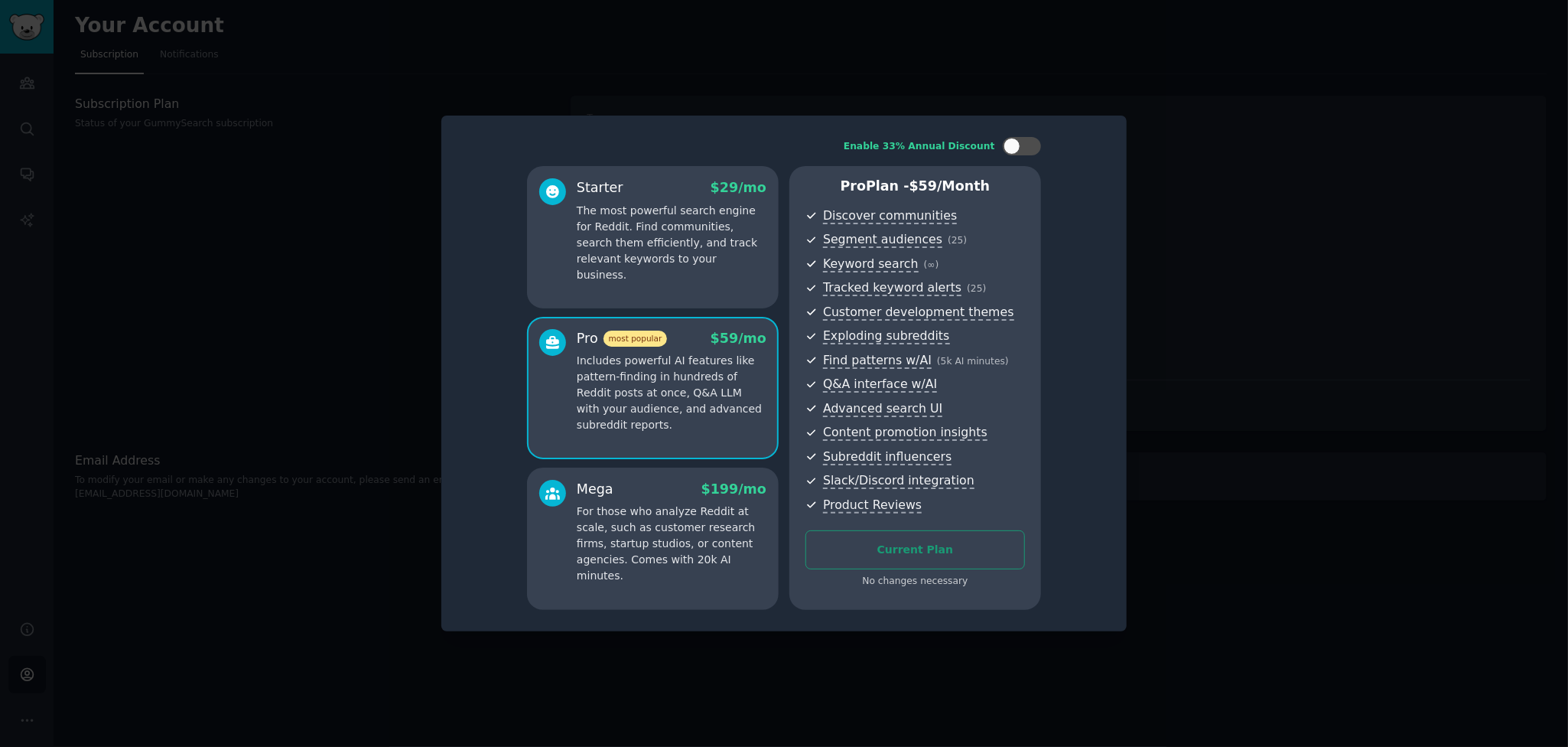
click at [171, 301] on div at bounding box center [784, 373] width 1568 height 747
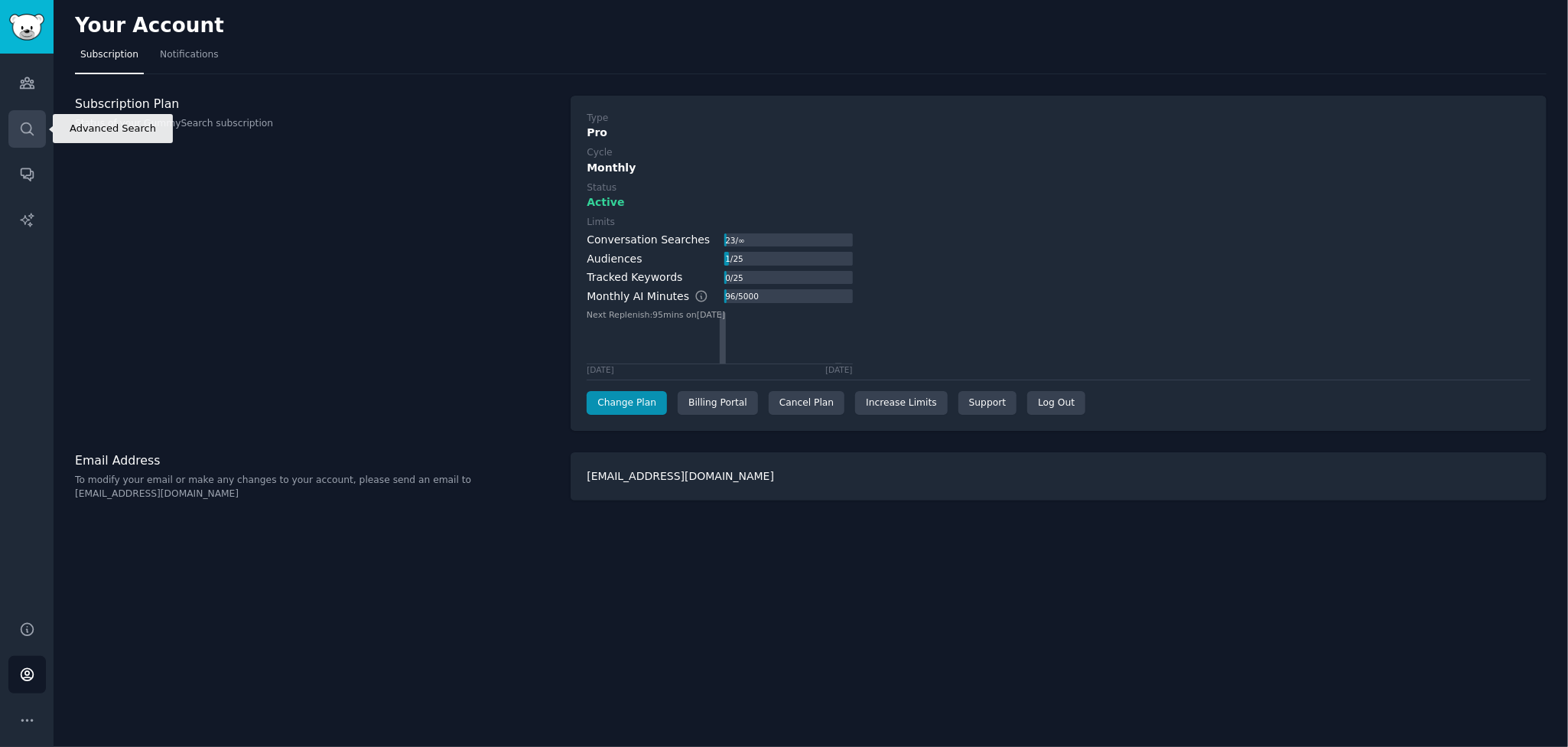
click at [39, 137] on link "Search" at bounding box center [27, 129] width 38 height 38
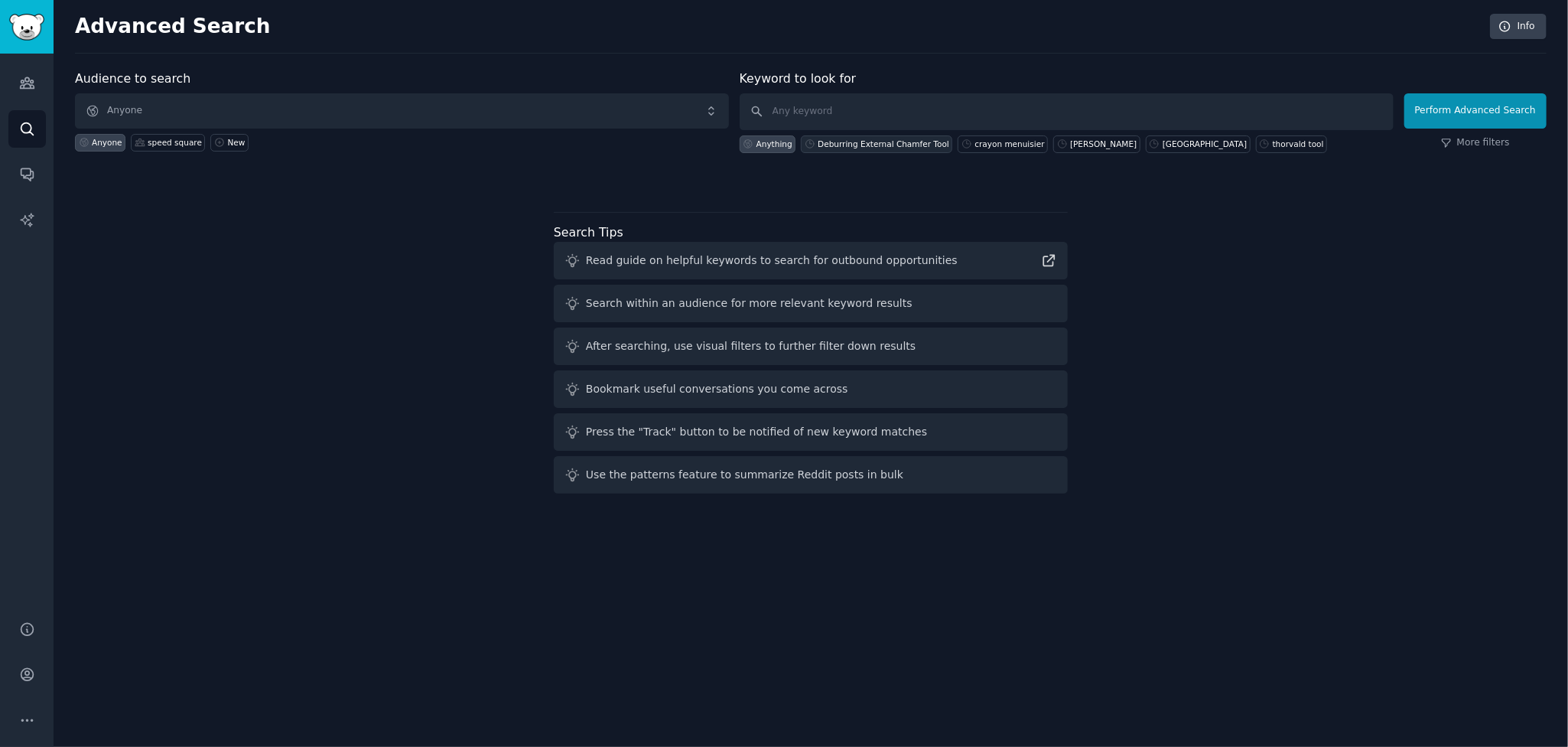
click at [844, 142] on div "Deburring External Chamfer Tool" at bounding box center [884, 144] width 132 height 11
type input "Deburring External Chamfer Tool"
click at [1488, 104] on button "Perform Advanced Search" at bounding box center [1476, 110] width 143 height 35
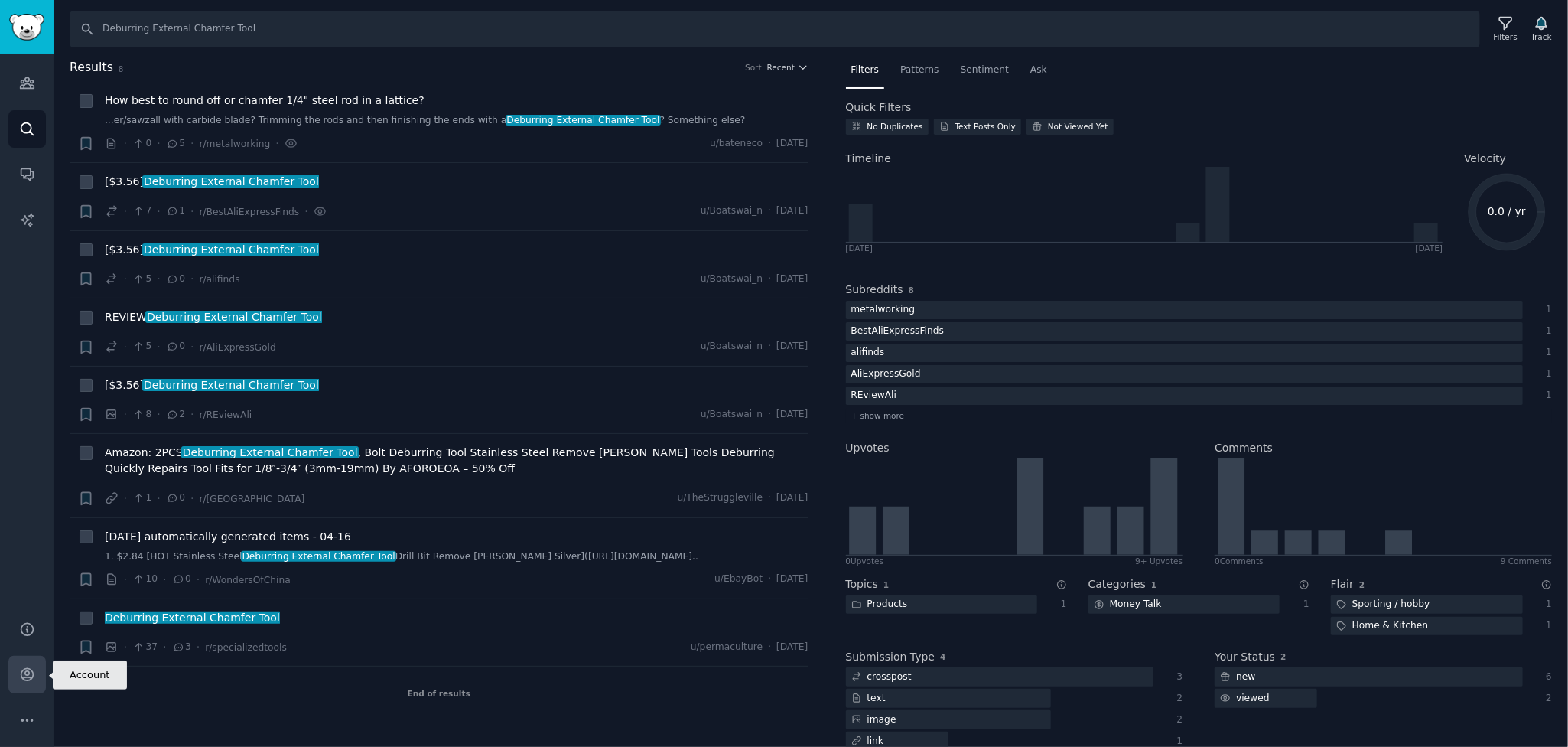
click at [21, 675] on icon "Sidebar" at bounding box center [27, 676] width 13 height 13
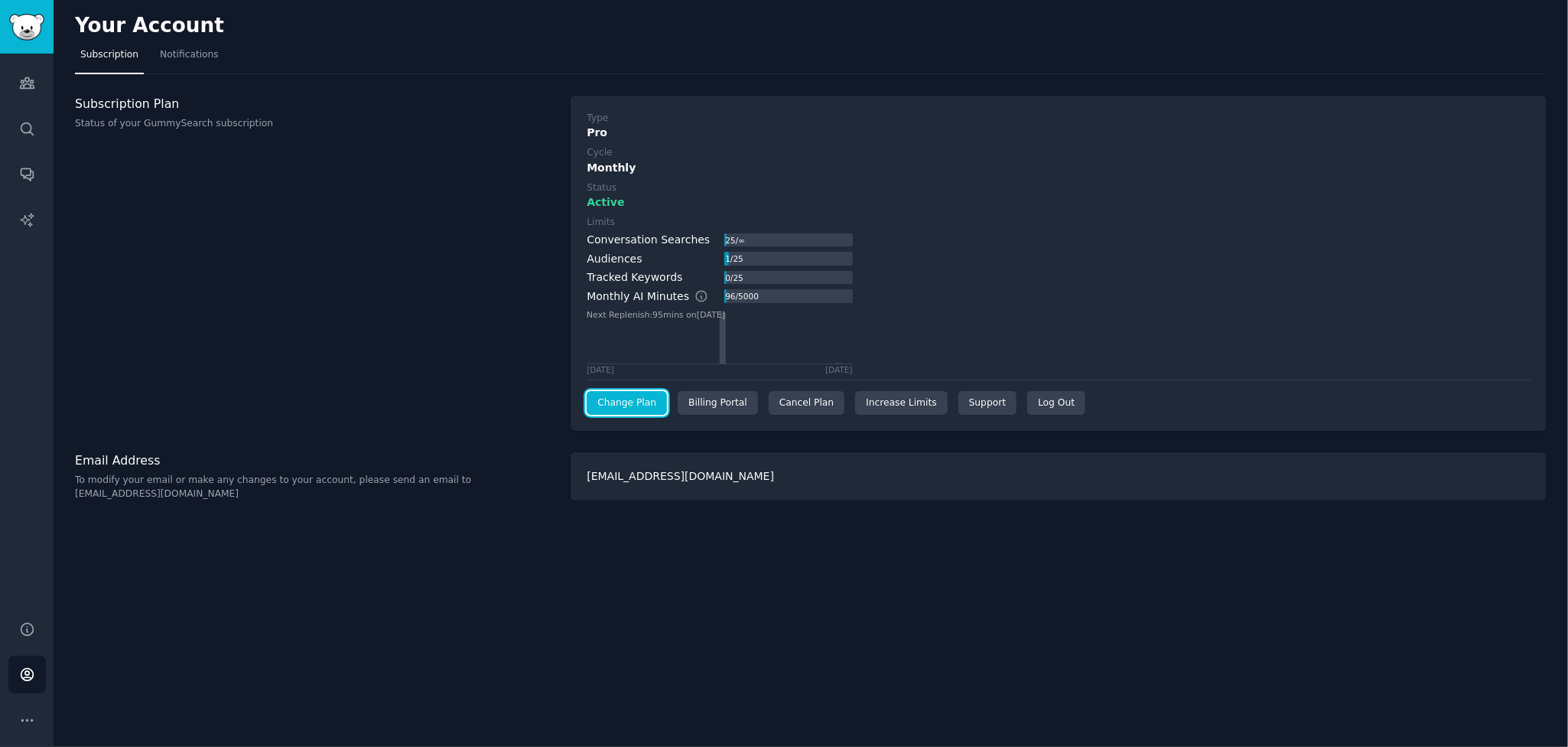
click at [634, 408] on link "Change Plan" at bounding box center [626, 403] width 80 height 24
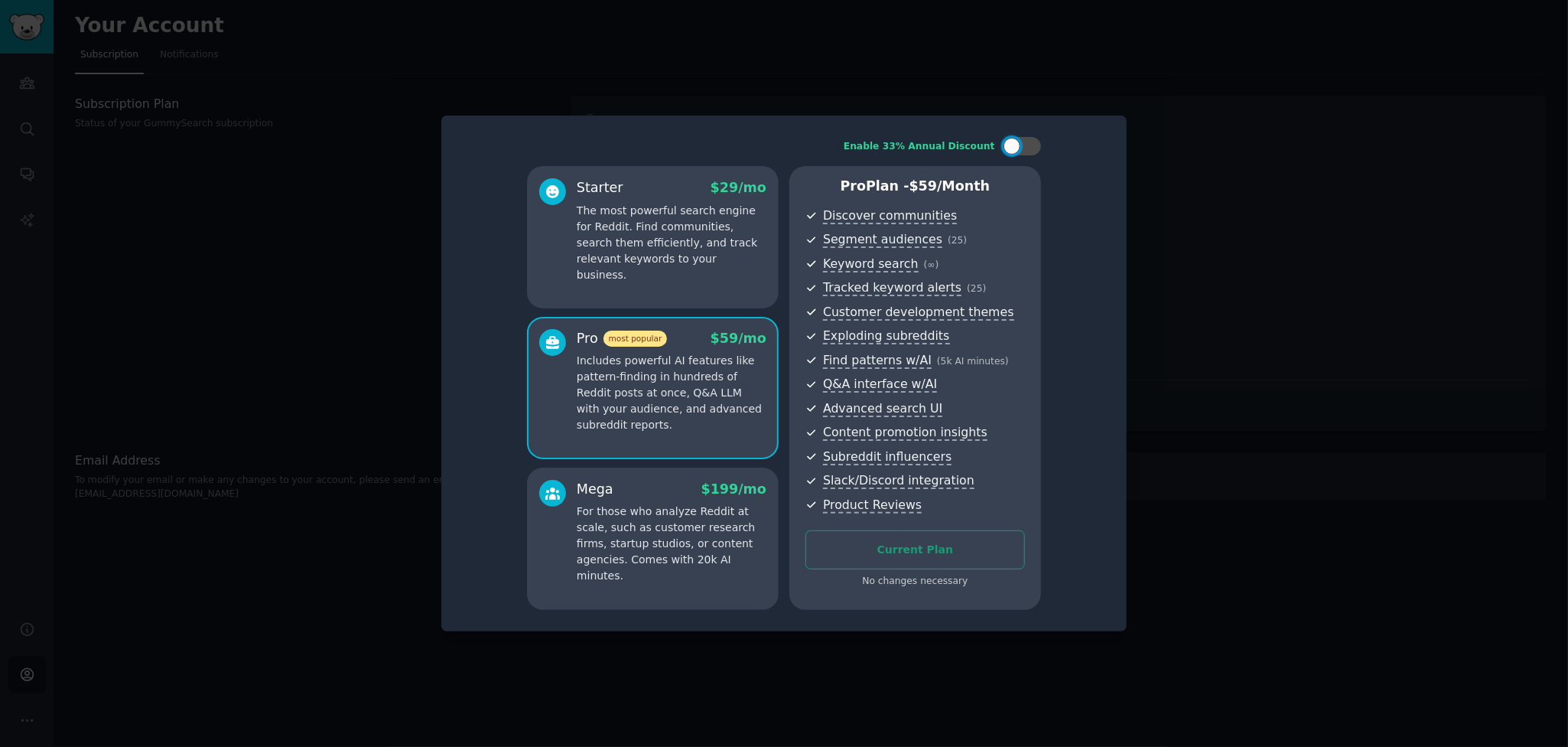
click at [648, 400] on p "Includes powerful AI features like pattern-finding in hundreds of Reddit posts …" at bounding box center [672, 393] width 190 height 80
click at [283, 341] on div at bounding box center [784, 373] width 1568 height 747
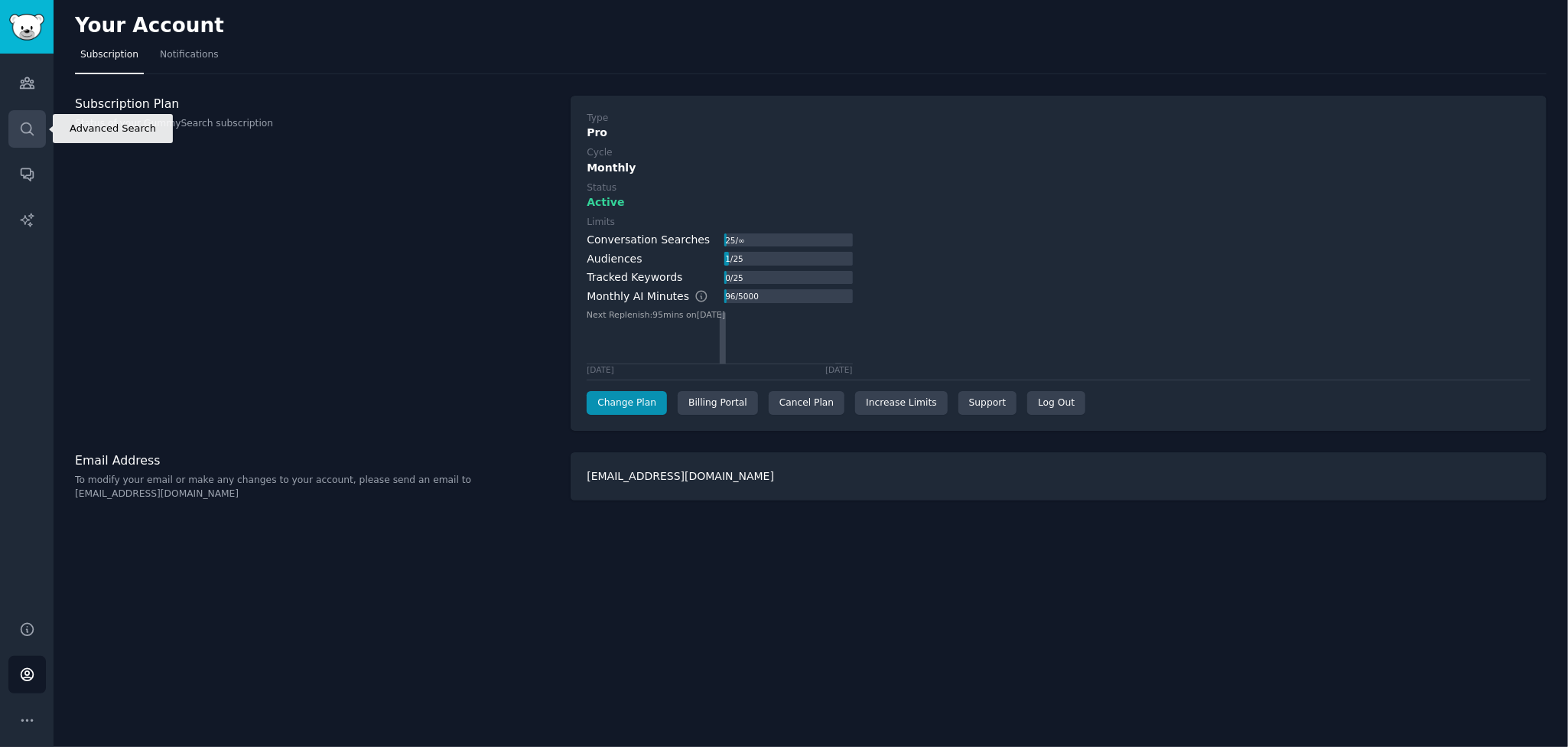
click at [11, 133] on link "Search" at bounding box center [27, 129] width 38 height 38
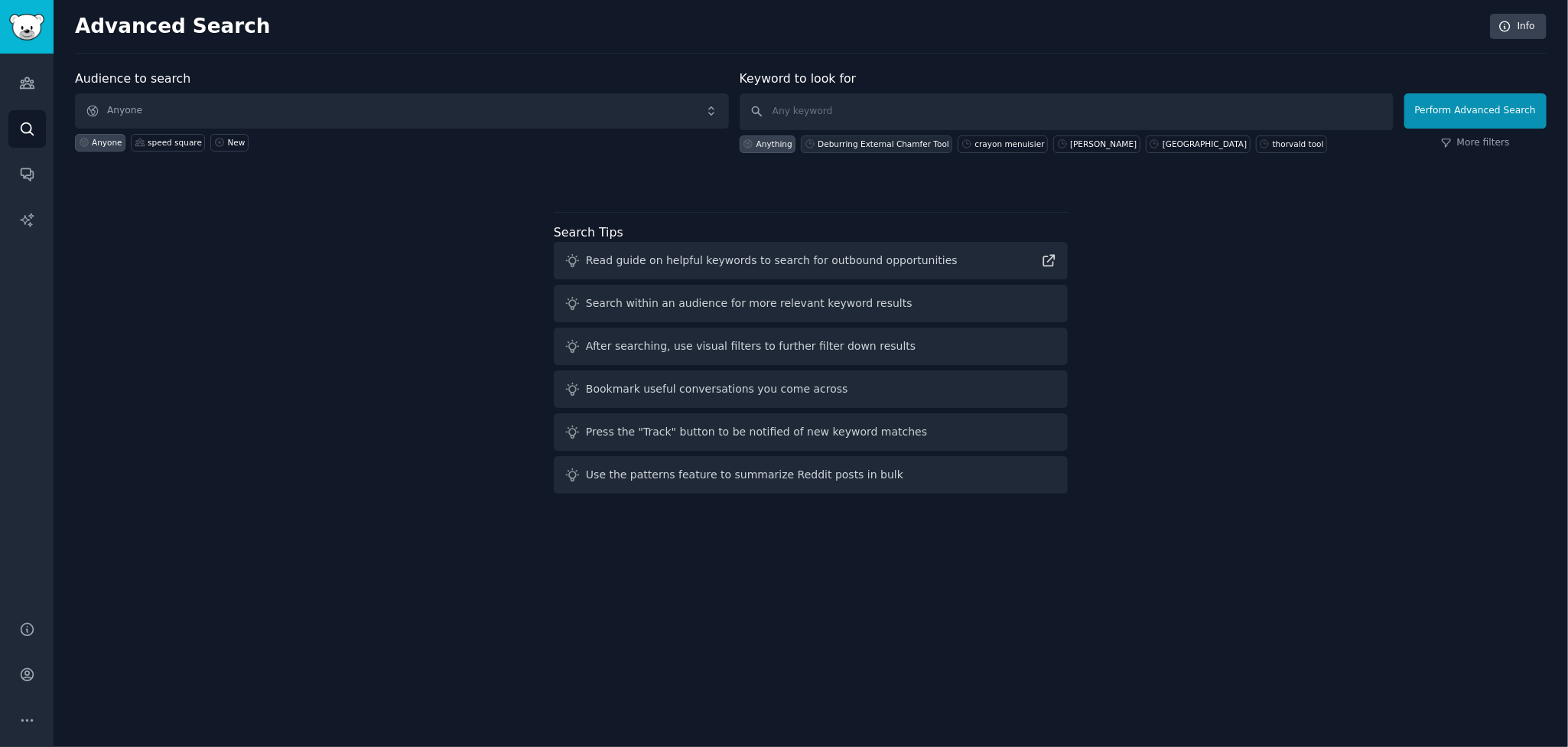
click at [855, 143] on div "Deburring External Chamfer Tool" at bounding box center [884, 144] width 132 height 11
type input "Deburring External Chamfer Tool"
click at [1477, 107] on button "Perform Advanced Search" at bounding box center [1476, 110] width 143 height 35
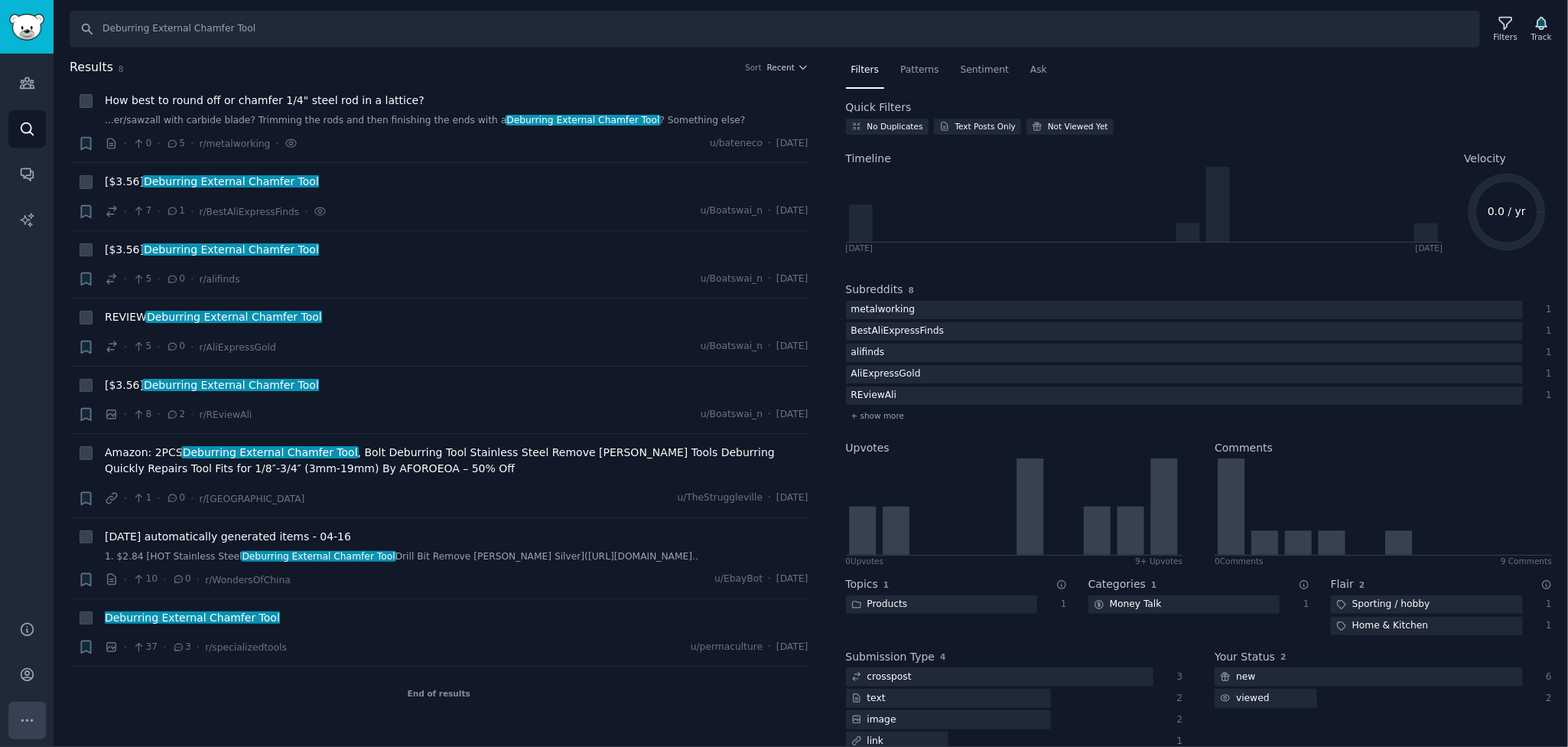
click at [11, 724] on button "More" at bounding box center [27, 721] width 38 height 38
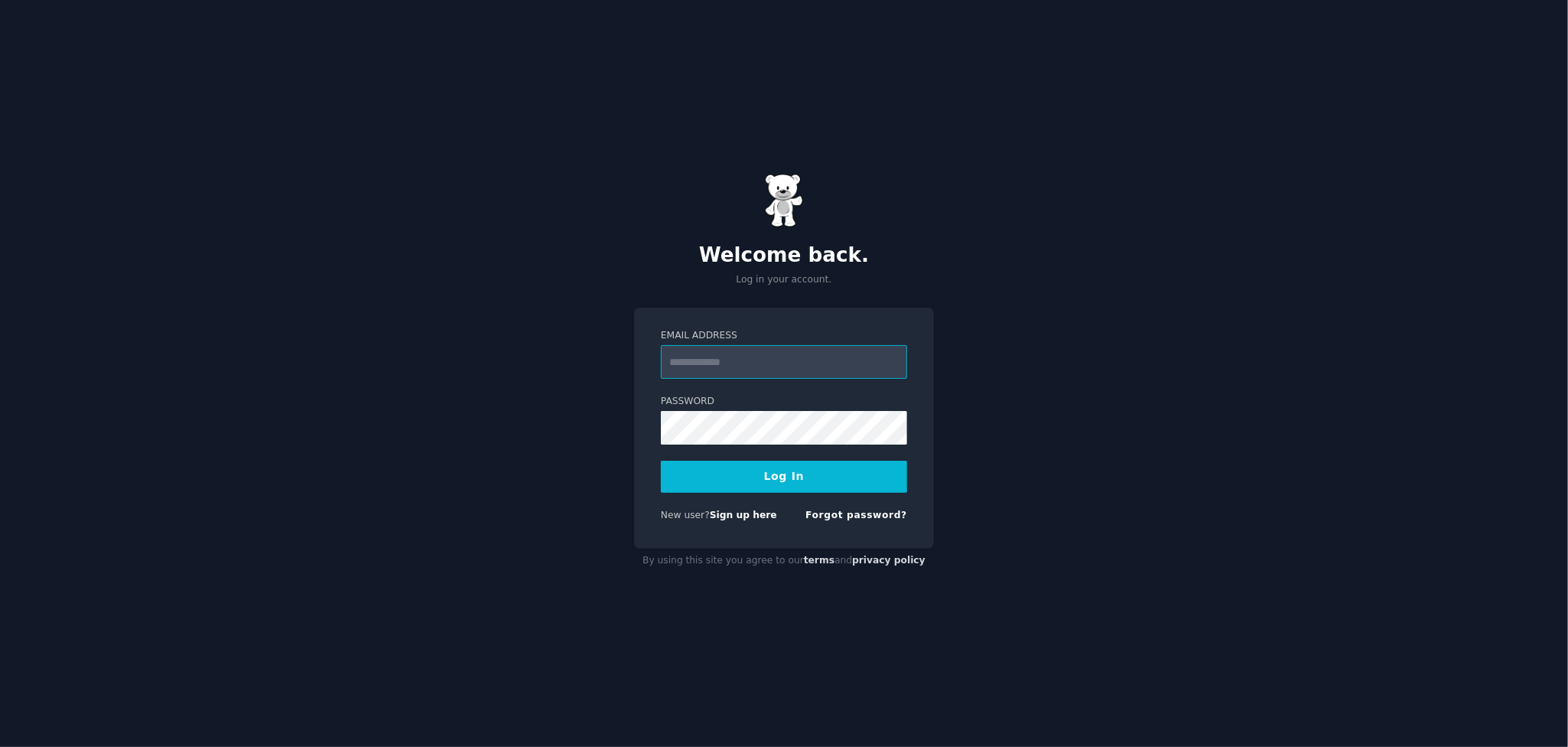
click at [708, 360] on input "Email Address" at bounding box center [784, 361] width 246 height 33
type input "**********"
click at [769, 475] on button "Log In" at bounding box center [784, 477] width 246 height 33
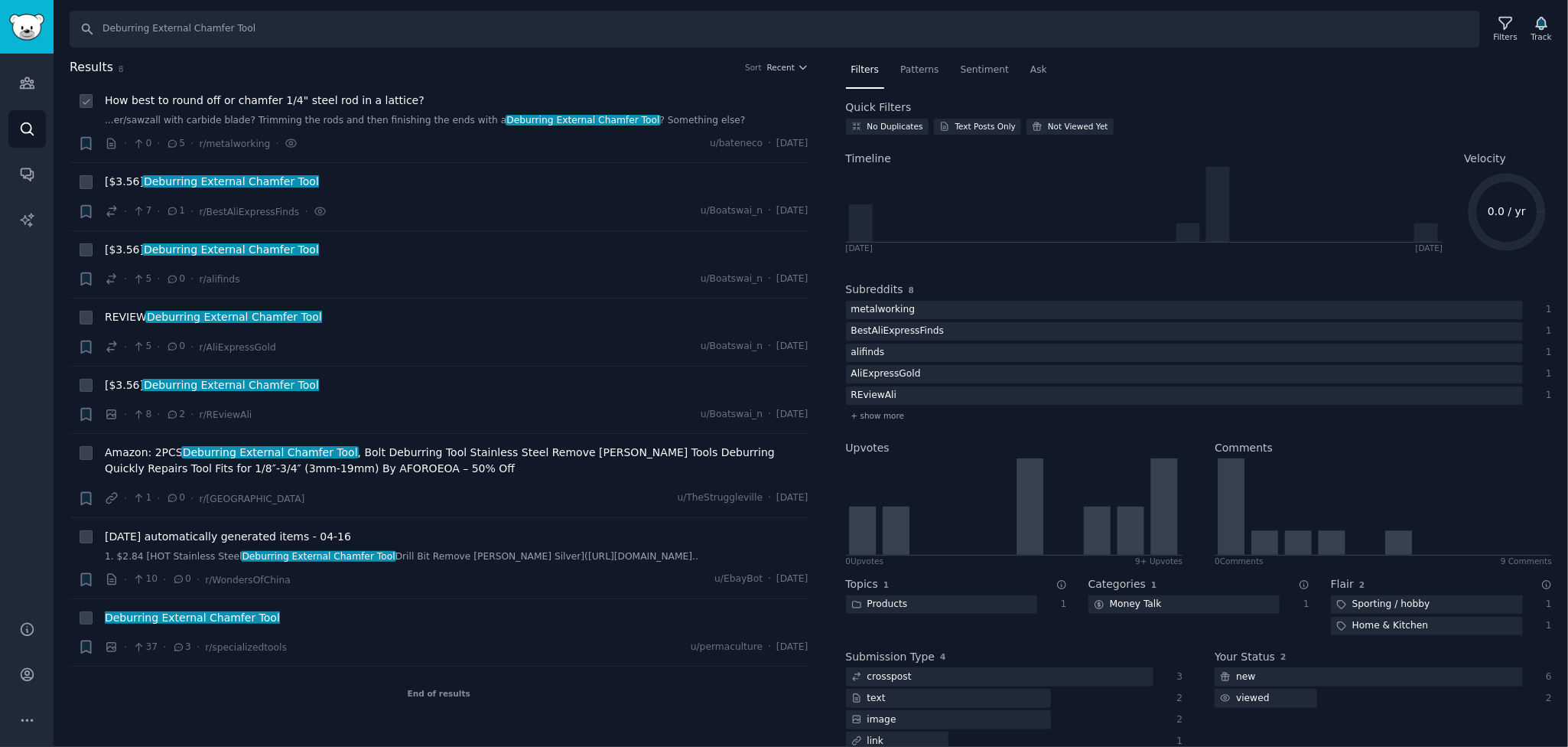
click at [88, 98] on icon at bounding box center [87, 102] width 11 height 11
checkbox input "true"
click at [84, 182] on icon at bounding box center [87, 183] width 11 height 11
checkbox input "true"
click at [33, 686] on link "Account" at bounding box center [27, 675] width 38 height 38
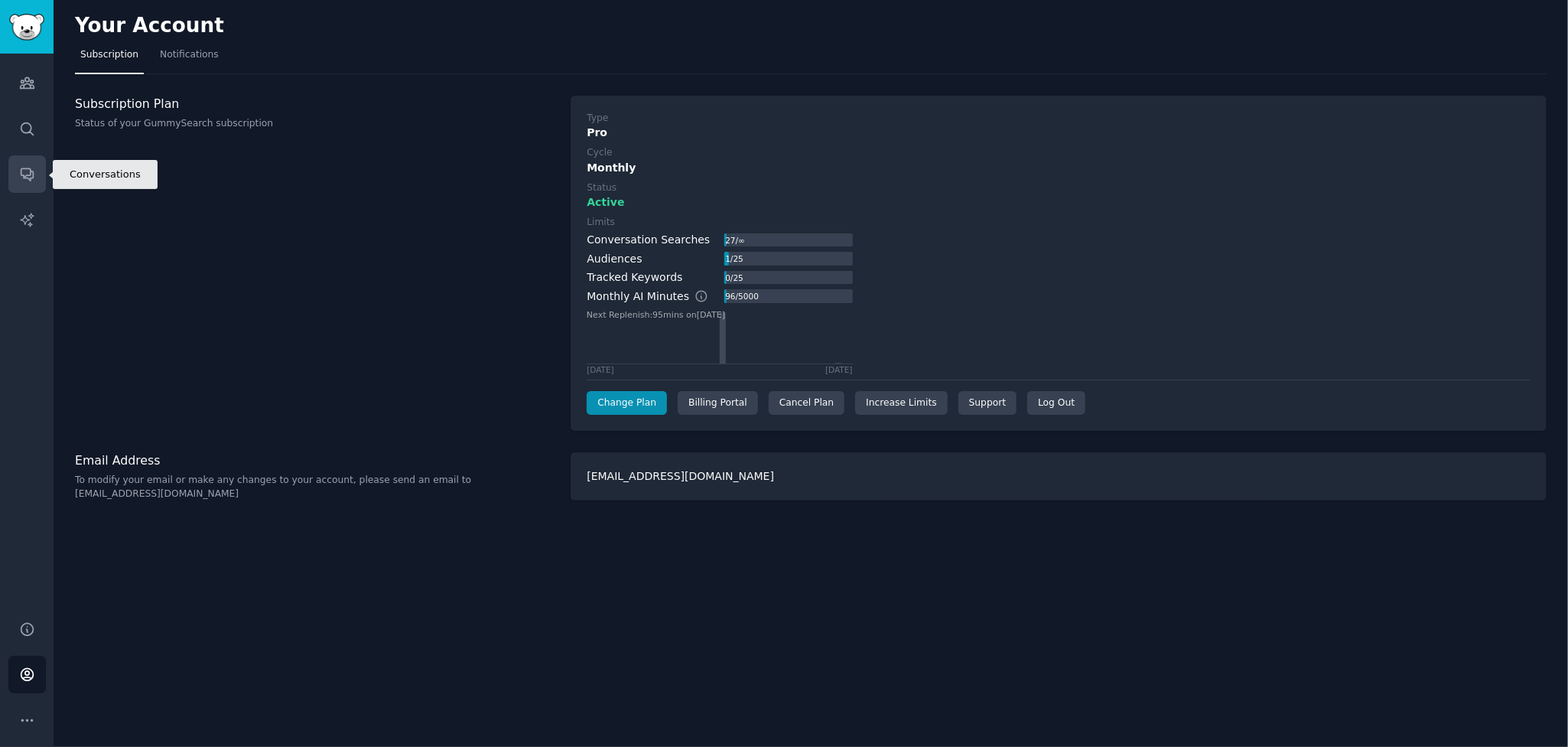
click at [34, 163] on link "Conversations" at bounding box center [27, 174] width 38 height 38
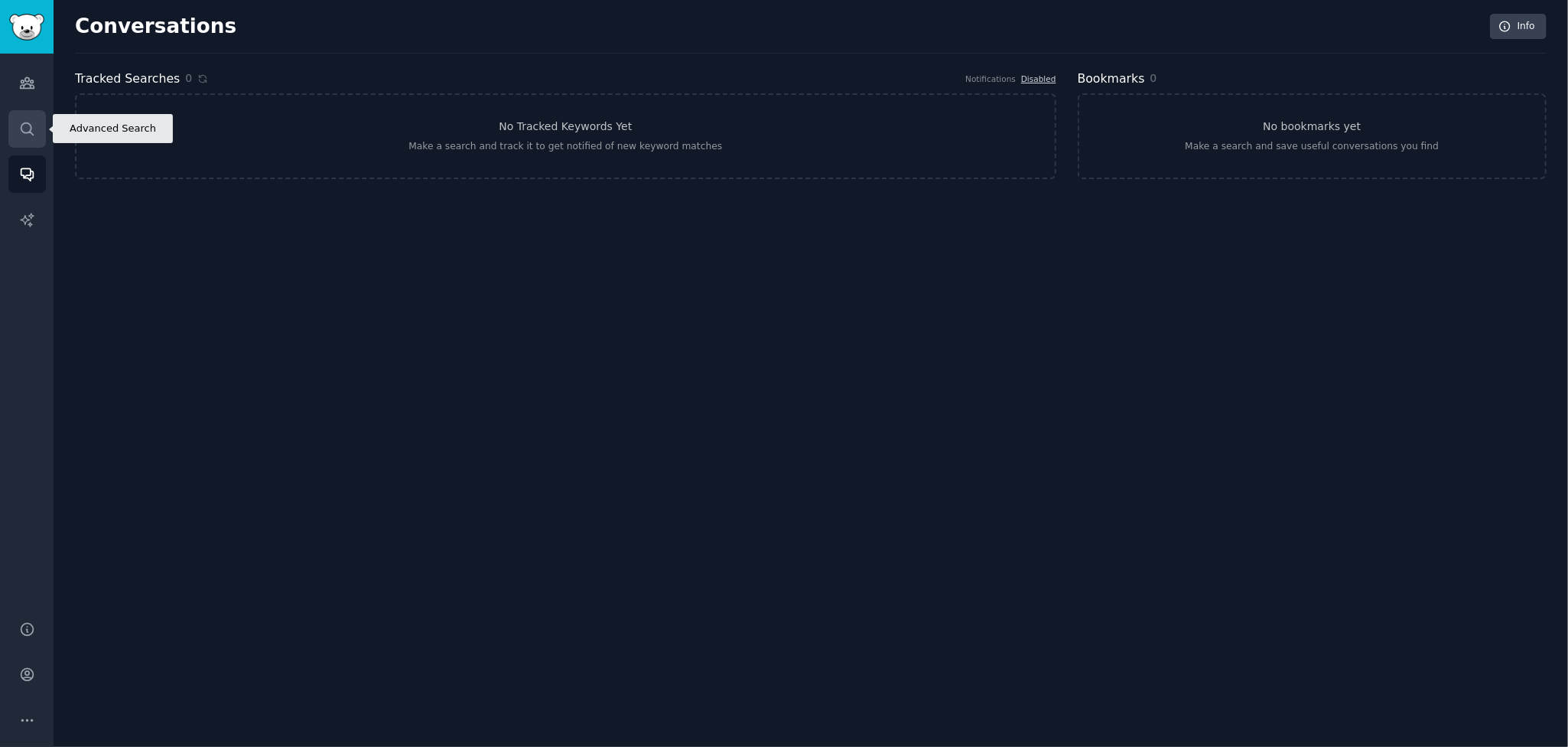
click at [27, 123] on icon "Sidebar" at bounding box center [27, 129] width 16 height 16
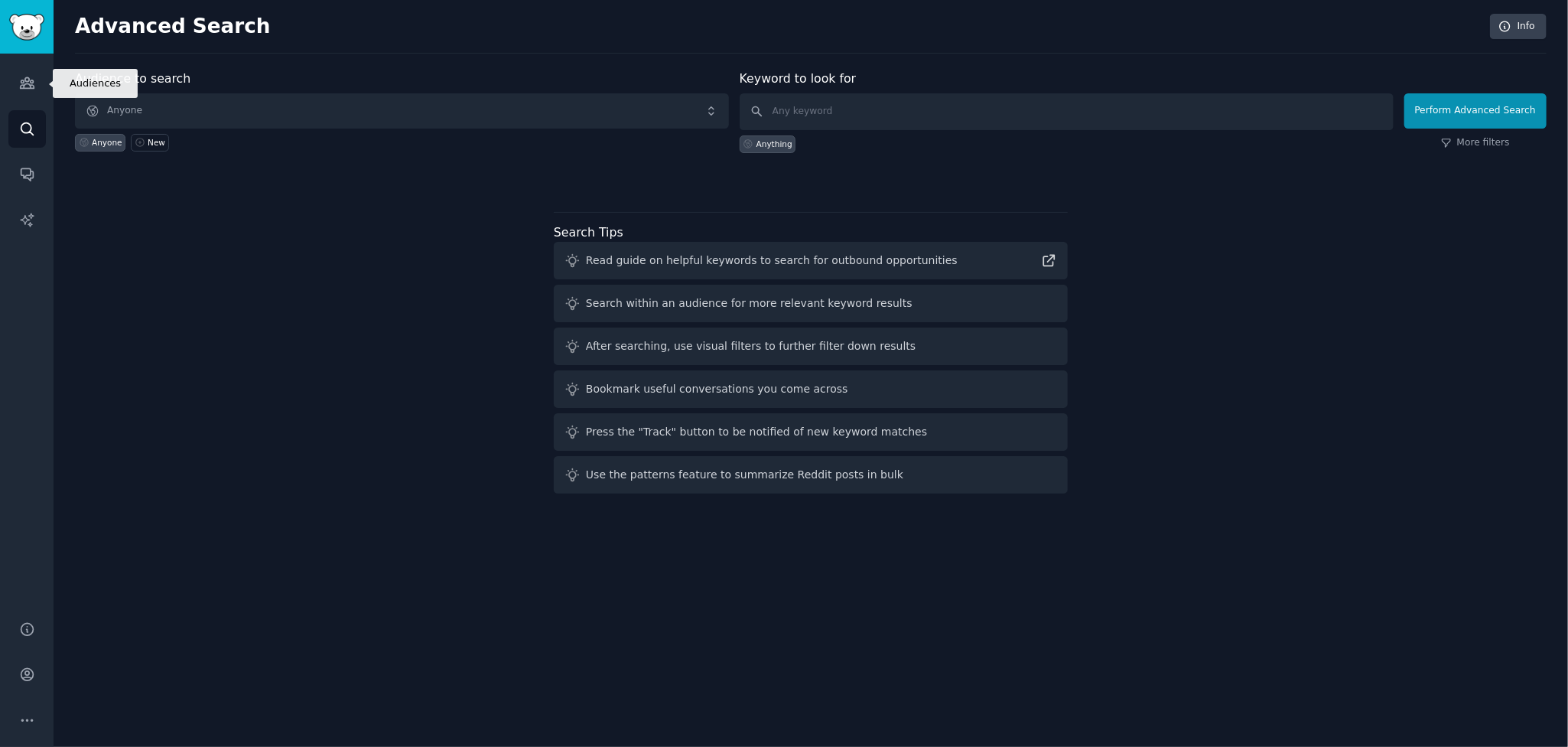
click at [27, 84] on icon "Sidebar" at bounding box center [26, 83] width 14 height 11
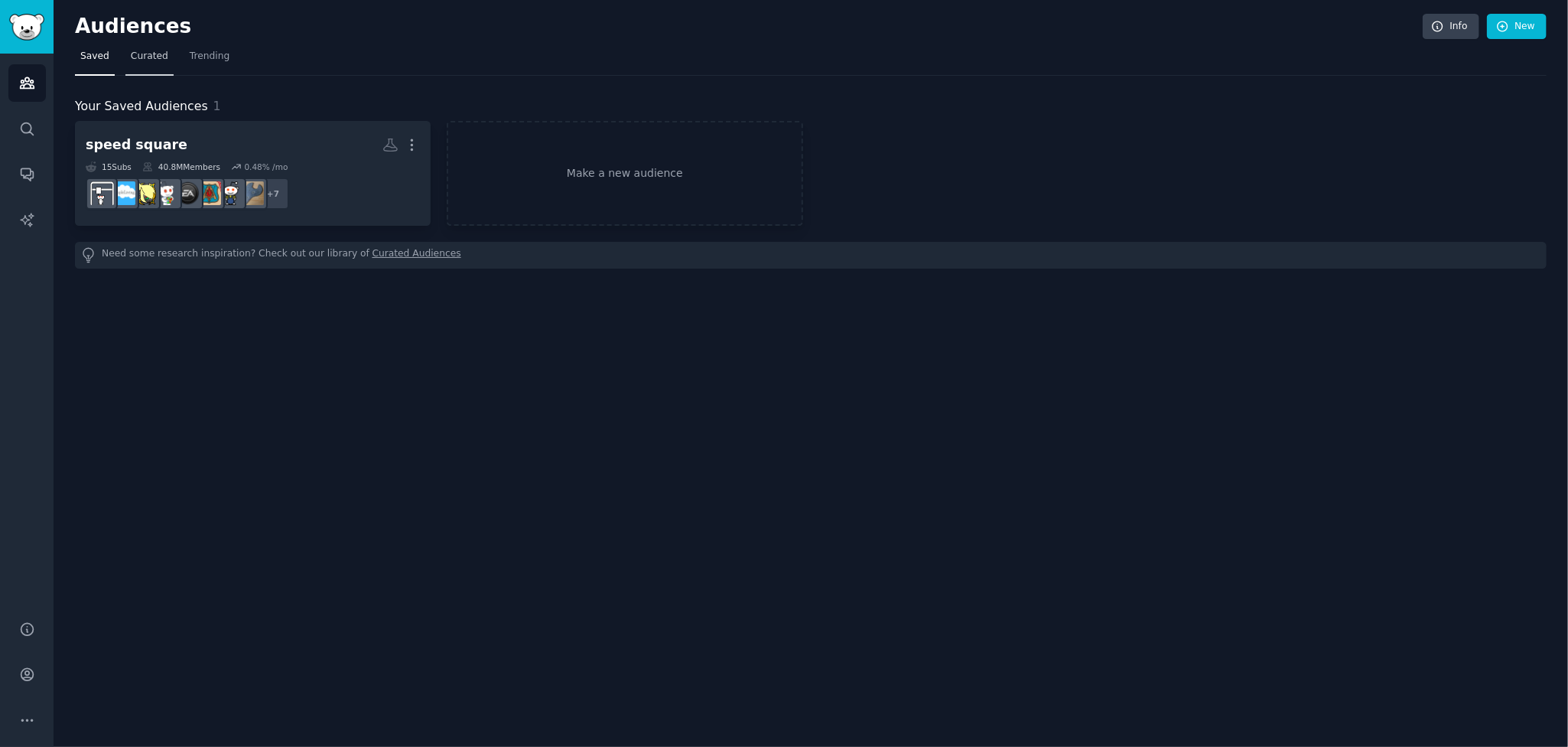
click at [137, 59] on span "Curated" at bounding box center [150, 56] width 38 height 14
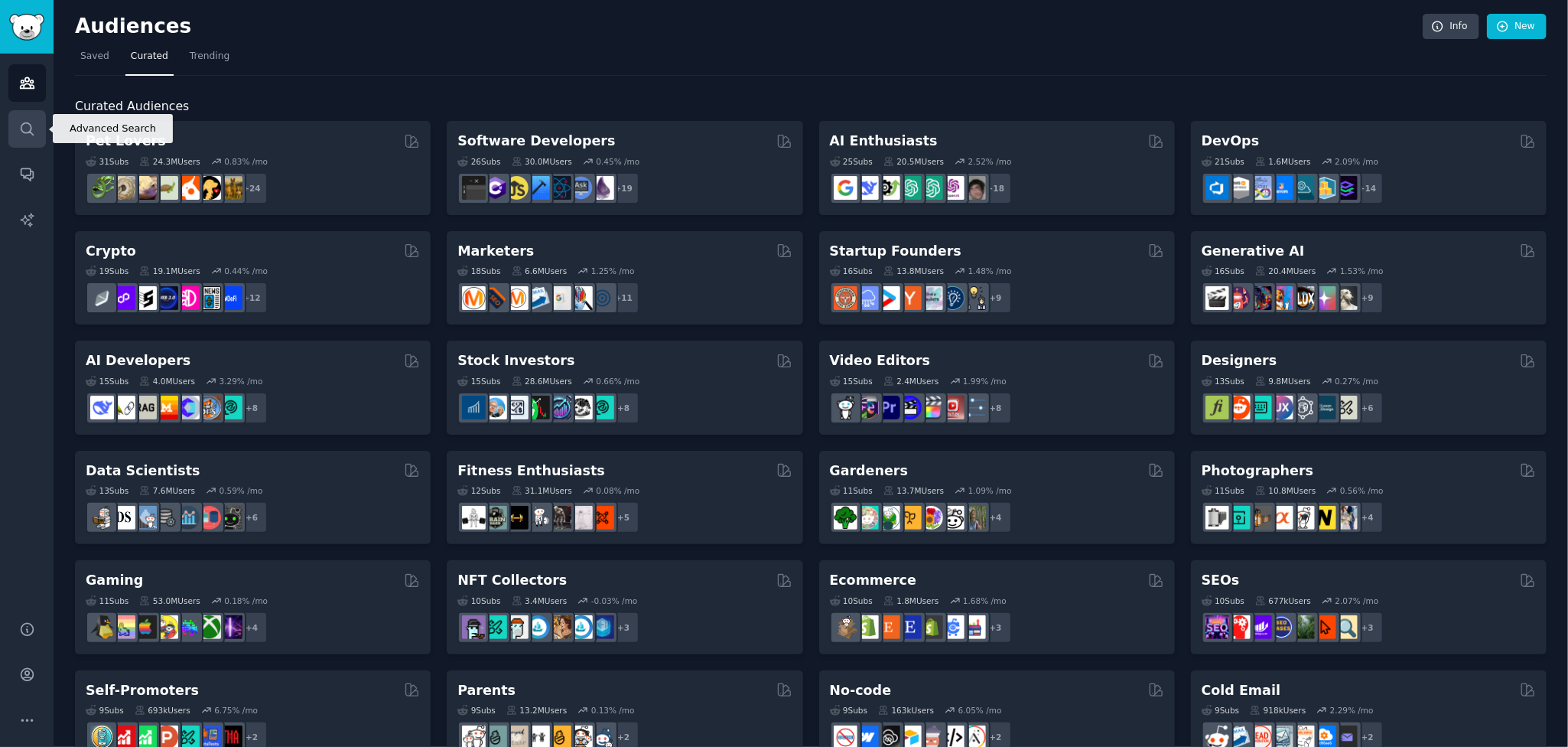
click at [8, 117] on link "Search" at bounding box center [27, 129] width 38 height 38
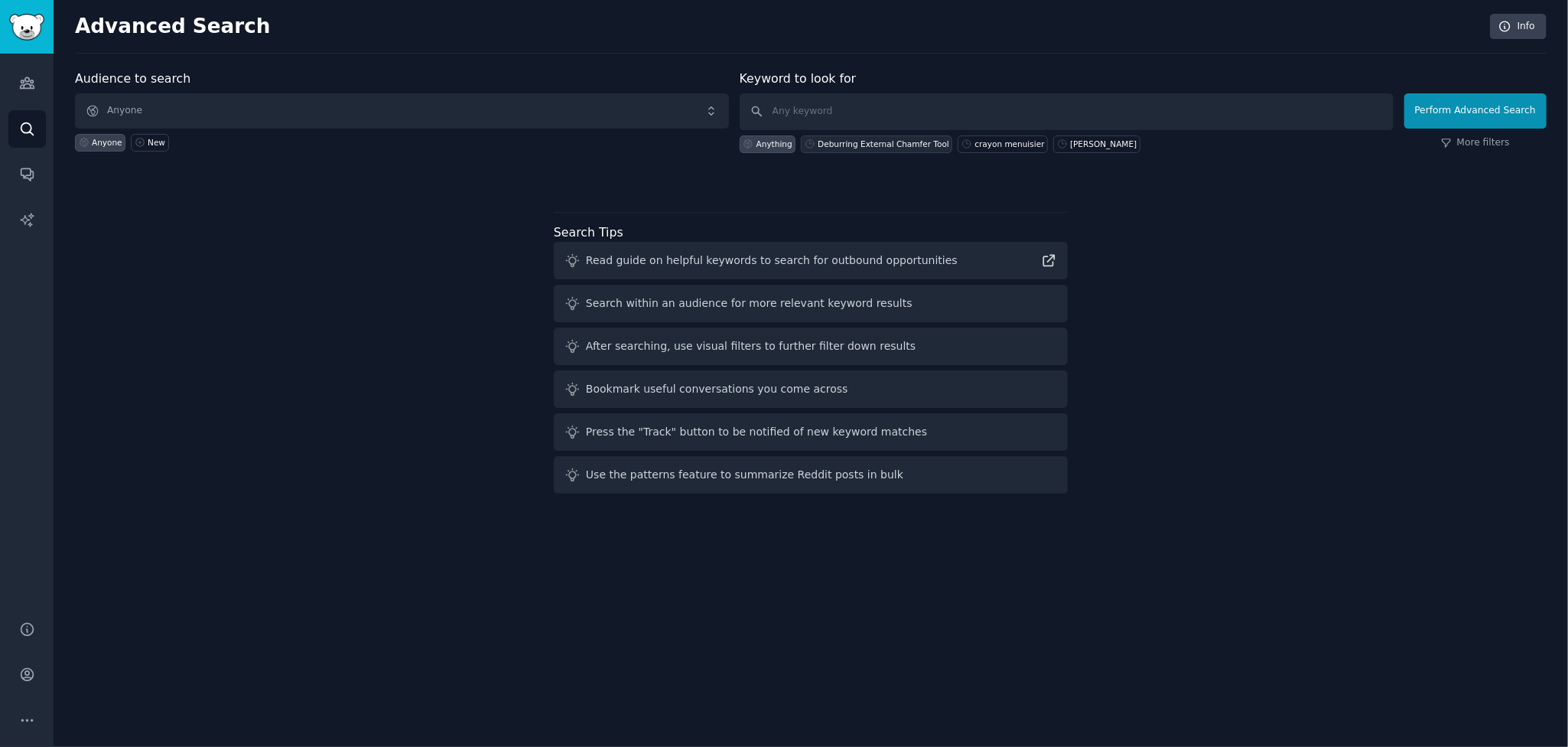
click at [857, 143] on div "Deburring External Chamfer Tool" at bounding box center [884, 144] width 132 height 11
type input "Deburring External Chamfer Tool"
click at [1486, 110] on button "Perform Advanced Search" at bounding box center [1476, 110] width 143 height 35
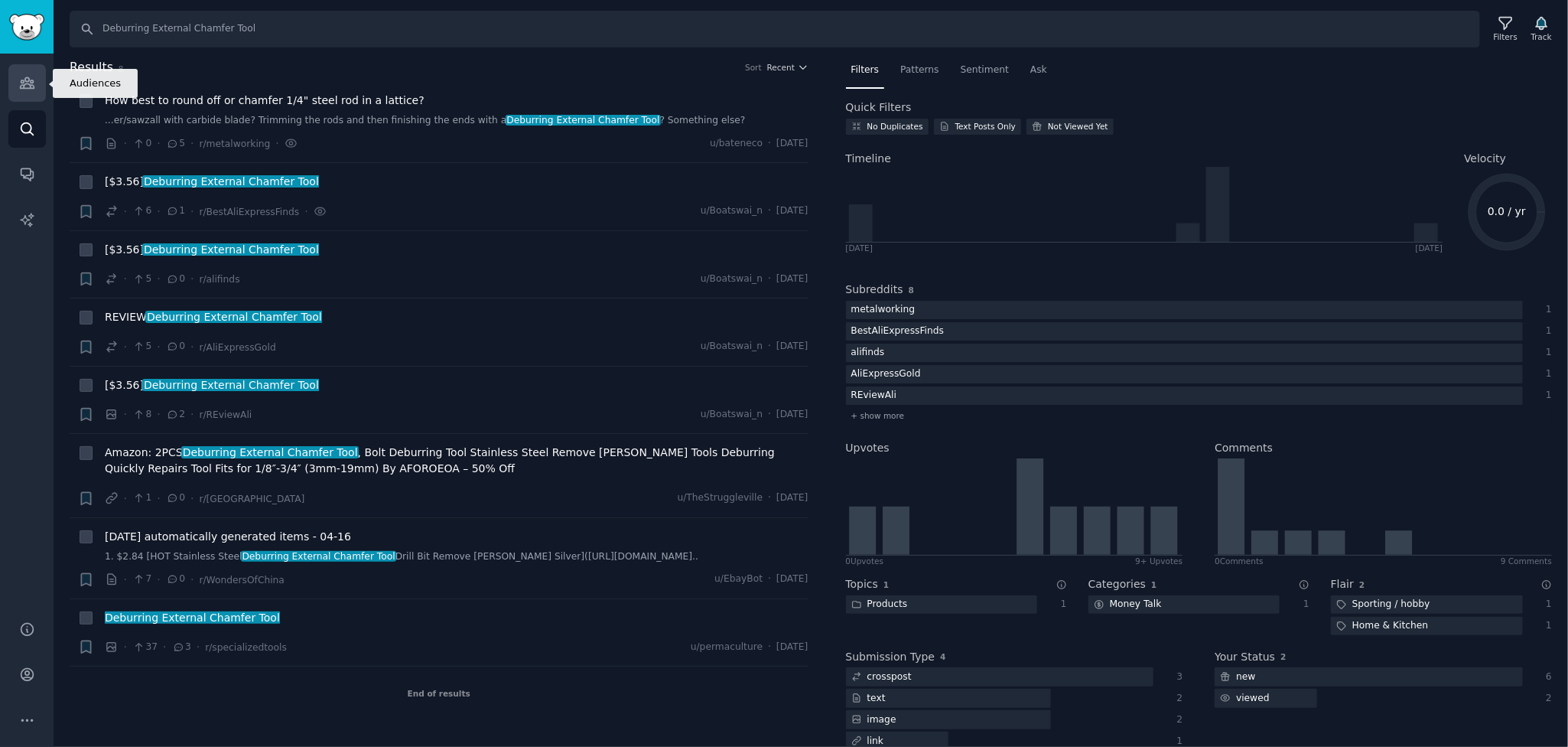
click at [41, 84] on link "Audiences" at bounding box center [27, 83] width 38 height 38
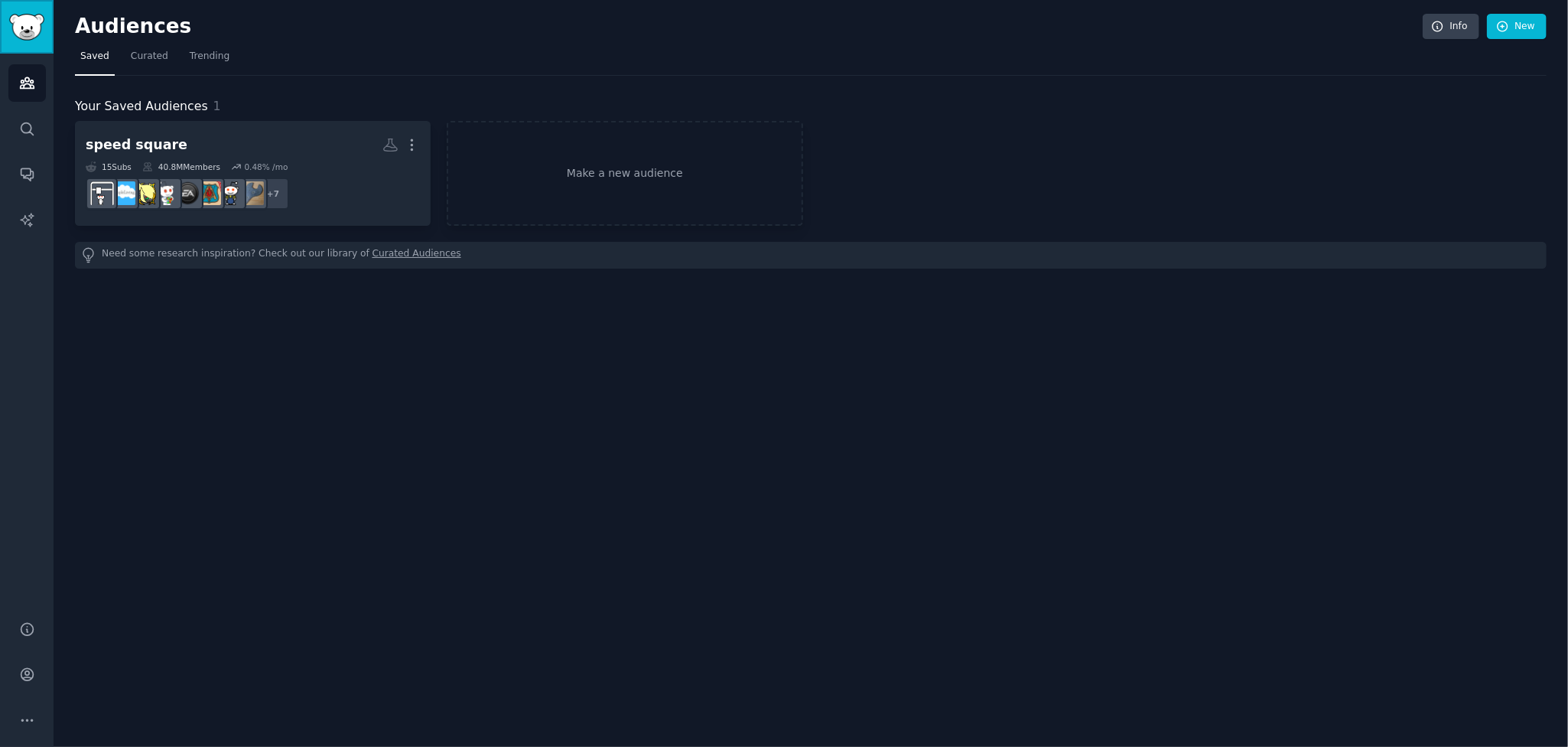
click at [23, 26] on img "Sidebar" at bounding box center [26, 27] width 35 height 27
click at [23, 93] on link "Audiences" at bounding box center [27, 83] width 38 height 38
click at [28, 171] on icon "Sidebar" at bounding box center [27, 174] width 16 height 16
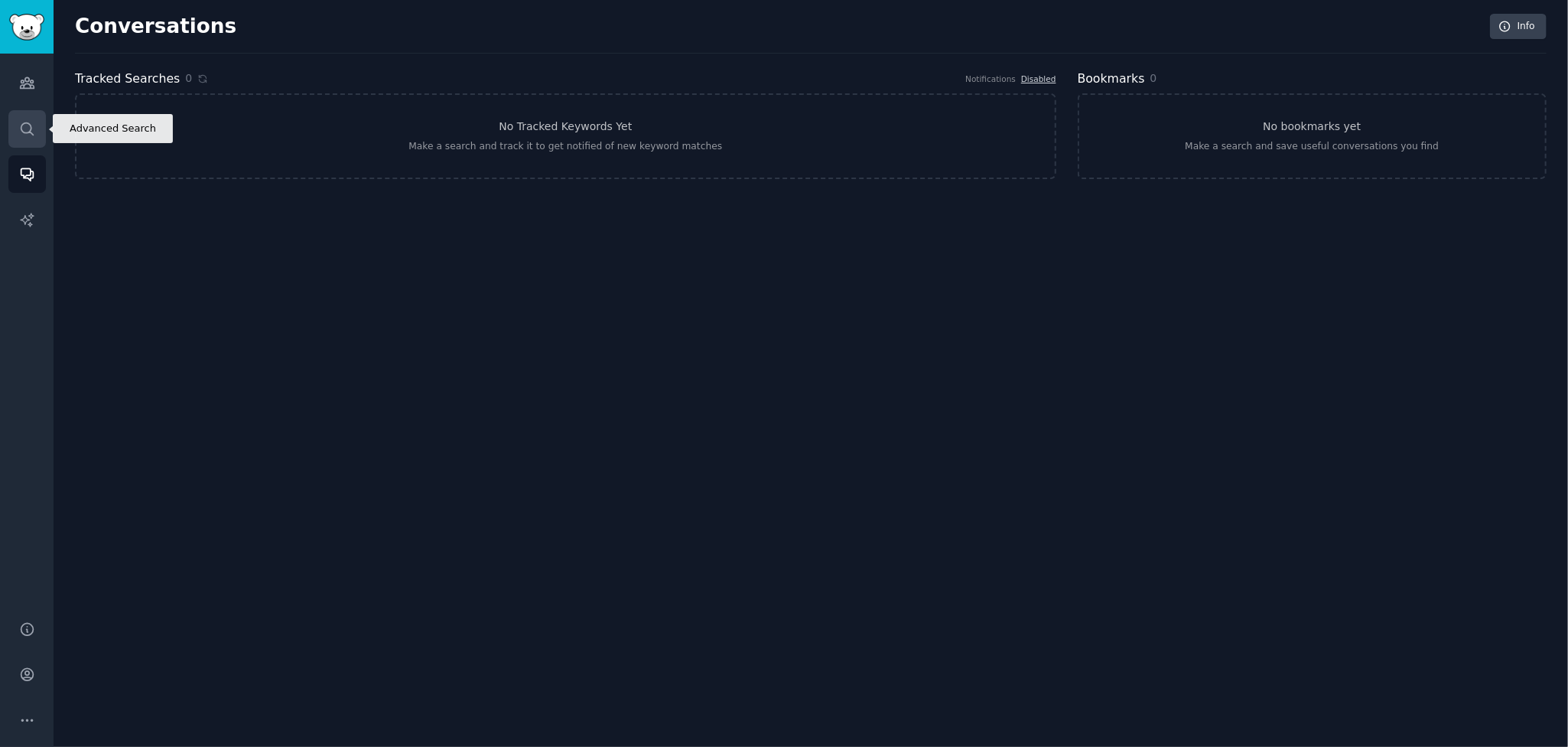
click at [22, 124] on icon "Sidebar" at bounding box center [27, 129] width 13 height 13
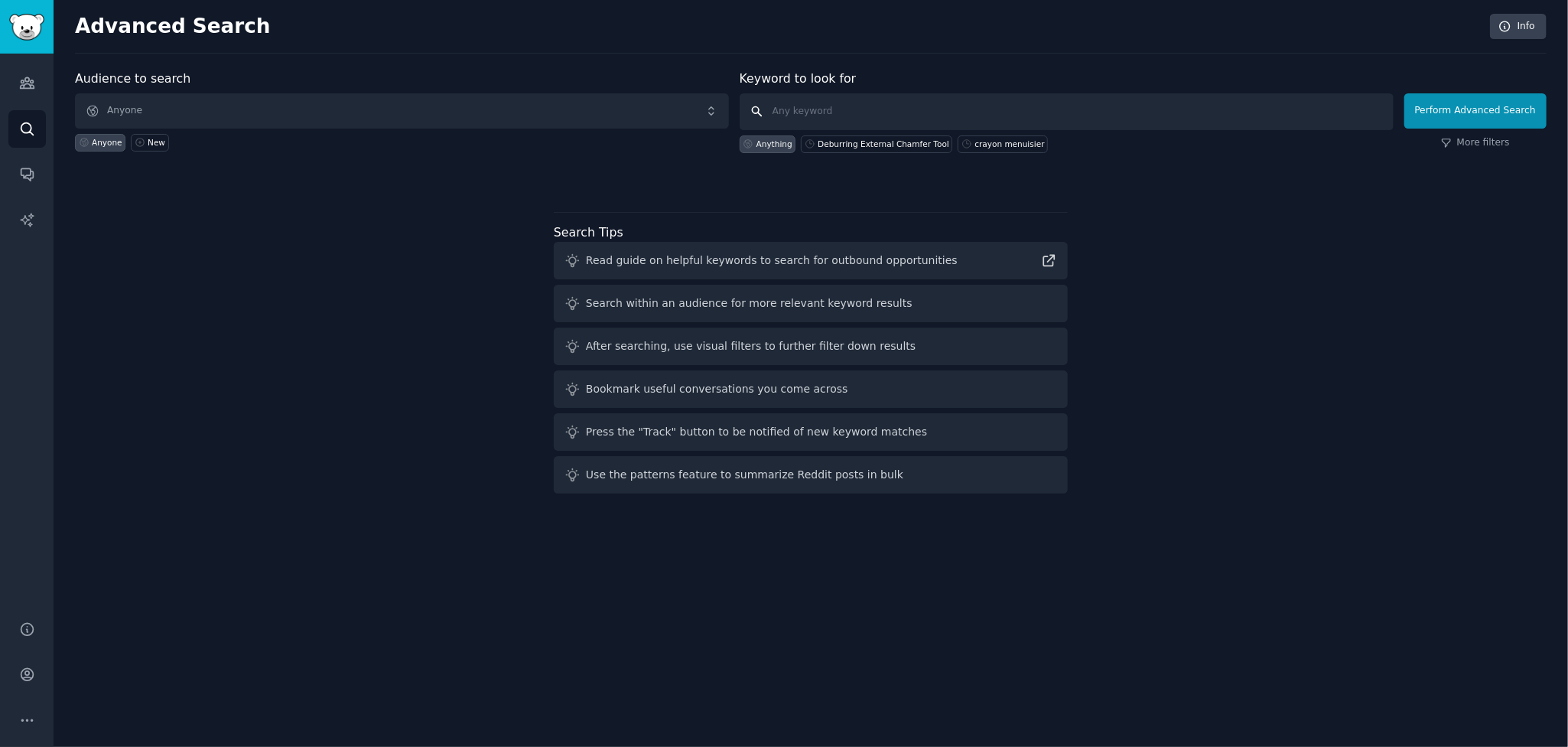
click at [852, 117] on input "text" at bounding box center [1066, 111] width 654 height 37
paste input "Deburring External Chamfer Tool"
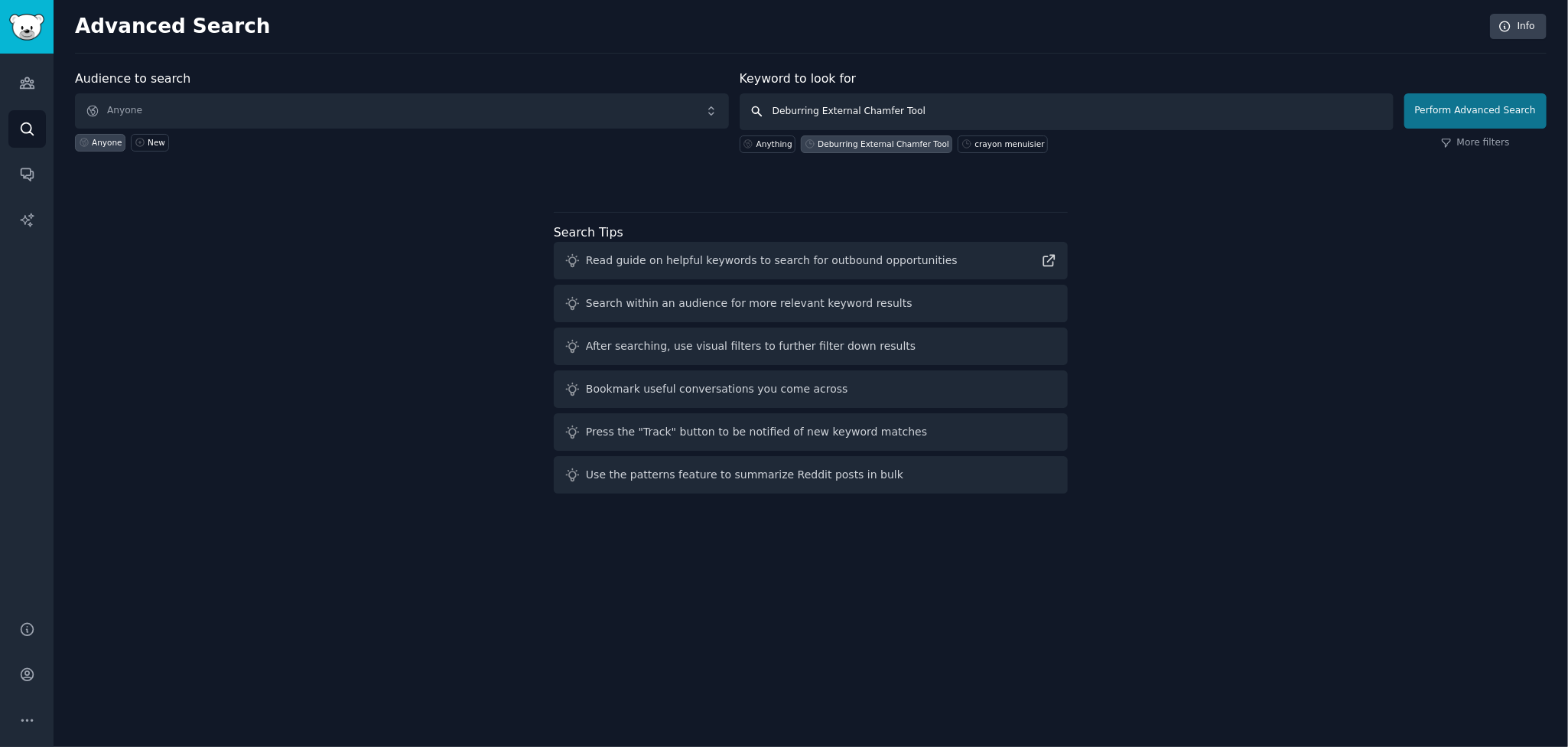
type input "Deburring External Chamfer Tool"
click at [1469, 106] on button "Perform Advanced Search" at bounding box center [1476, 110] width 143 height 35
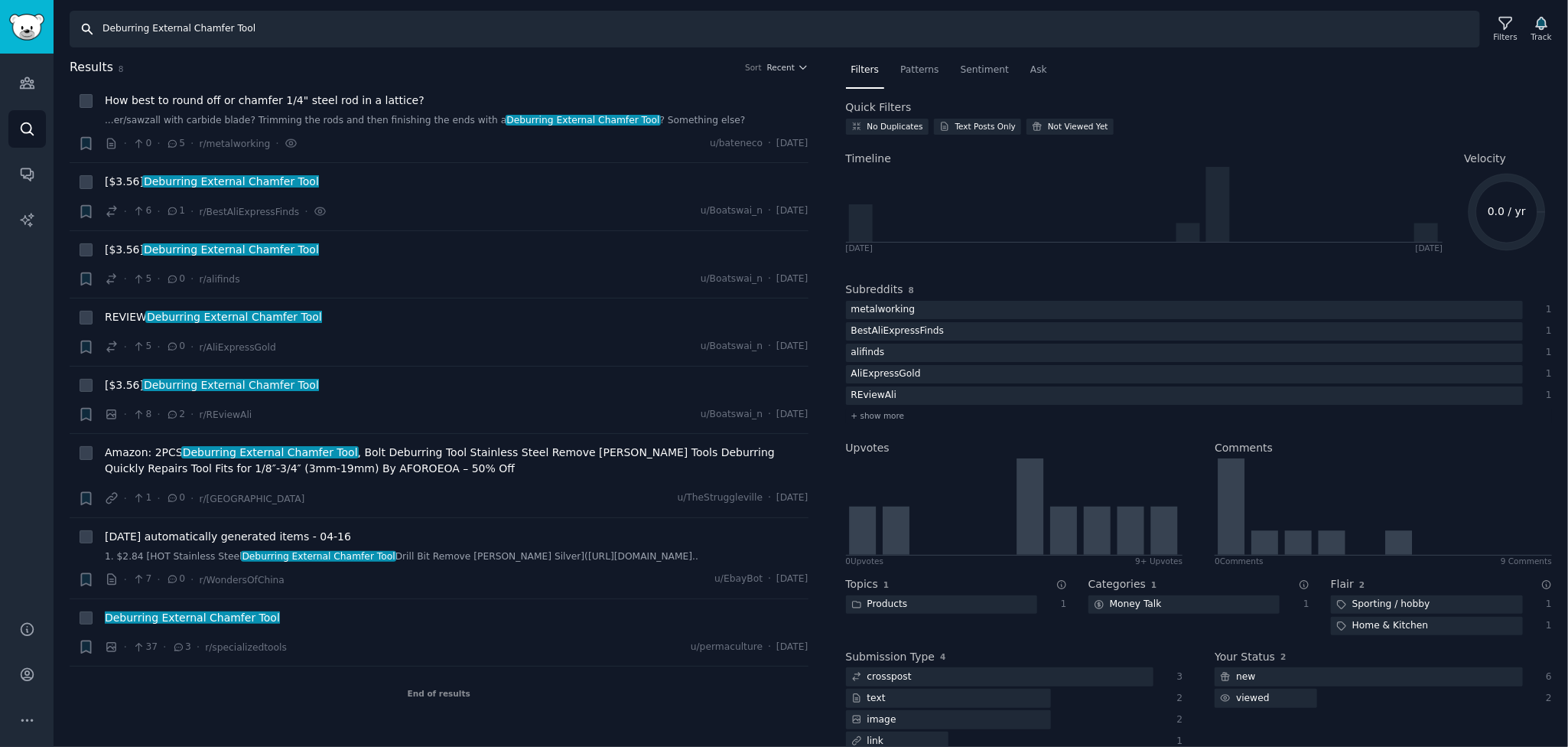
click at [157, 30] on input "Deburring External Chamfer Tool" at bounding box center [775, 29] width 1411 height 37
type input "square"
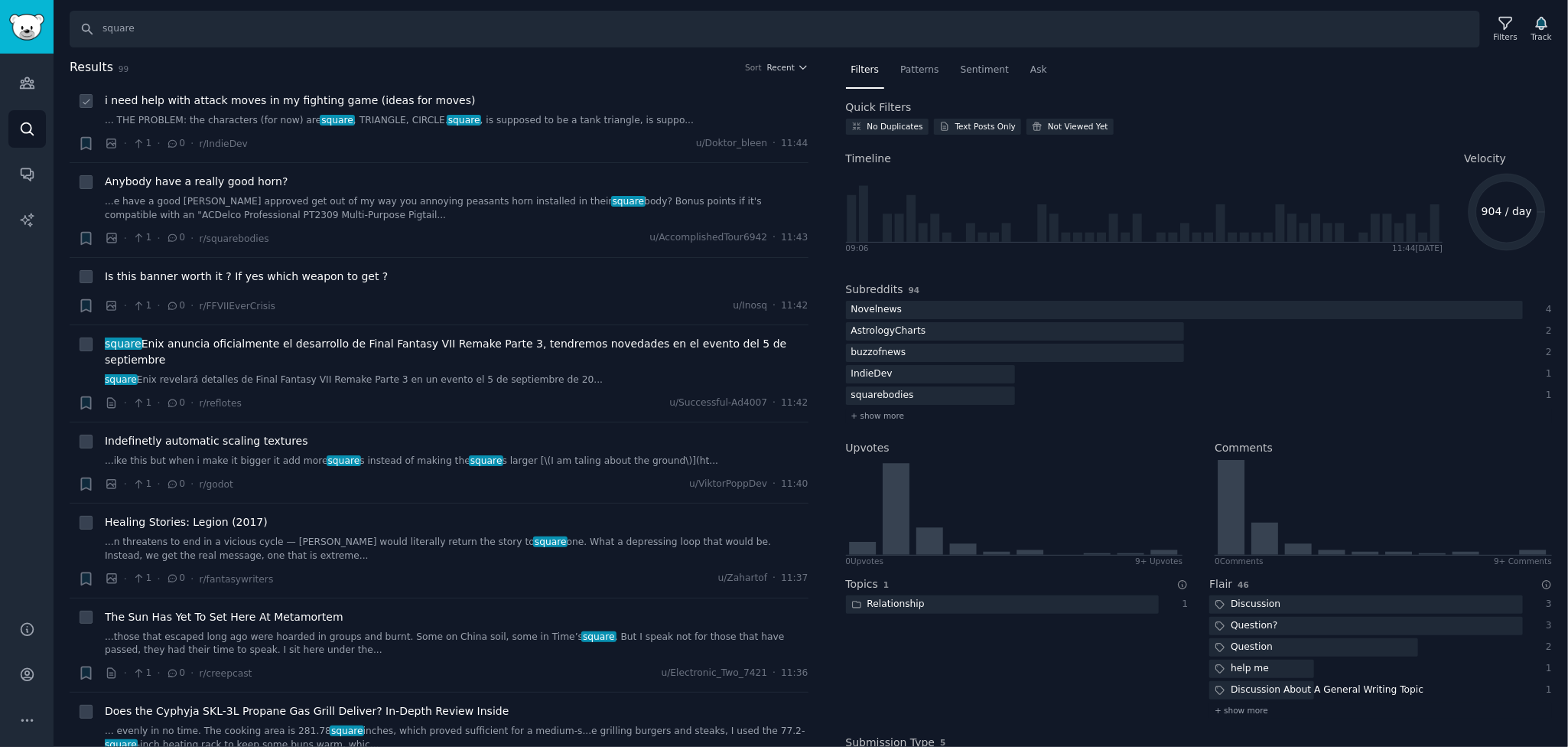
click at [83, 104] on icon at bounding box center [87, 102] width 11 height 11
checkbox input "false"
click at [1504, 38] on div "Filters" at bounding box center [1506, 37] width 23 height 11
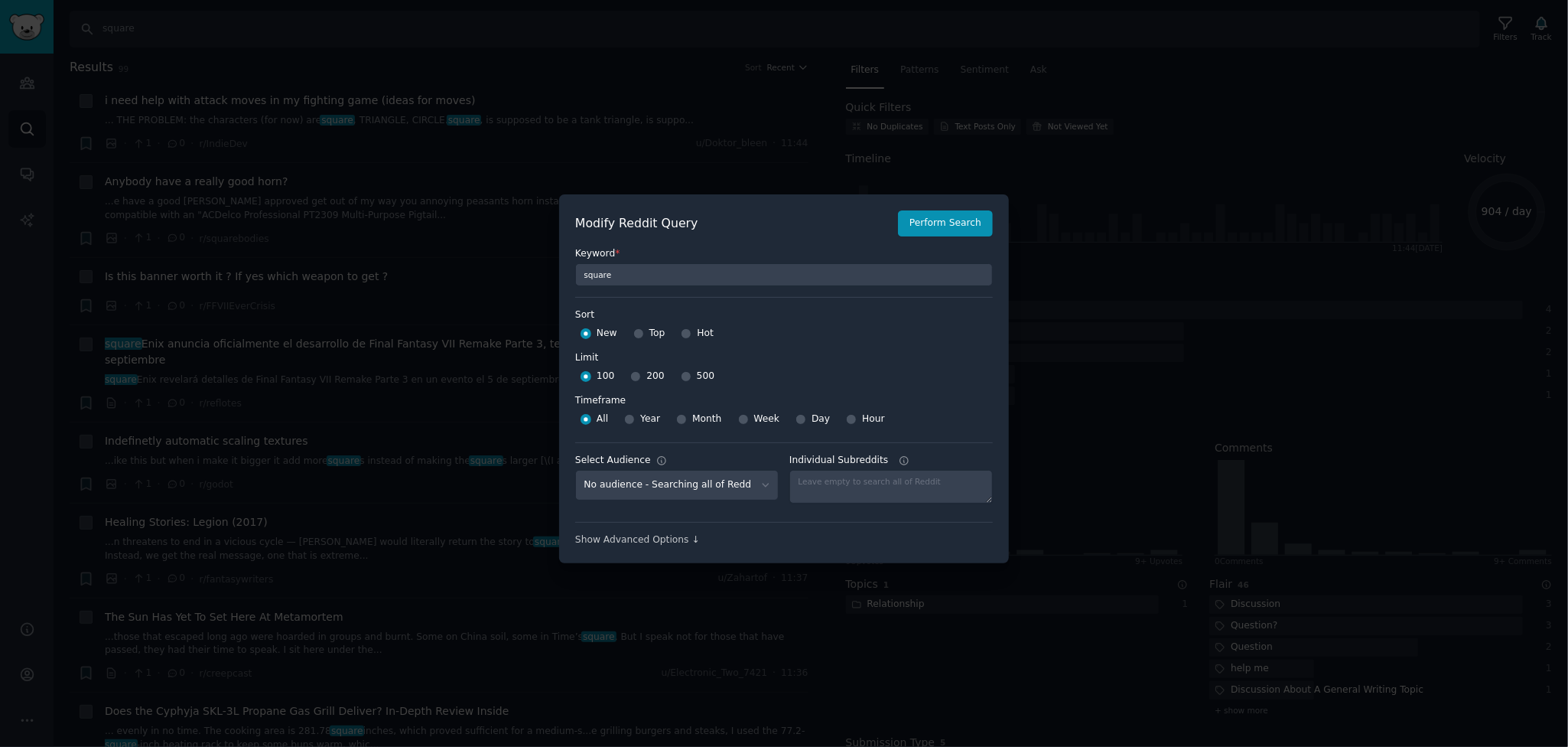
click at [1124, 346] on div at bounding box center [784, 373] width 1568 height 747
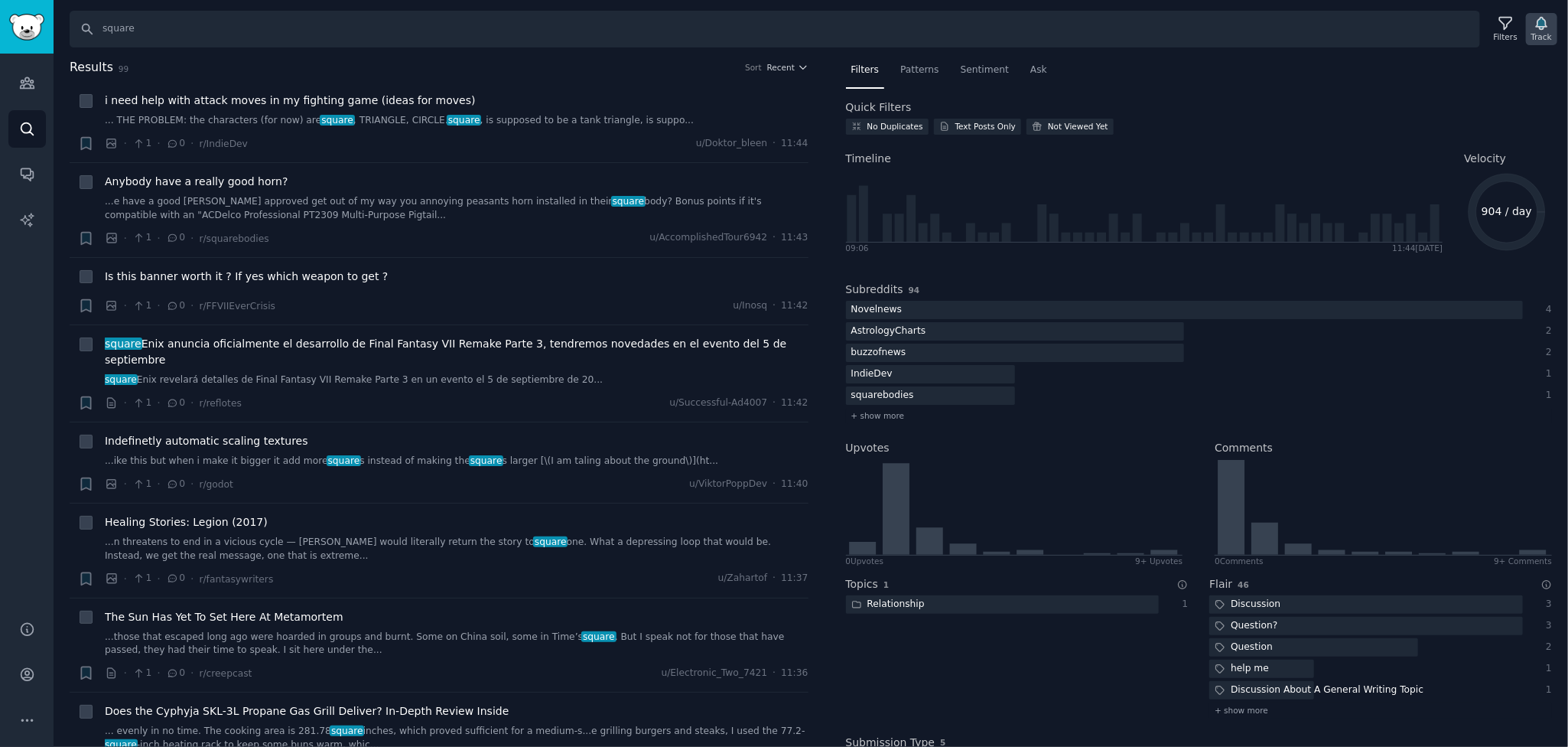
click at [1536, 28] on icon "button" at bounding box center [1542, 23] width 16 height 16
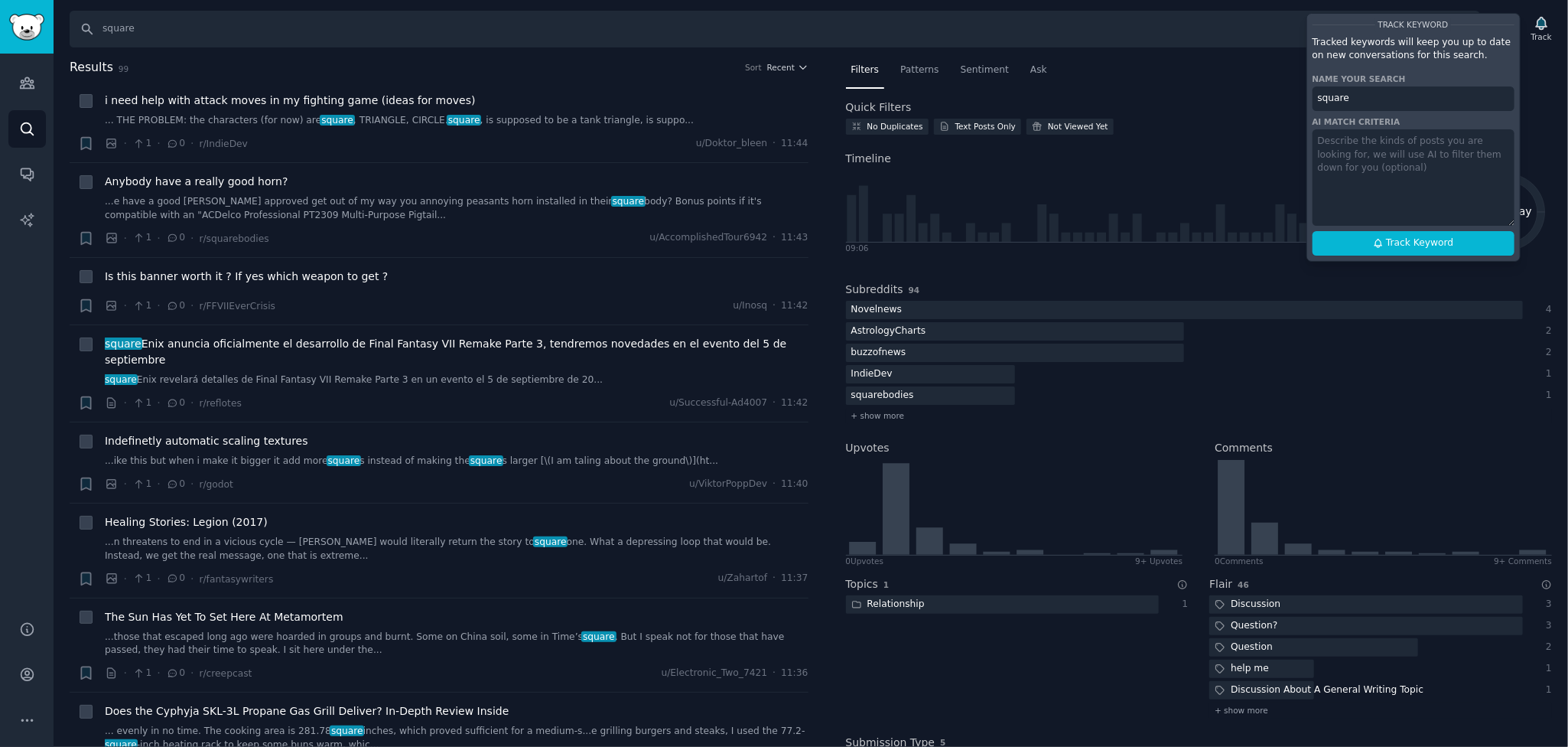
click at [1246, 84] on nav "Filters Patterns Sentiment Ask" at bounding box center [1199, 73] width 707 height 32
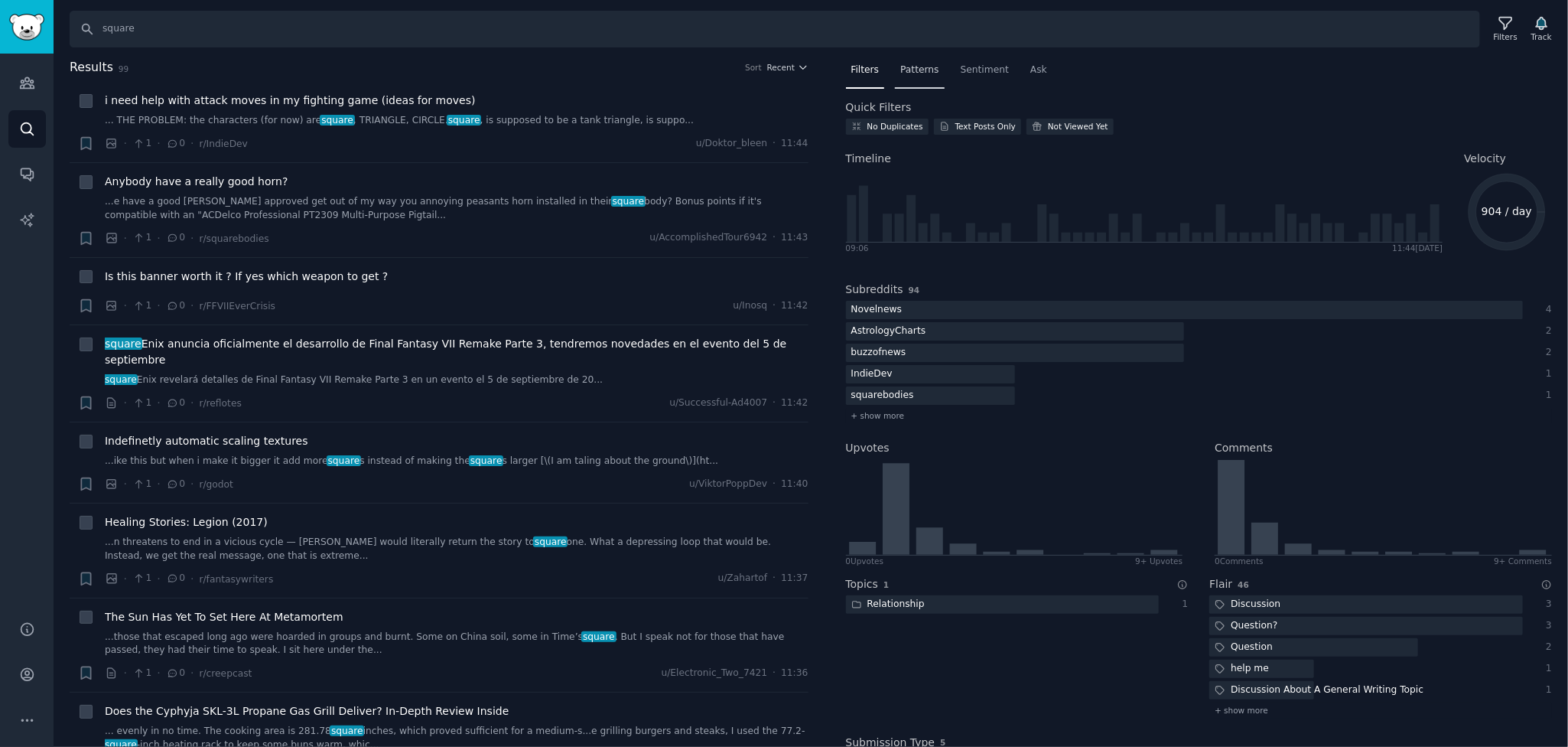
click at [905, 63] on span "Patterns" at bounding box center [919, 70] width 38 height 14
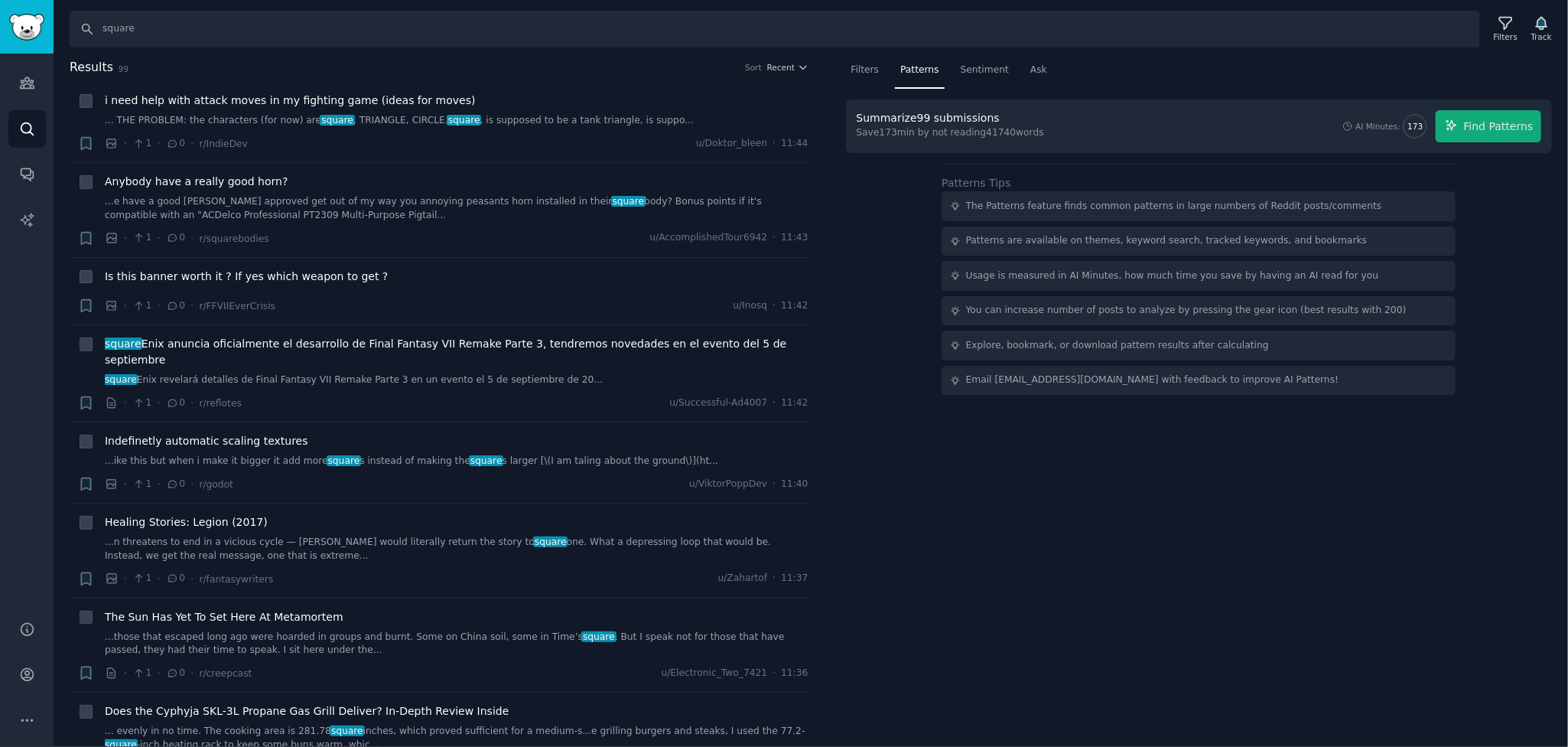
click at [1197, 487] on div "Filters Patterns Sentiment Ask Summarize 99 submissions Save 173 min by not rea…" at bounding box center [1199, 402] width 739 height 689
drag, startPoint x: 1095, startPoint y: 122, endPoint x: 902, endPoint y: 195, distance: 206.3
click at [902, 195] on div "Summarize 99 submissions Save 173 min by not reading 41740 words AI Minutes: 17…" at bounding box center [1199, 247] width 707 height 295
click at [1489, 127] on span "Find Patterns" at bounding box center [1498, 126] width 70 height 16
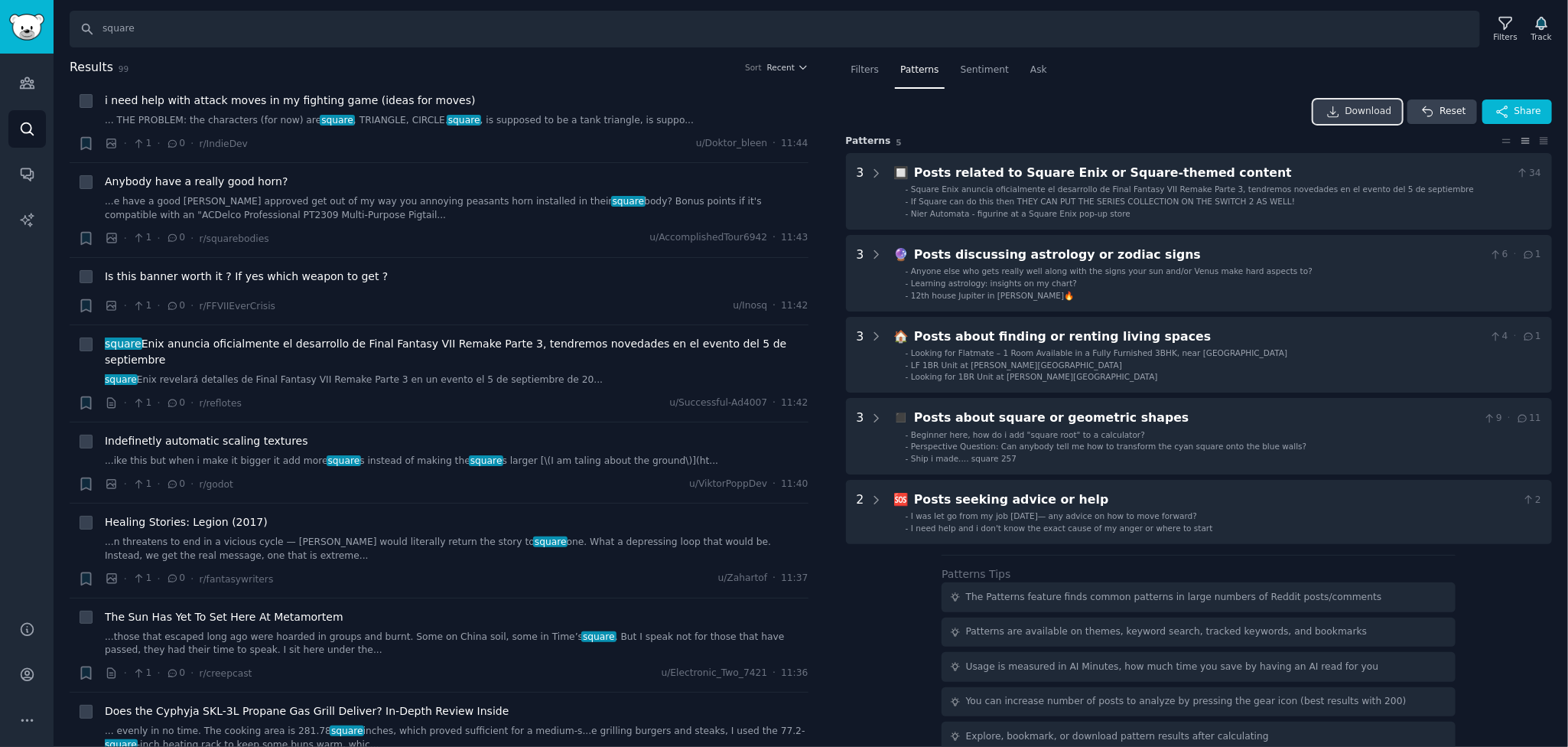
click at [1362, 115] on span "Download" at bounding box center [1369, 111] width 47 height 14
click at [1163, 113] on div "Download Reset Share" at bounding box center [1199, 111] width 707 height 24
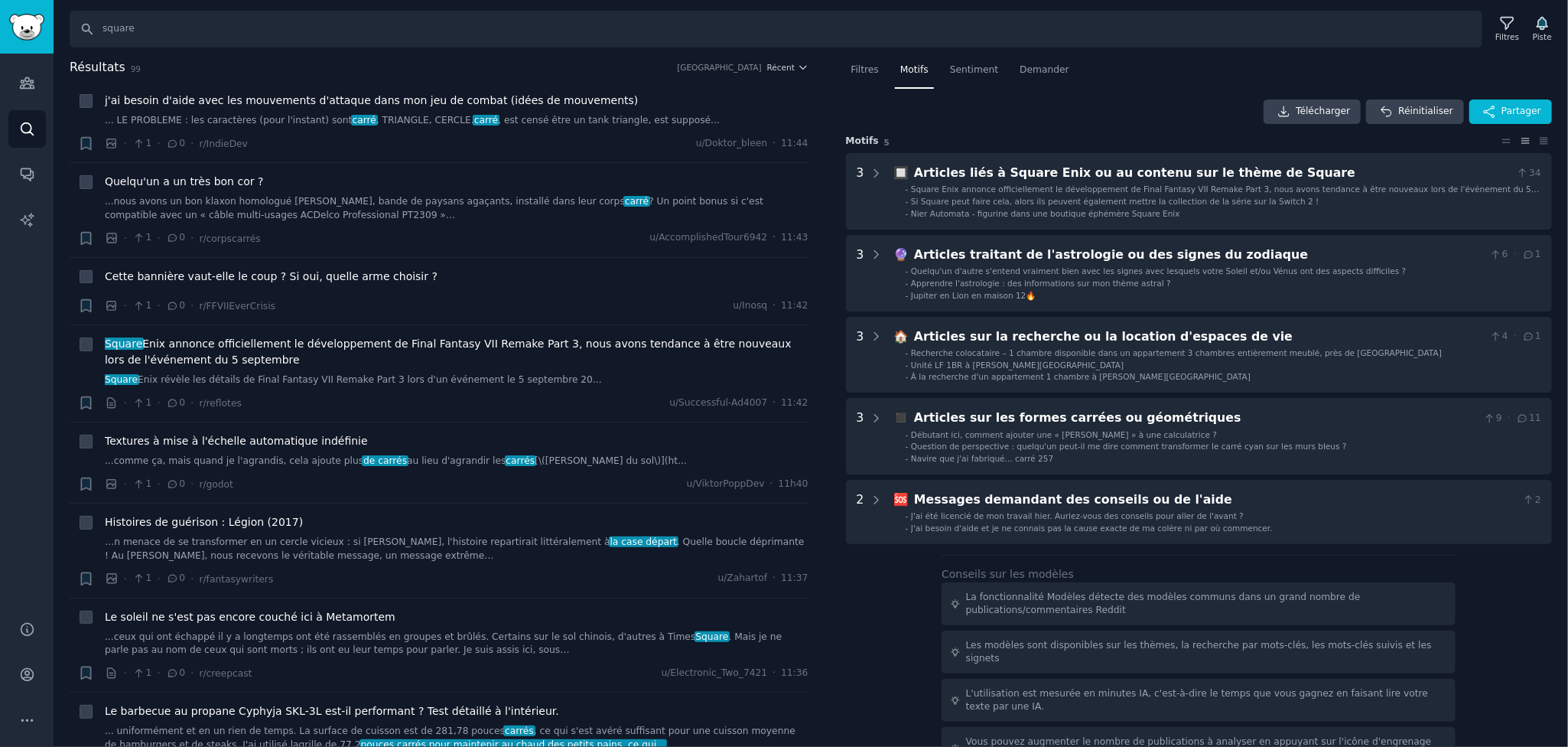
click at [984, 114] on div "Télécharger Réinitialiser Partager" at bounding box center [1199, 111] width 707 height 24
click at [1291, 109] on icon at bounding box center [1284, 111] width 14 height 14
click at [793, 68] on button "Récent" at bounding box center [788, 68] width 42 height 11
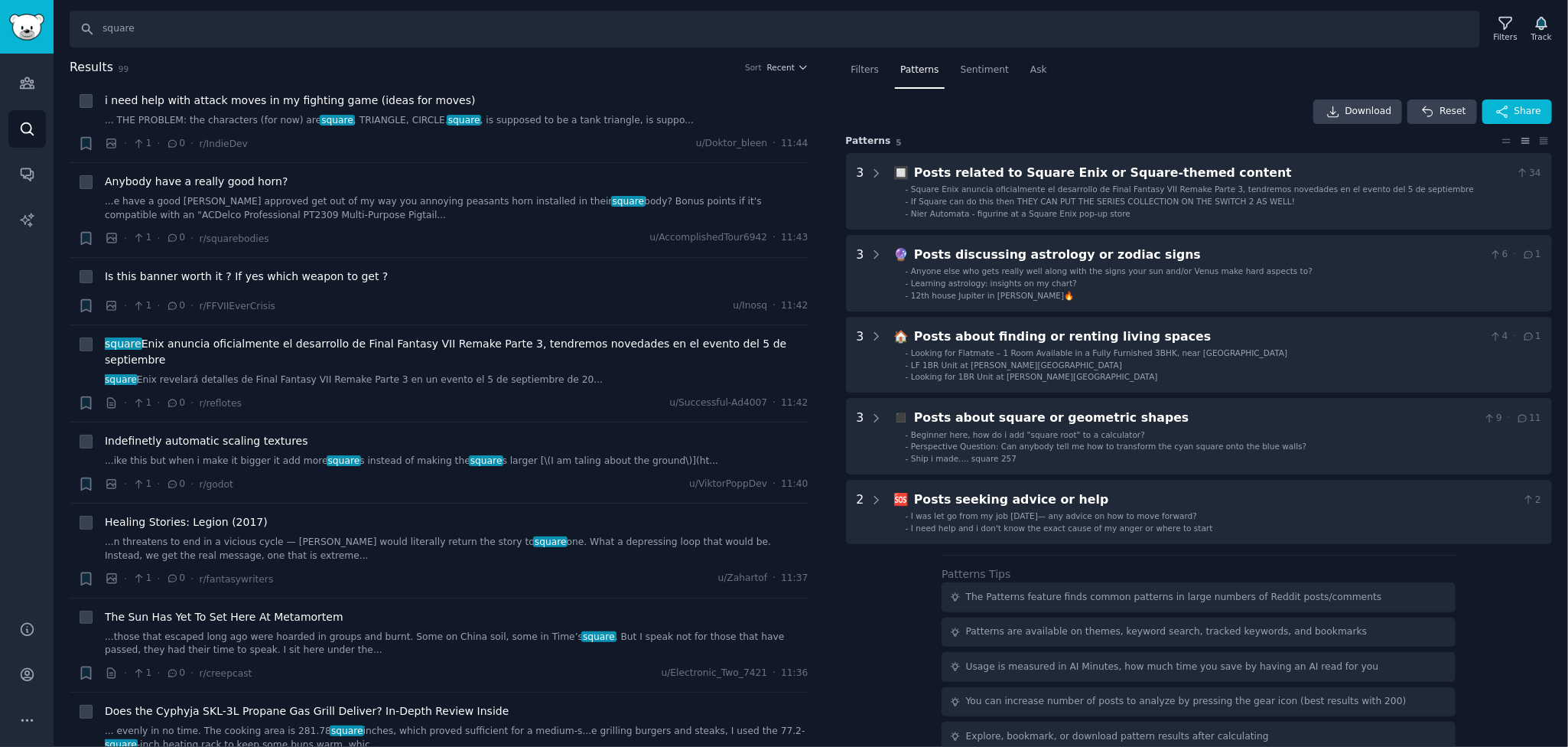
click at [1201, 91] on div "Filters Patterns Sentiment Ask Download Reset Share Pattern s 5 3 🔲 Posts relat…" at bounding box center [1199, 422] width 707 height 729
click at [27, 113] on link "Search" at bounding box center [27, 129] width 38 height 38
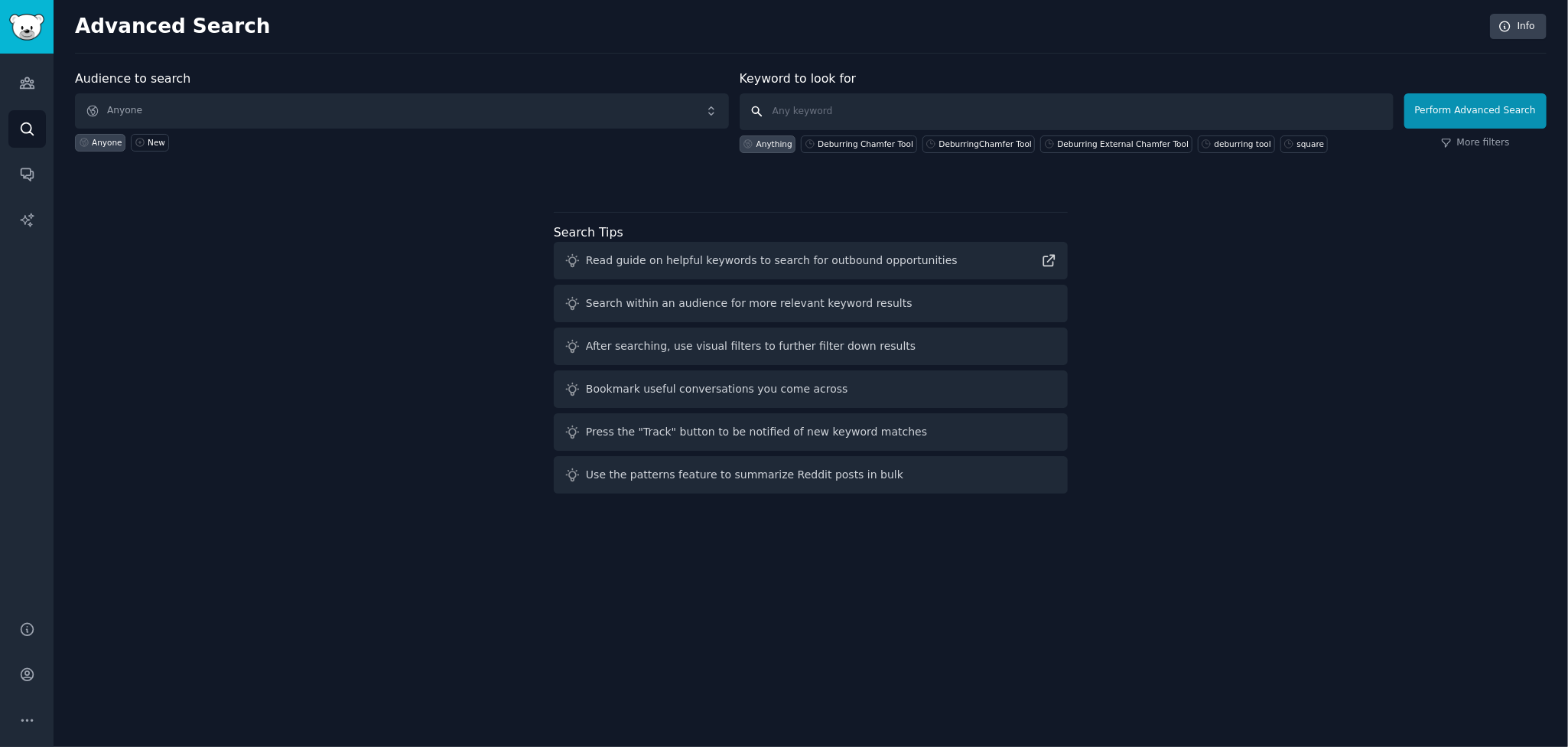
click at [834, 107] on input "text" at bounding box center [1066, 111] width 654 height 37
type input "p"
type input "[PERSON_NAME] pencils"
click button "Perform Advanced Search" at bounding box center [1476, 110] width 143 height 35
